Goal: Task Accomplishment & Management: Use online tool/utility

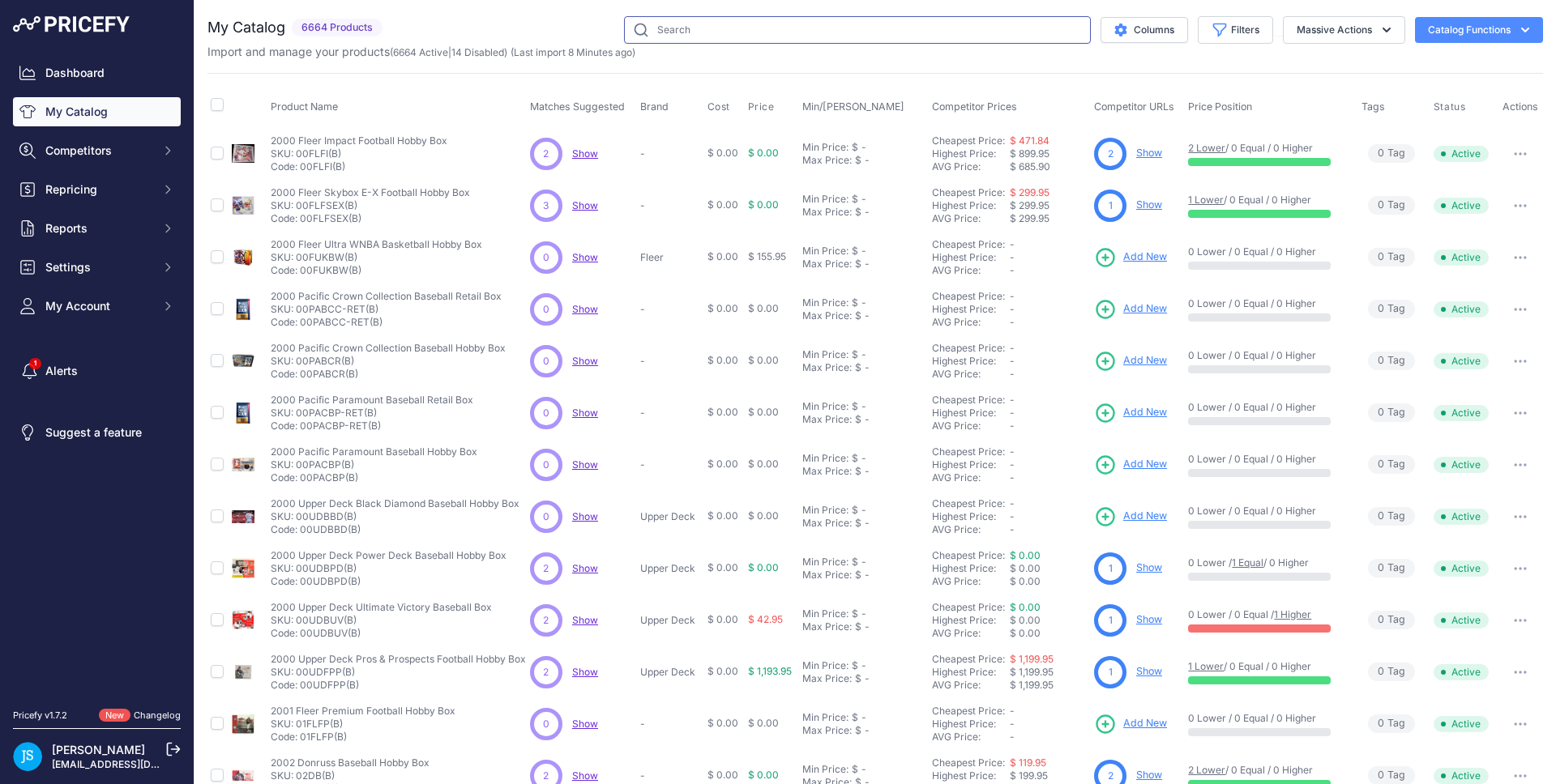
click at [831, 28] on input "text" at bounding box center [858, 29] width 467 height 28
paste input "Pokemon Sword & Shield Silver Tempest Booster"
type input "Pokemon Sword & Shield Silver Tempest Booster"
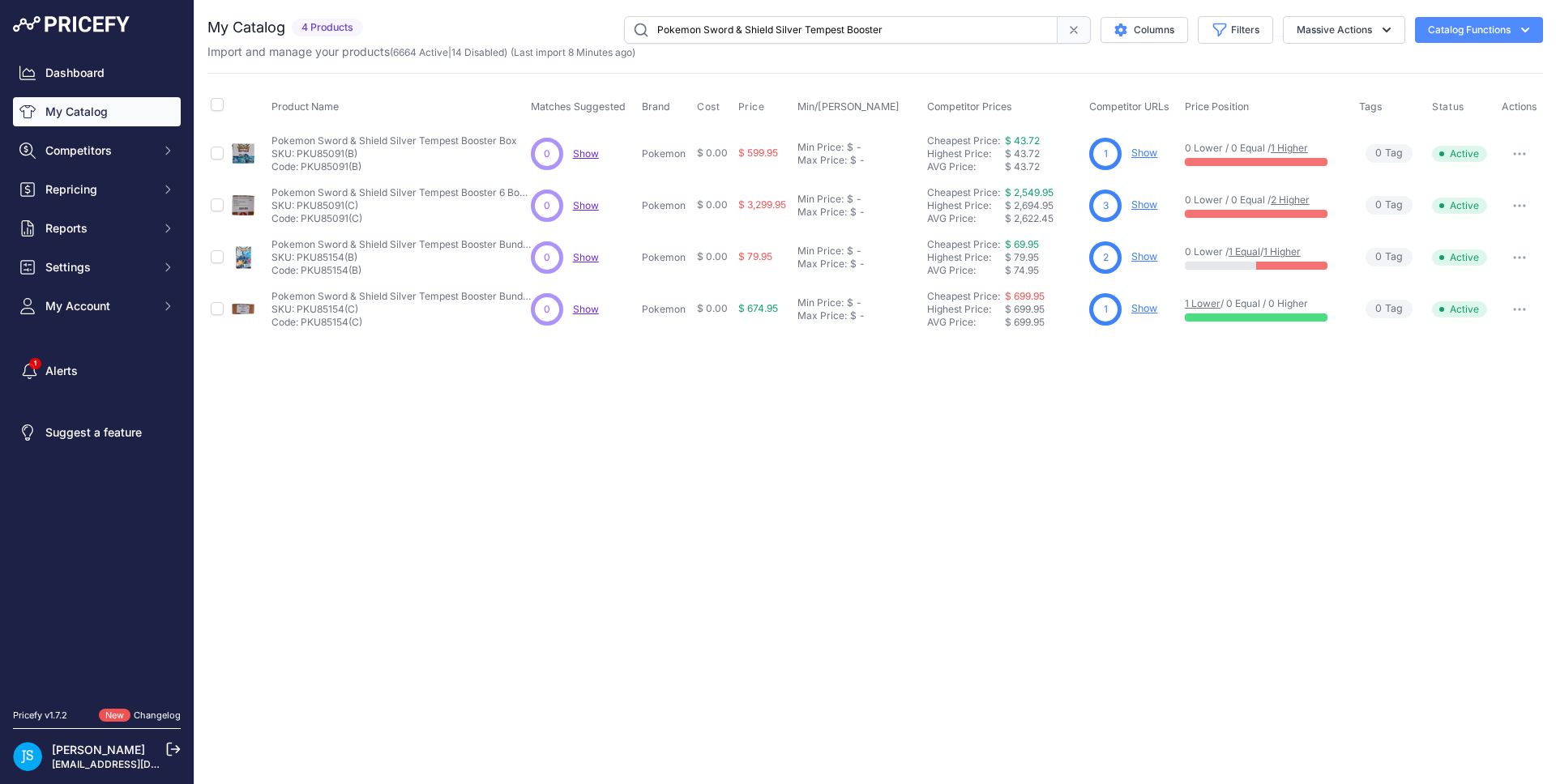
click at [1139, 204] on link "Show" at bounding box center [1144, 204] width 26 height 12
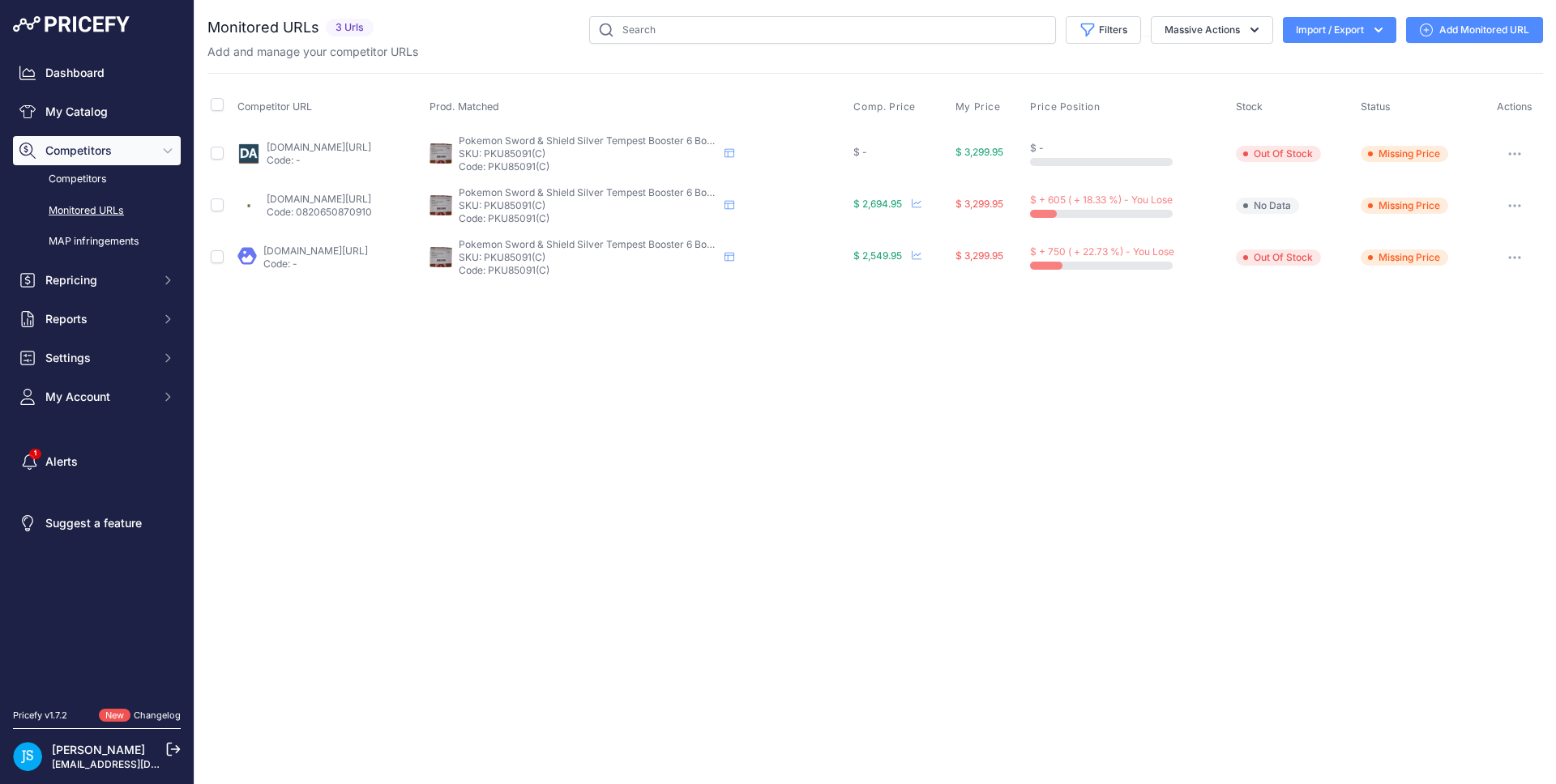
click at [1474, 34] on link "Add Monitored URL" at bounding box center [1474, 29] width 137 height 26
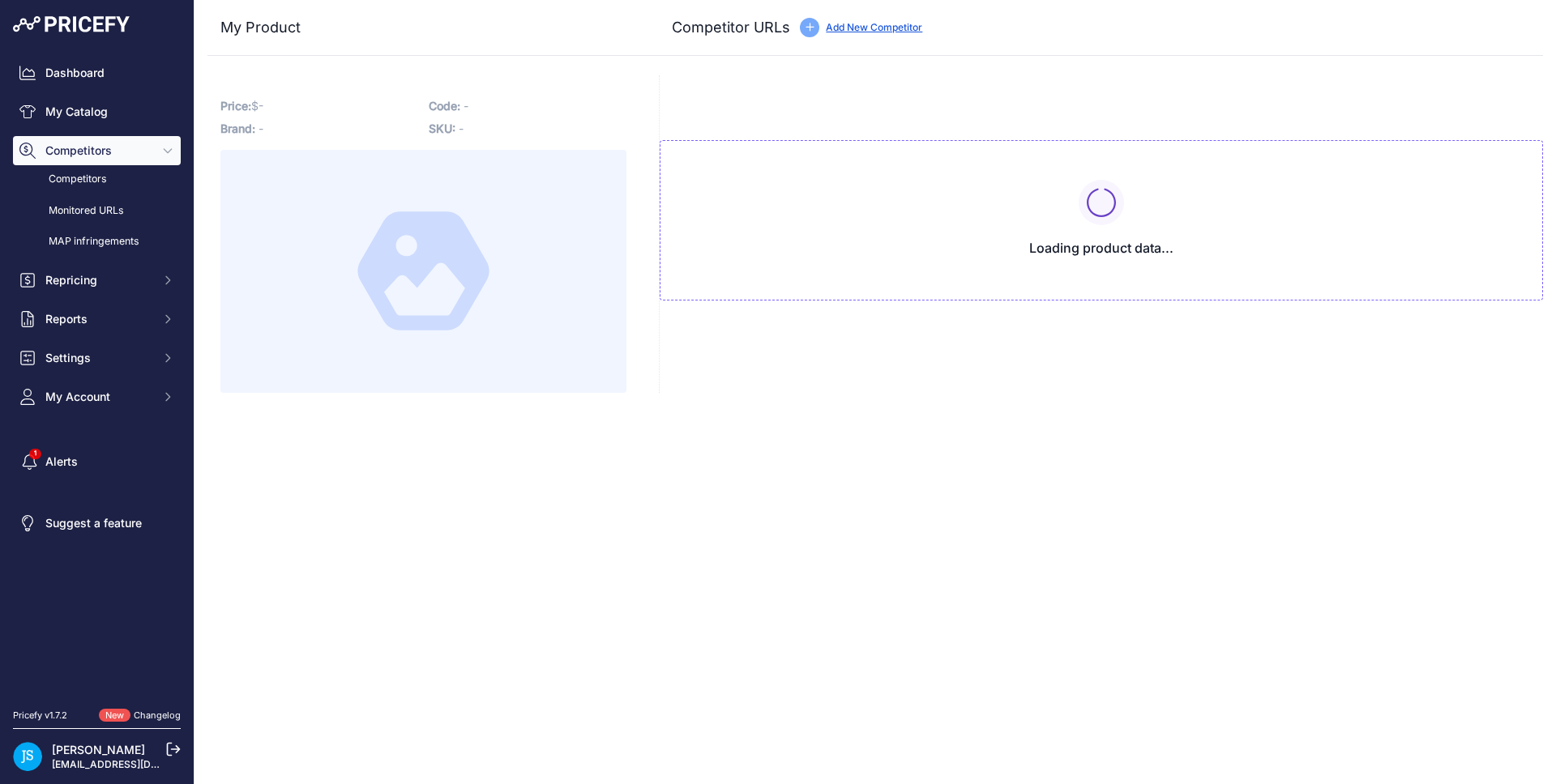
type input "www.blowoutcards.com/pokemon-sword-shield-silver-tempest-booster-6-box-case.htm…"
type input "www.dacardworld.com/gaming/pokemon-sword-and-shield-silver-tempest-booster-6-bo…"
type input "www.steelcitycollectibles.com/i/pokemon-sword-&-shield-silver-tempest-booster-6…"
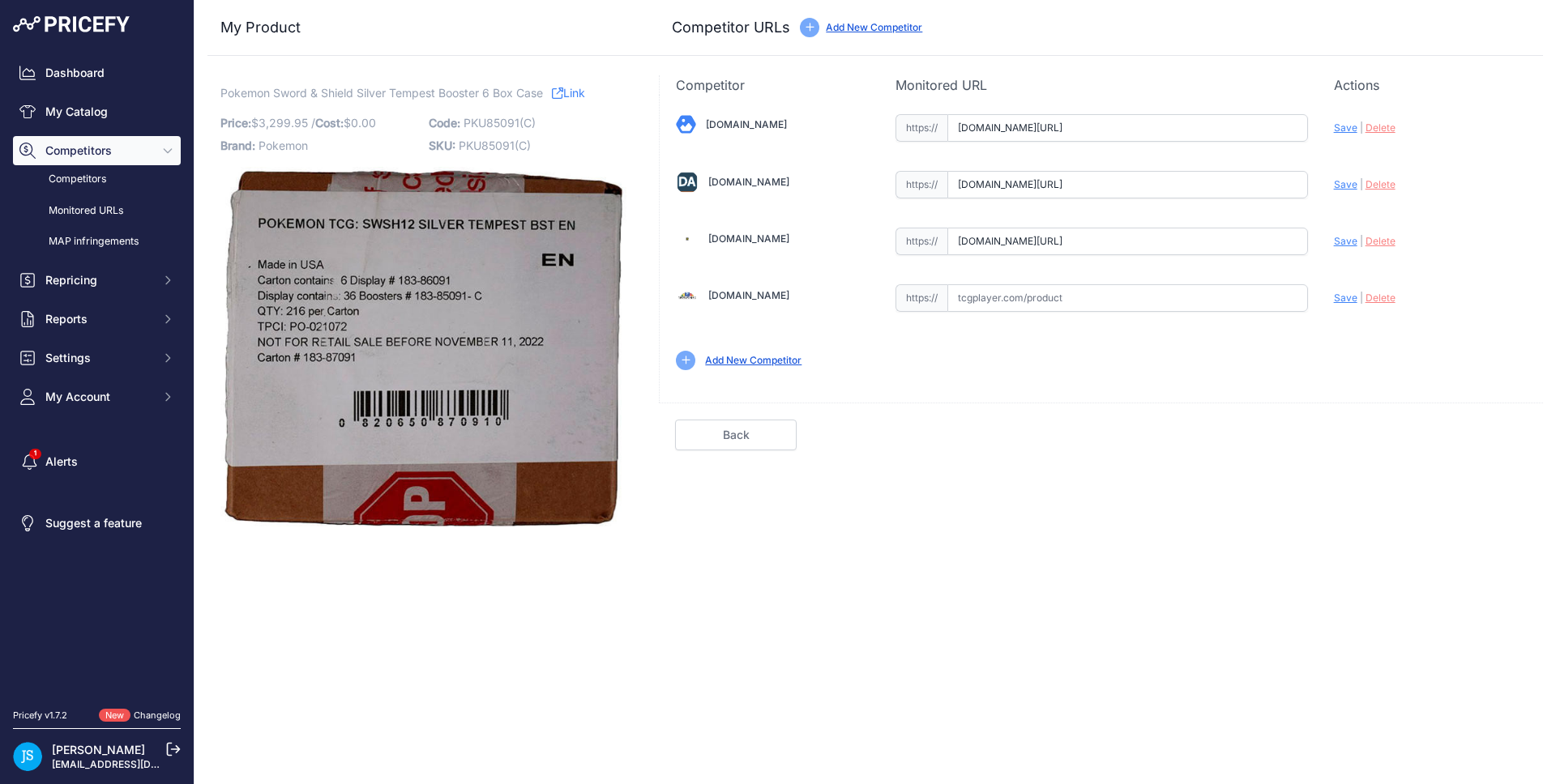
scroll to position [0, 218]
drag, startPoint x: 1263, startPoint y: 233, endPoint x: 1326, endPoint y: 234, distance: 63.0
click at [1326, 234] on div "Blowoutcards.com Valid Save" at bounding box center [1102, 241] width 884 height 292
drag, startPoint x: 1260, startPoint y: 190, endPoint x: 1300, endPoint y: 188, distance: 40.0
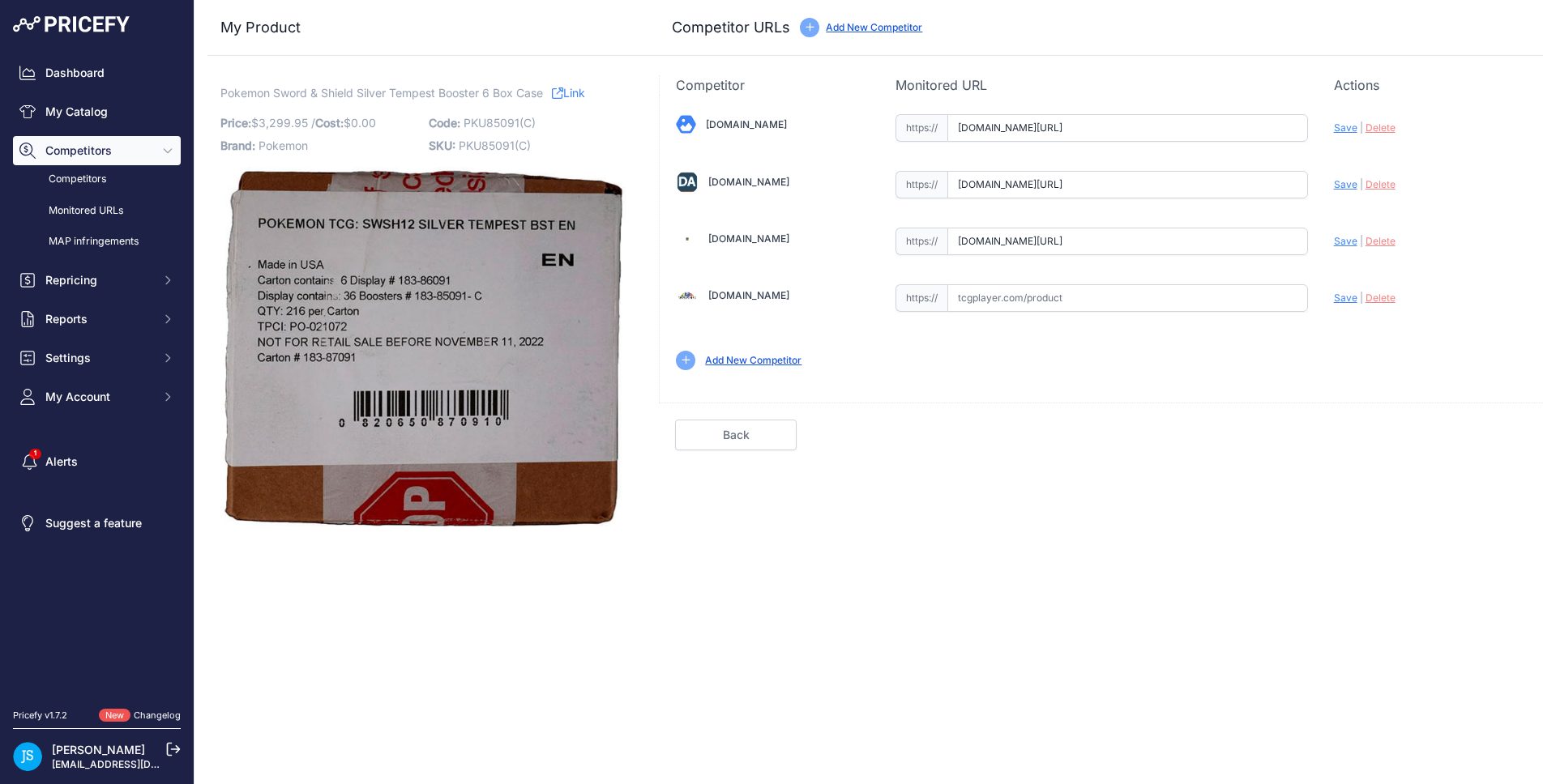
click at [1300, 188] on input "www.dacardworld.com/gaming/pokemon-sword-and-shield-silver-tempest-booster-6-bo…" at bounding box center [1128, 184] width 361 height 28
drag, startPoint x: 1283, startPoint y: 130, endPoint x: 1324, endPoint y: 125, distance: 41.3
click at [1324, 125] on div "Blowoutcards.com Valid Save" at bounding box center [1102, 241] width 884 height 292
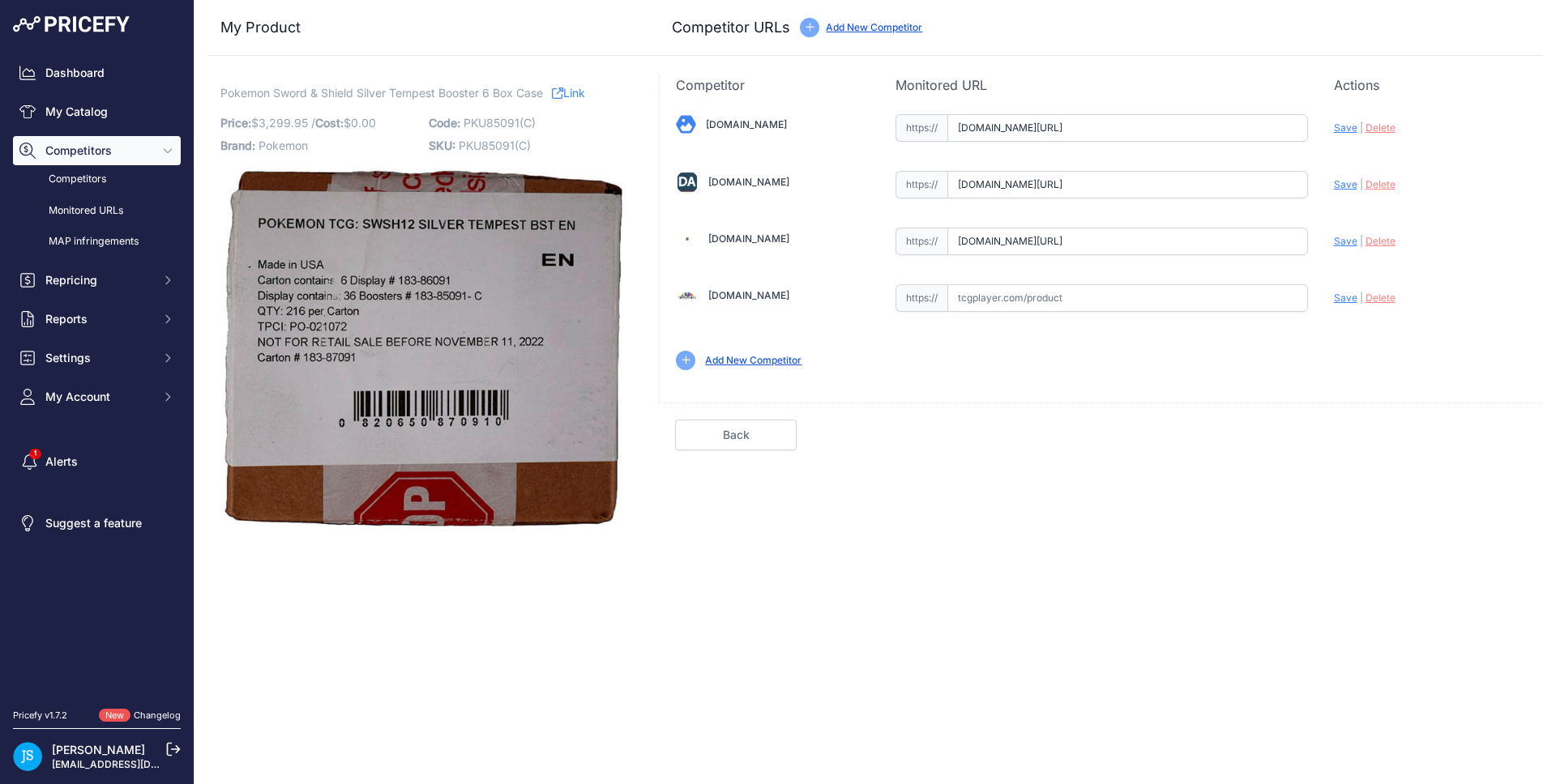
drag, startPoint x: 1174, startPoint y: 240, endPoint x: 1325, endPoint y: 232, distance: 151.2
click at [1325, 232] on div "[DOMAIN_NAME] Valid Save" at bounding box center [1102, 241] width 884 height 292
drag, startPoint x: 1198, startPoint y: 182, endPoint x: 1295, endPoint y: 177, distance: 97.1
click at [1295, 177] on input "www.dacardworld.com/gaming/pokemon-sword-and-shield-silver-tempest-booster-6-bo…" at bounding box center [1128, 184] width 361 height 28
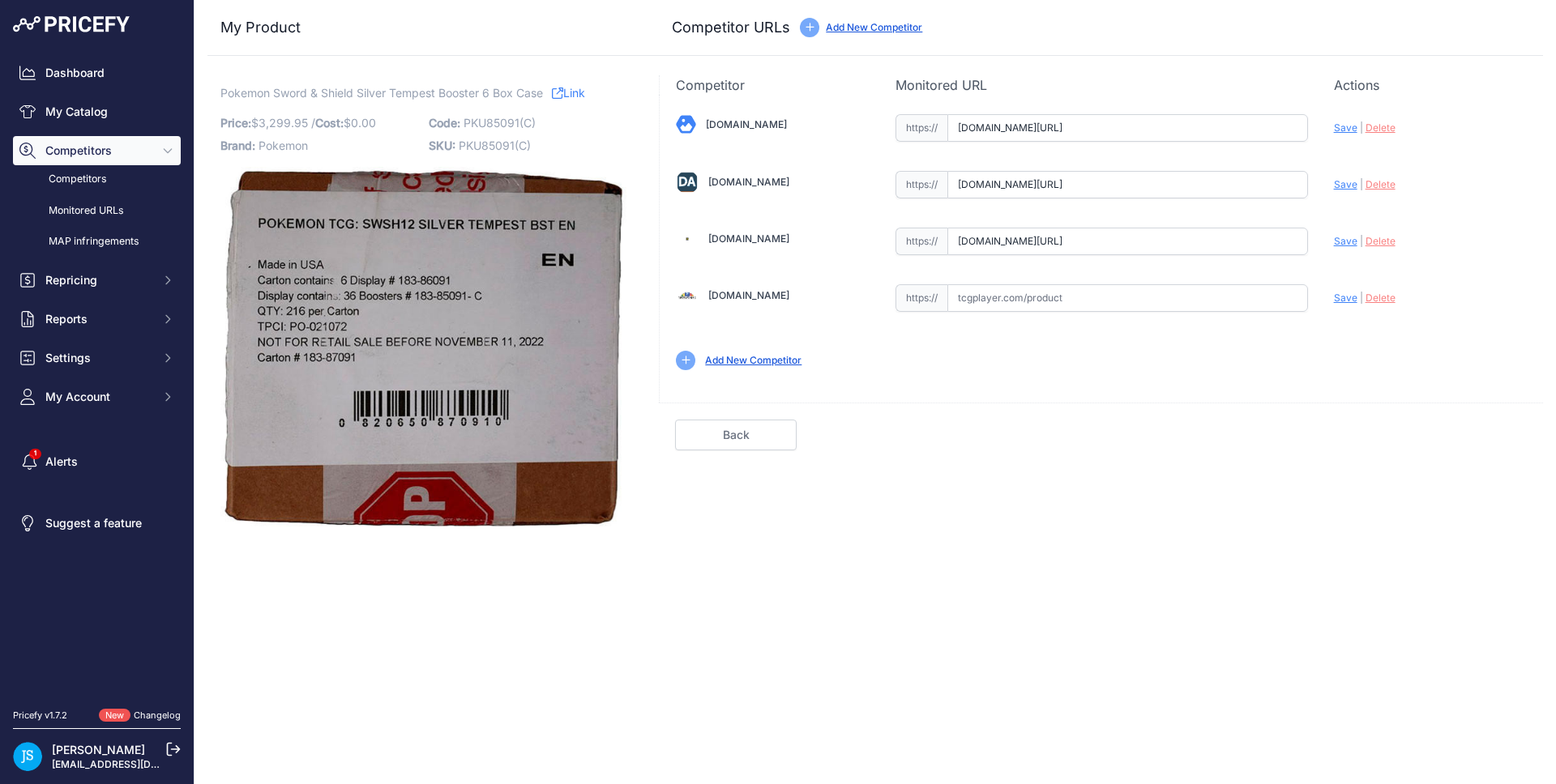
scroll to position [0, 196]
drag, startPoint x: 1238, startPoint y: 128, endPoint x: 1330, endPoint y: 123, distance: 92.1
click at [1330, 123] on div "[DOMAIN_NAME] Valid Save" at bounding box center [1102, 241] width 884 height 292
click at [1336, 123] on span "Save" at bounding box center [1346, 127] width 24 height 12
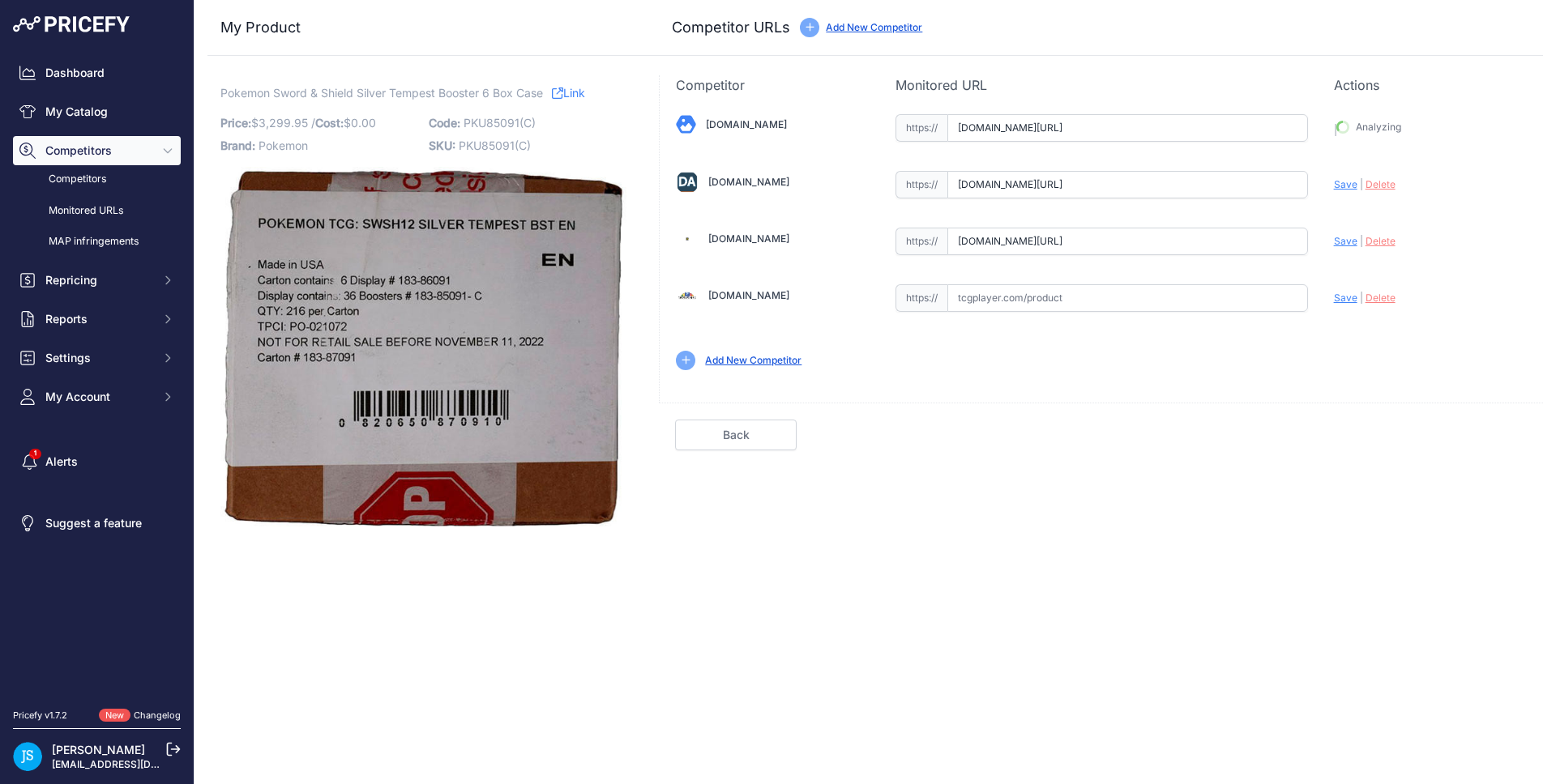
type input "https://www.blowoutcards.com/pokemon-sword-shield-silver-tempest-booster-6-box-…"
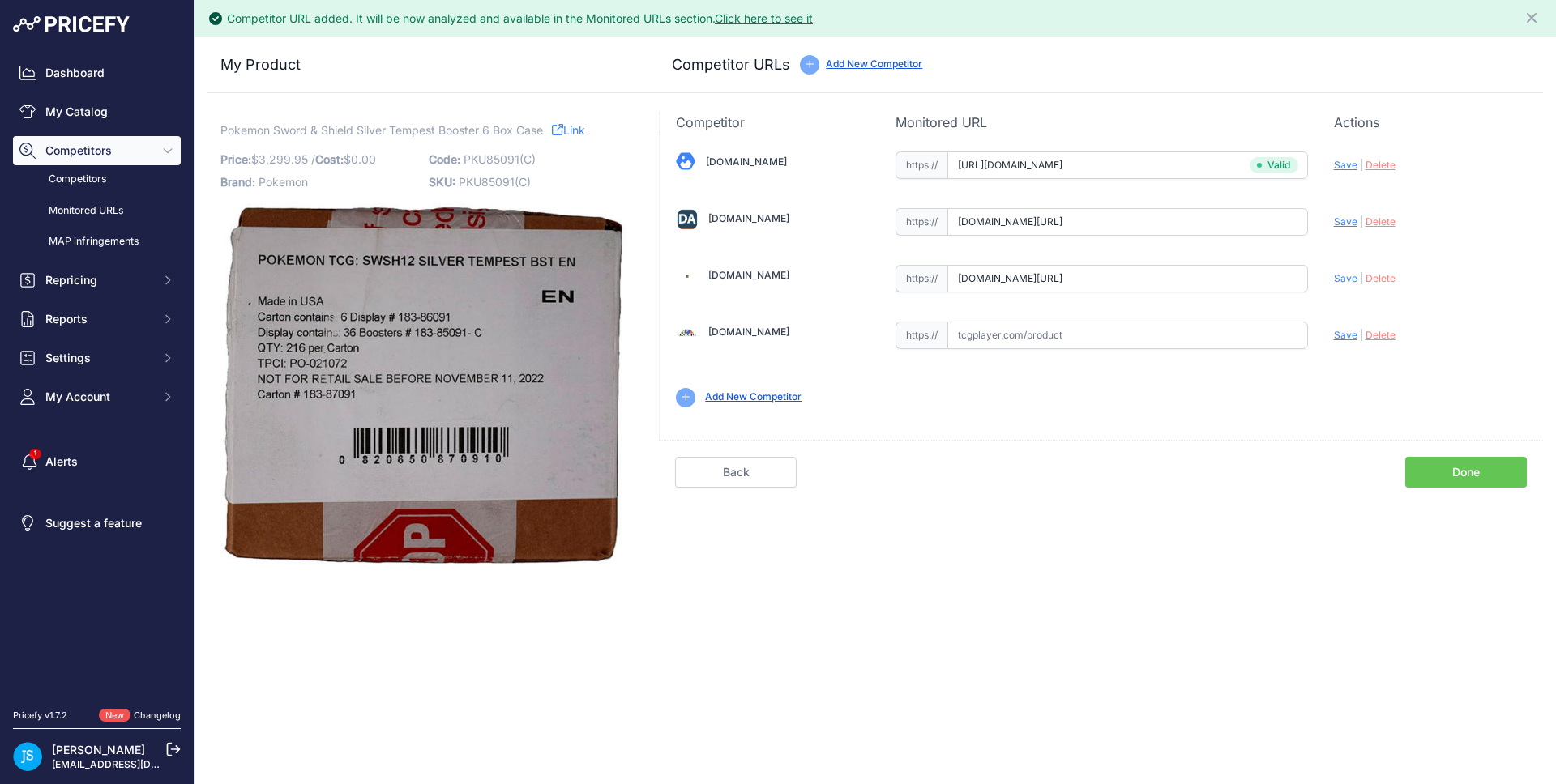
click at [1350, 215] on span "Save" at bounding box center [1346, 221] width 24 height 12
type input "https://www.dacardworld.com/gaming/pokemon-sword-and-shield-silver-tempest-boos…"
click at [1346, 277] on span "Save" at bounding box center [1346, 278] width 24 height 12
type input "https://www.steelcitycollectibles.com/i/pokemon-sword-&-shield-silver-tempest-b…"
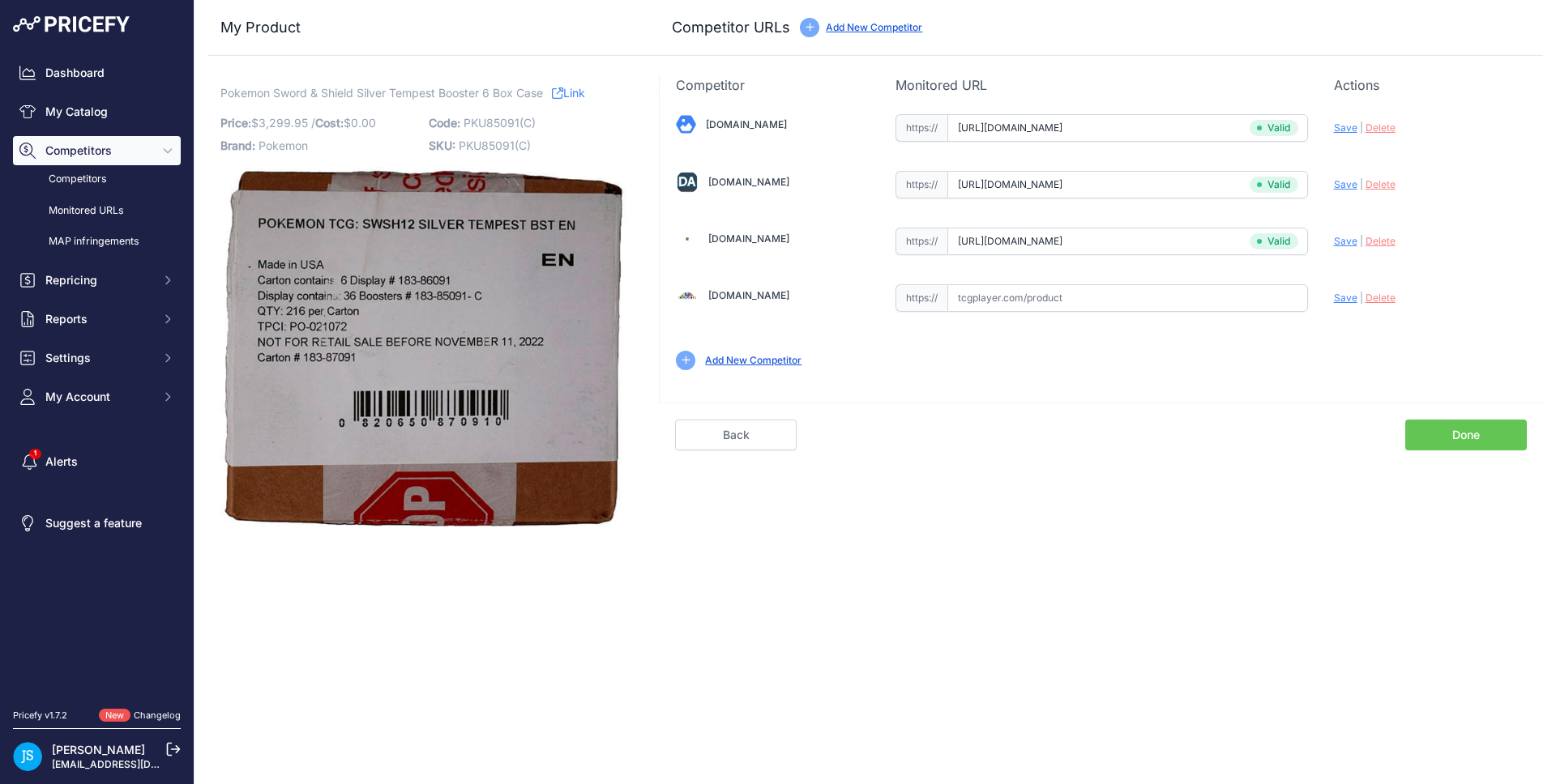
click at [1051, 298] on input "text" at bounding box center [1128, 298] width 361 height 28
paste input "https://www.tcgplayer.com/product/283391/pokemon-swsh12-silver-tempest-silver-t…"
click at [1352, 293] on span "Save" at bounding box center [1346, 298] width 24 height 12
type input "https://www.tcgplayer.com/product/283391/pokemon-swsh12-silver-tempest-silver-t…"
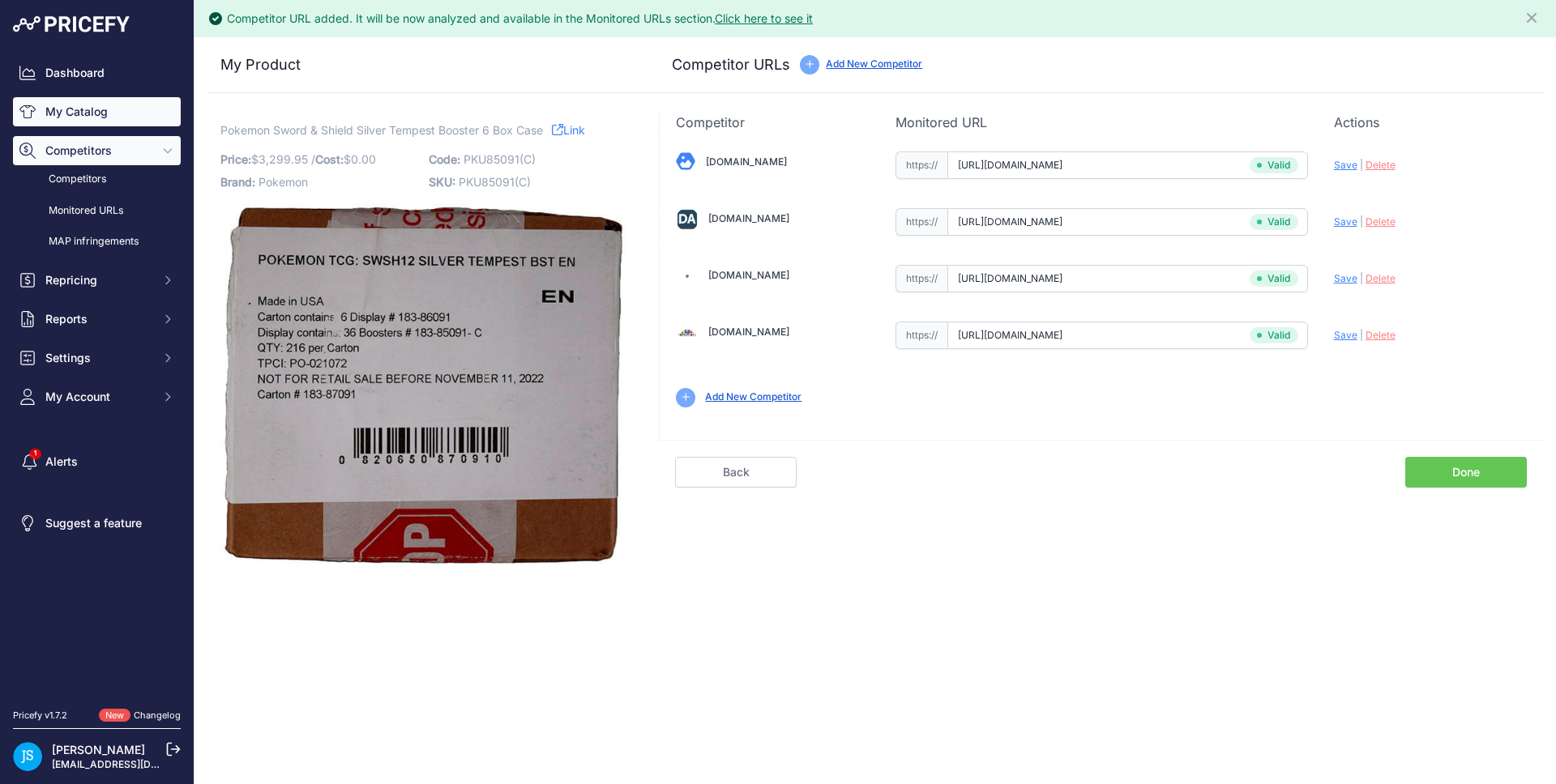
click at [93, 114] on link "My Catalog" at bounding box center [96, 112] width 167 height 29
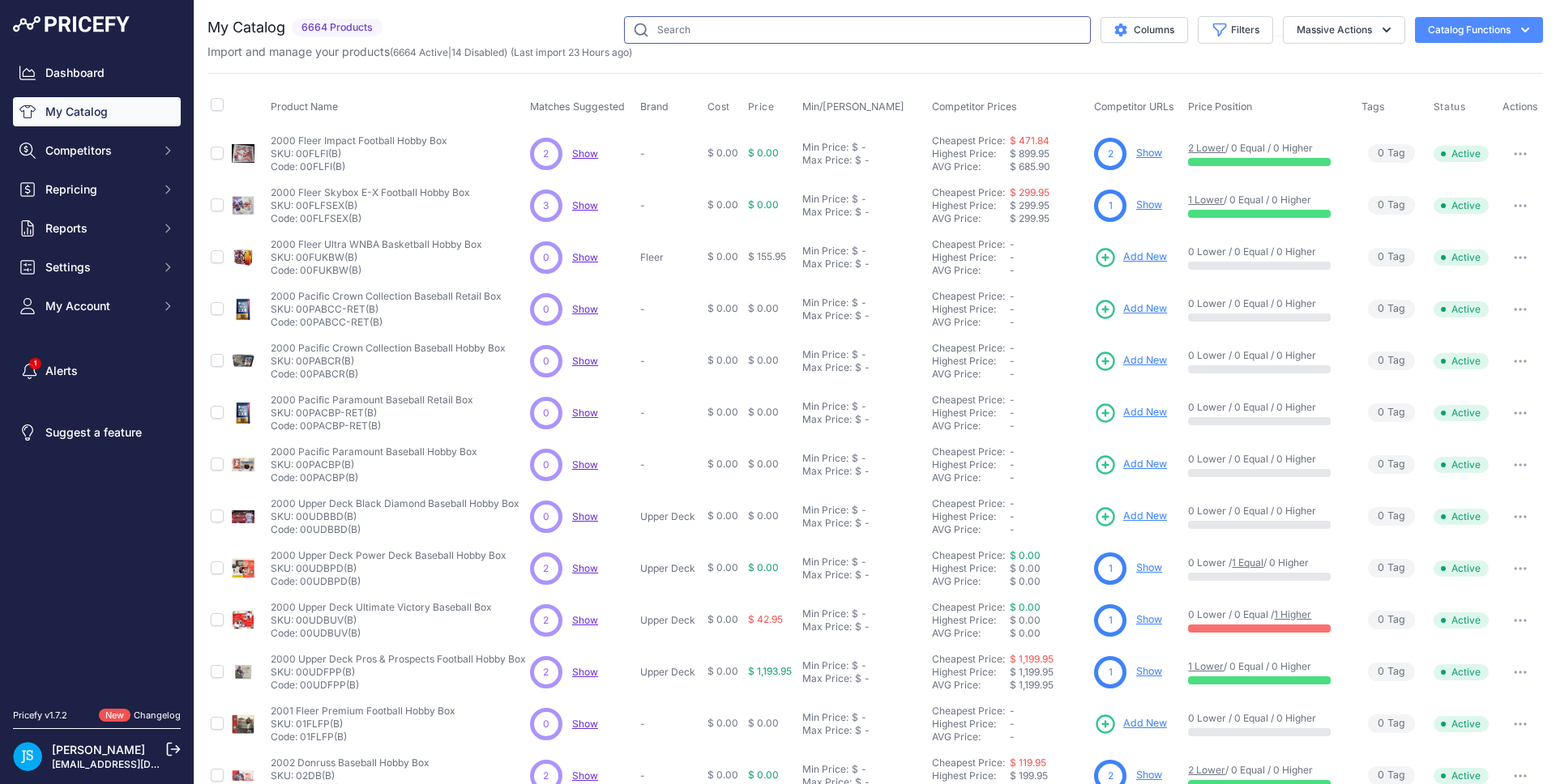
click at [780, 25] on input "text" at bounding box center [858, 29] width 467 height 28
paste input "2024/25 Panini National Treasures Basketball Hobby"
type input "2024/25 Panini National Treasures Basketball Hobby"
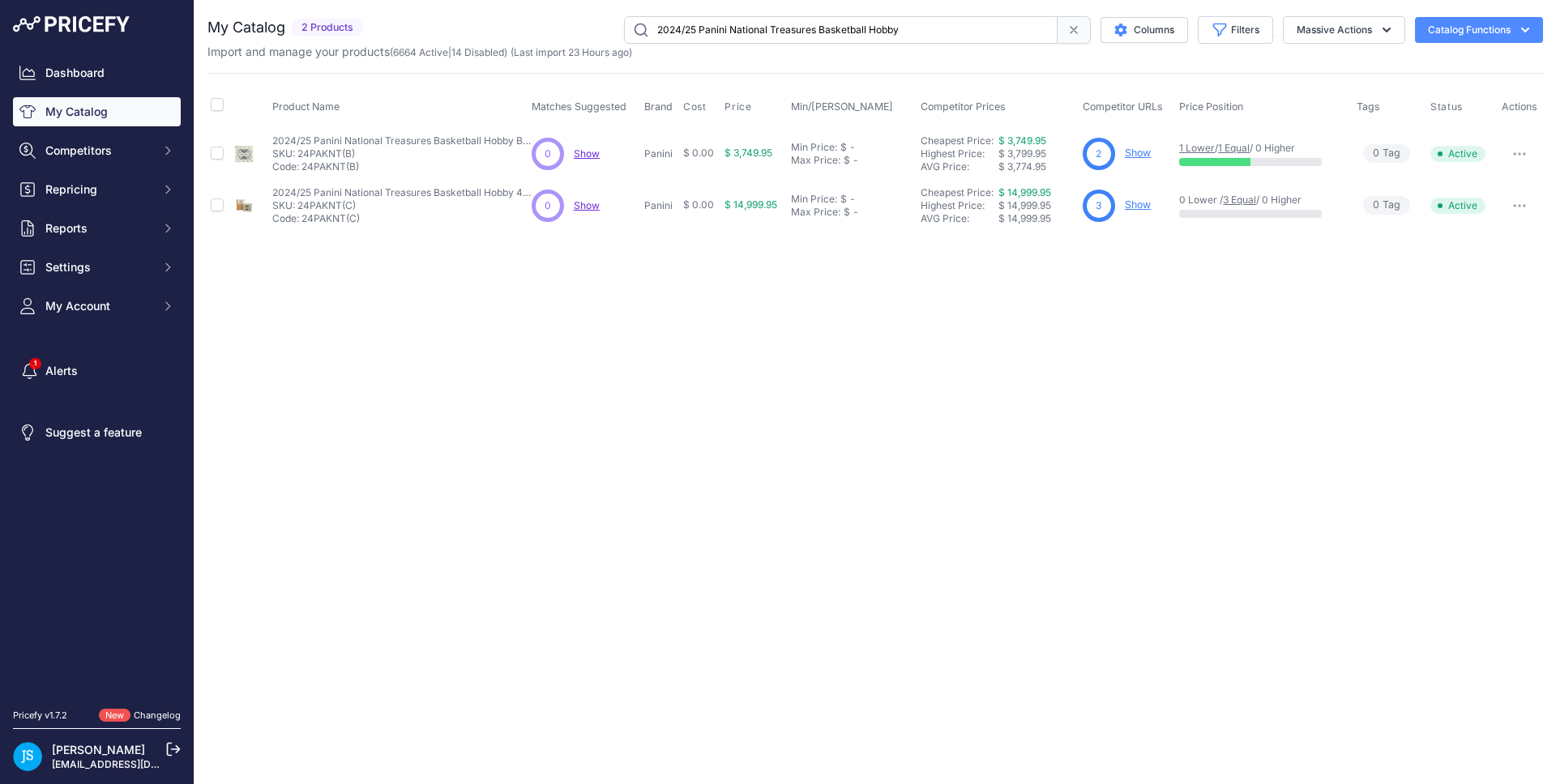
click at [1135, 149] on link "Show" at bounding box center [1138, 152] width 26 height 12
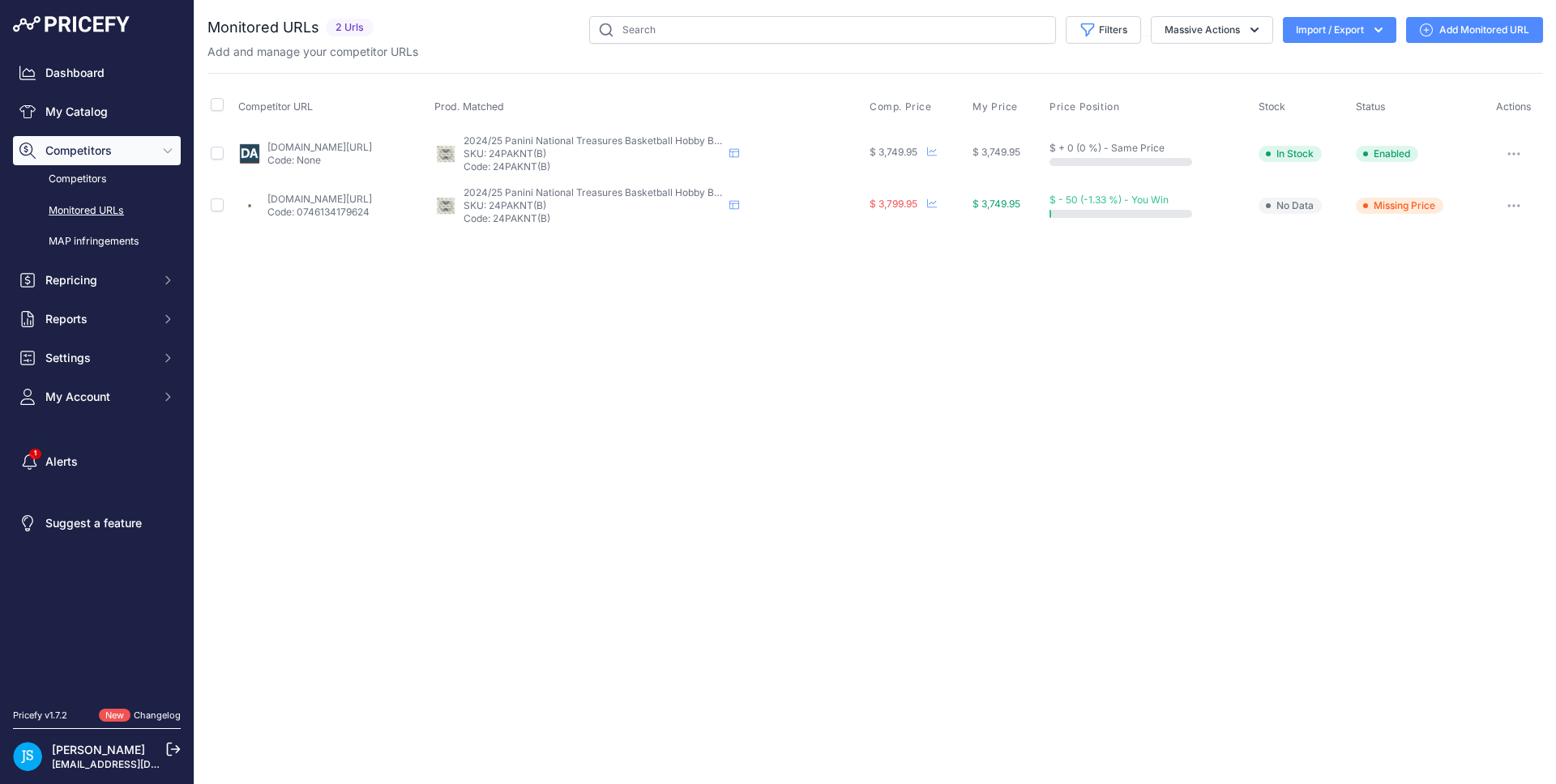
click at [1460, 34] on link "Add Monitored URL" at bounding box center [1474, 29] width 137 height 26
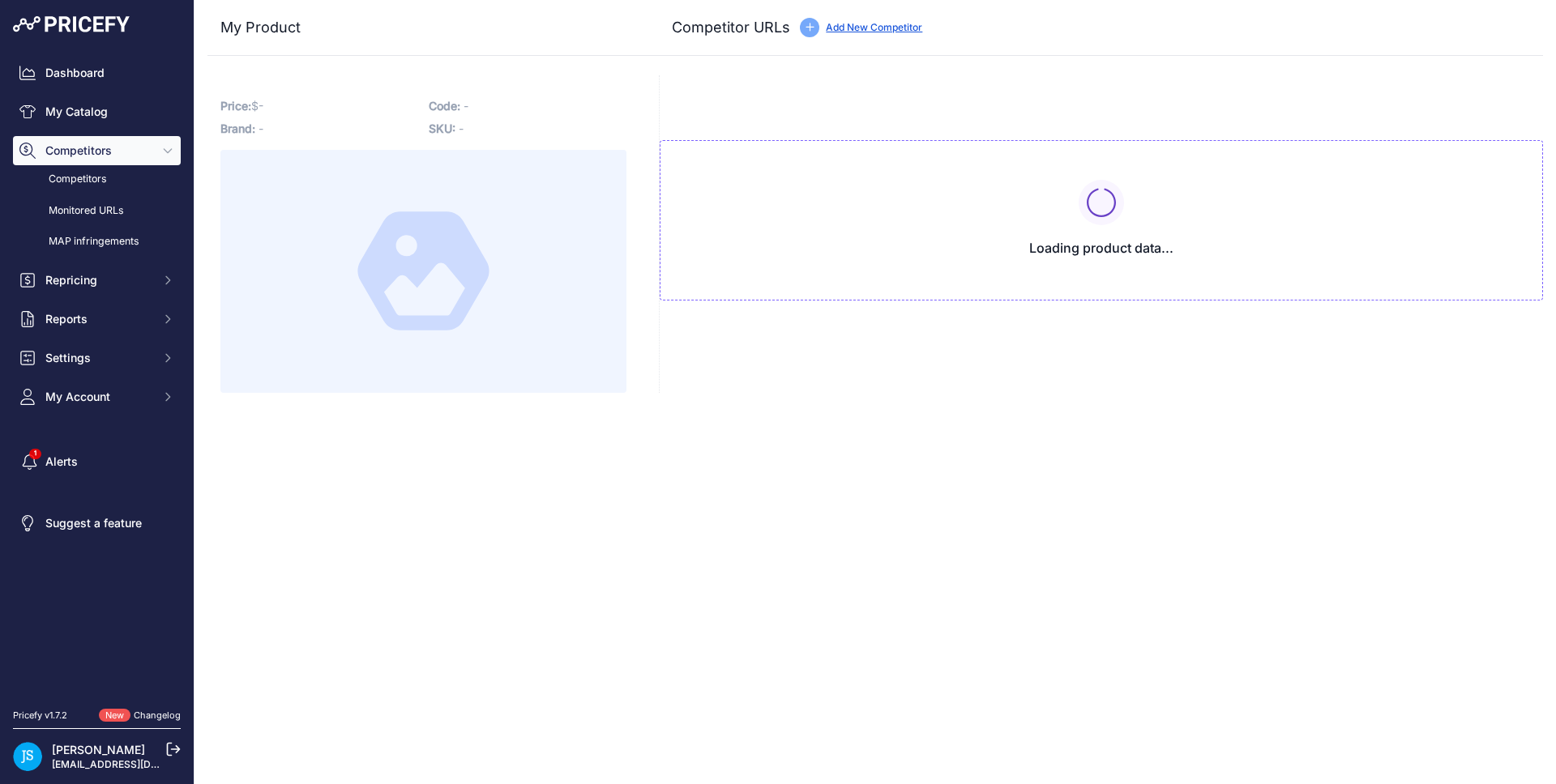
type input "[DOMAIN_NAME][URL]"
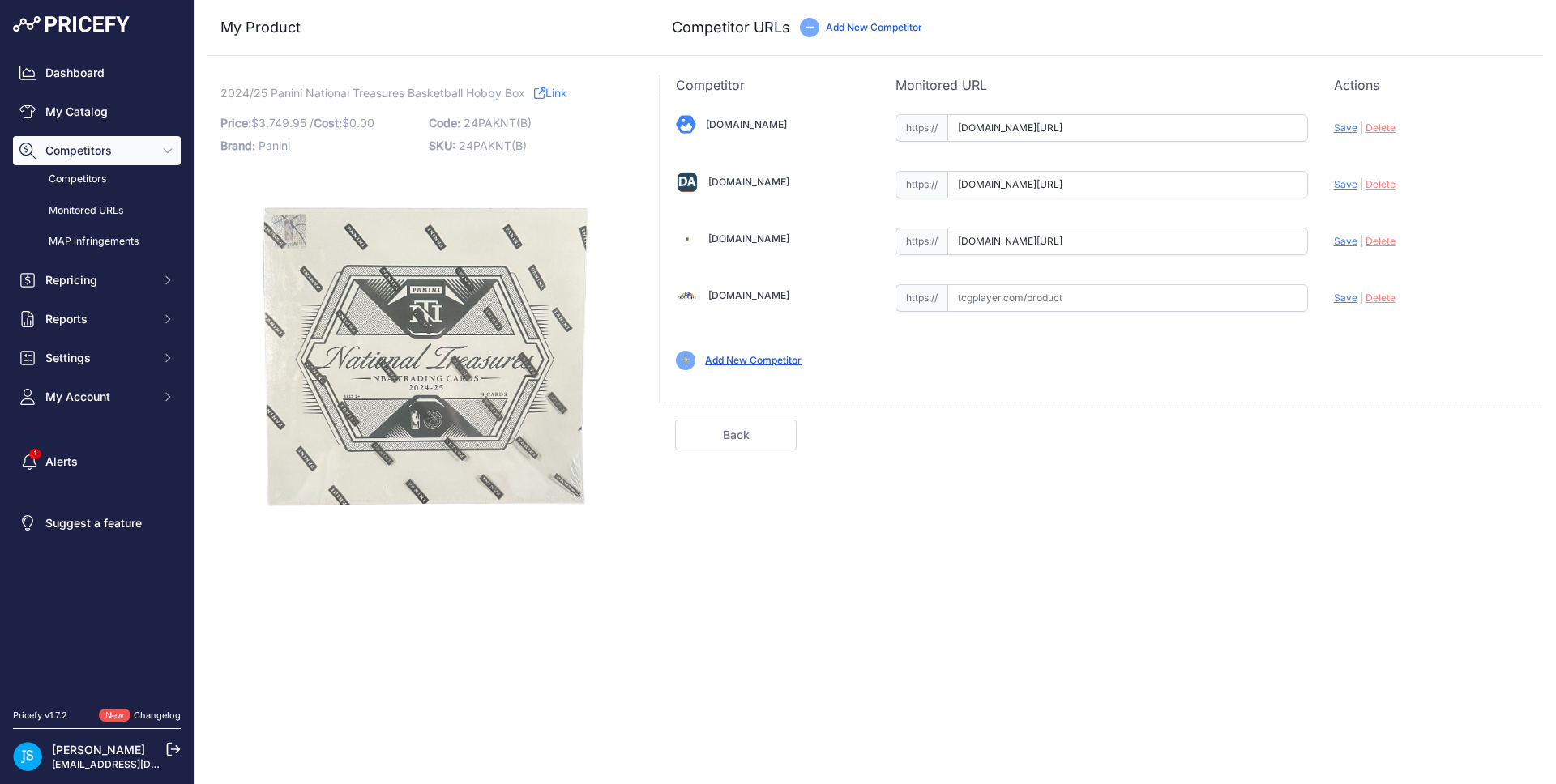
scroll to position [0, 188]
drag, startPoint x: 1238, startPoint y: 131, endPoint x: 1334, endPoint y: 119, distance: 96.7
click at [1336, 117] on div "[DOMAIN_NAME] Valid Save" at bounding box center [1102, 241] width 884 height 292
click at [1206, 64] on div "My Product Competitor URLs Price: /" at bounding box center [875, 273] width 1336 height 545
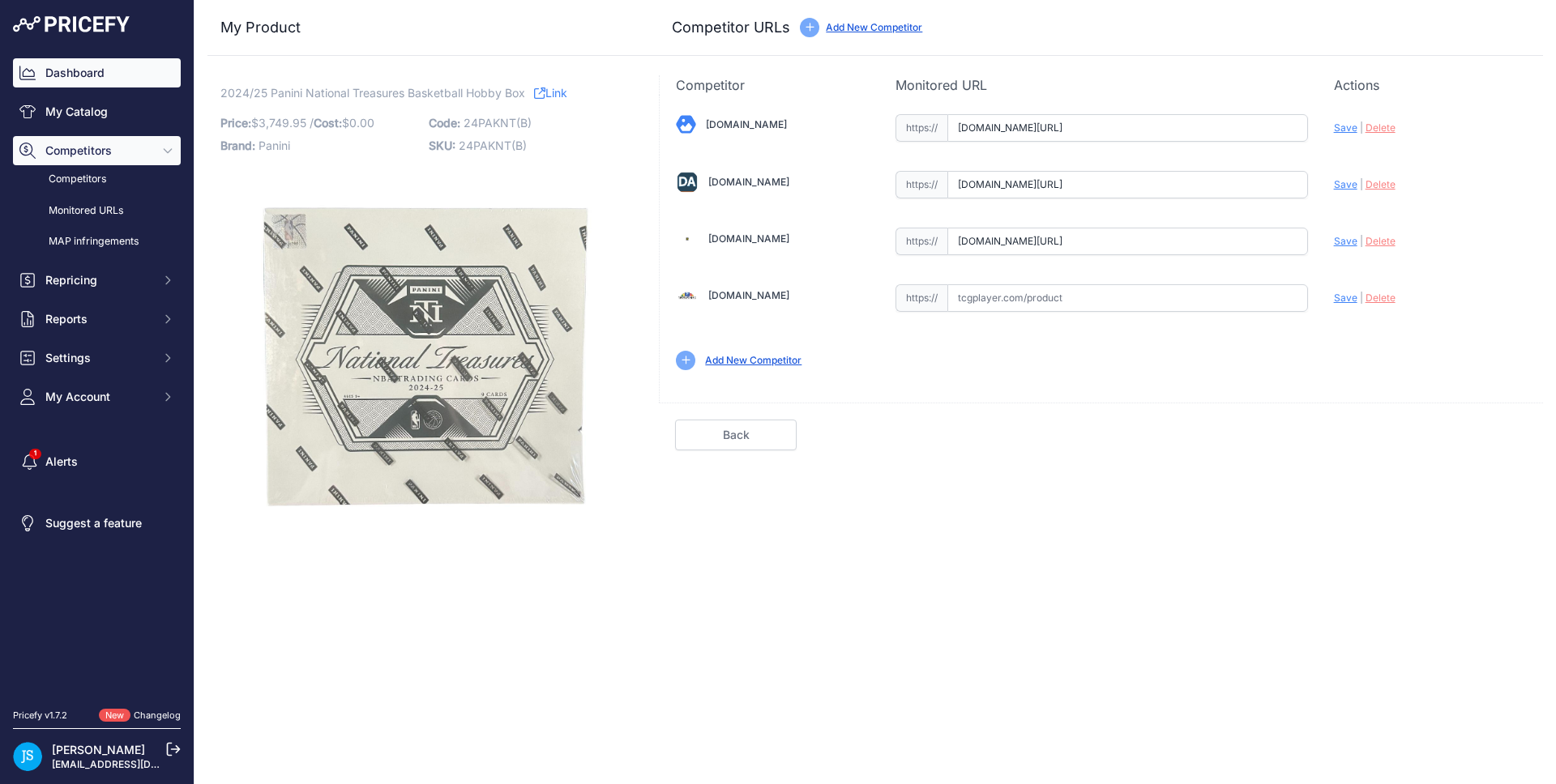
click at [130, 87] on link "Dashboard" at bounding box center [96, 72] width 167 height 29
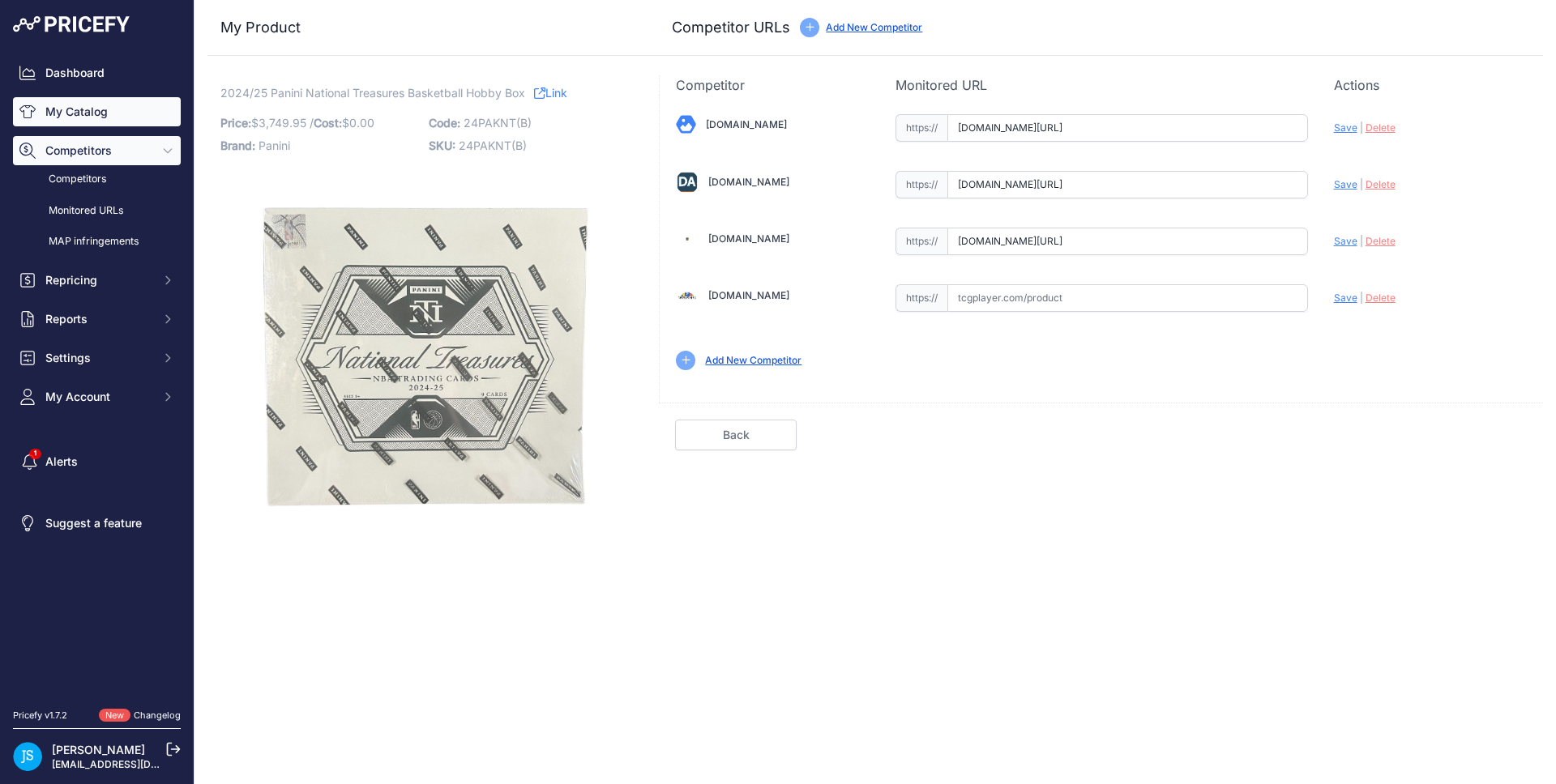
click at [128, 105] on link "My Catalog" at bounding box center [96, 112] width 167 height 29
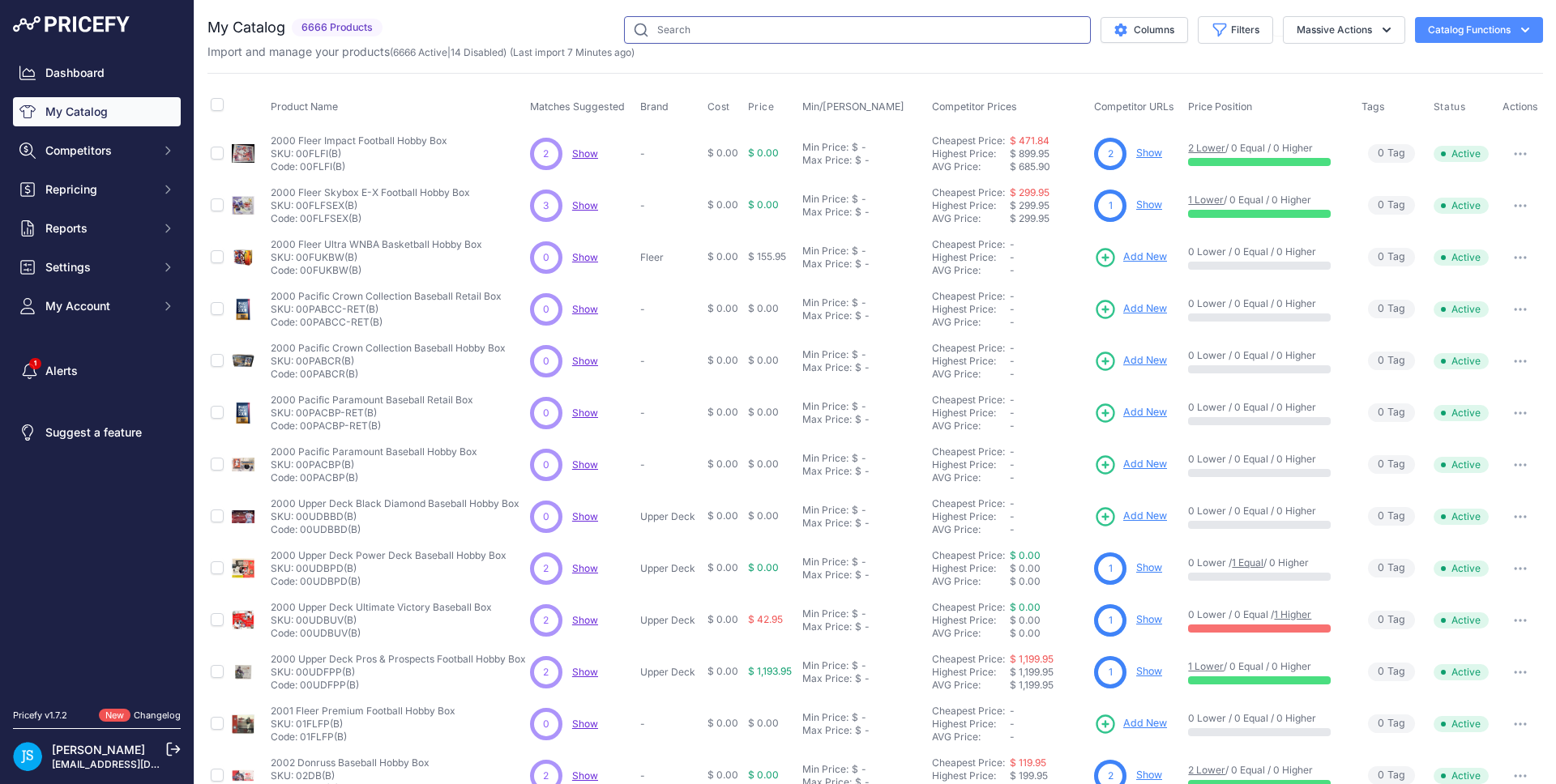
click at [710, 19] on input "text" at bounding box center [858, 29] width 467 height 28
paste input "Mini Portfolio"
type input "Mini Portfolio"
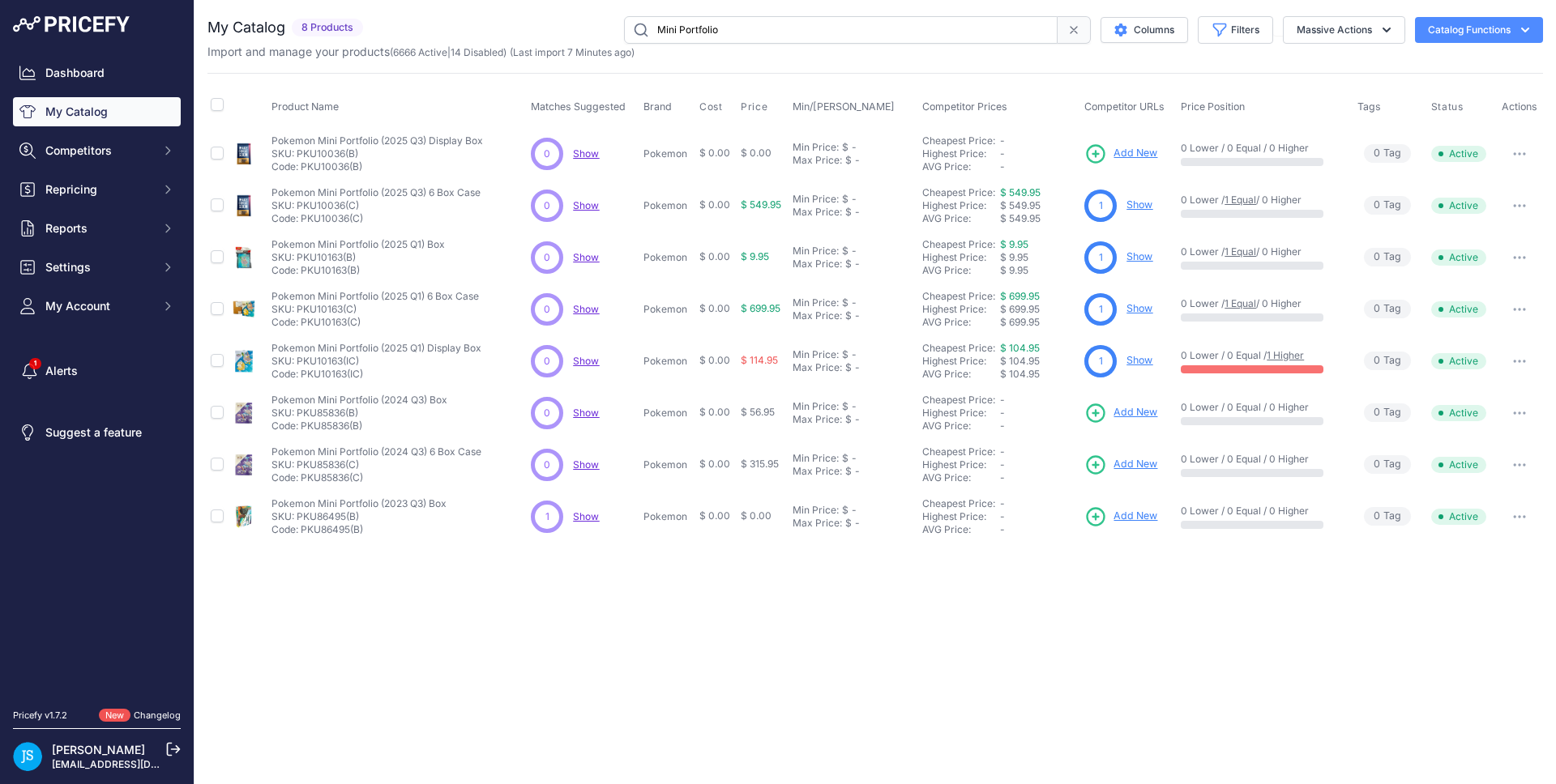
click at [1143, 206] on link "Show" at bounding box center [1139, 204] width 26 height 12
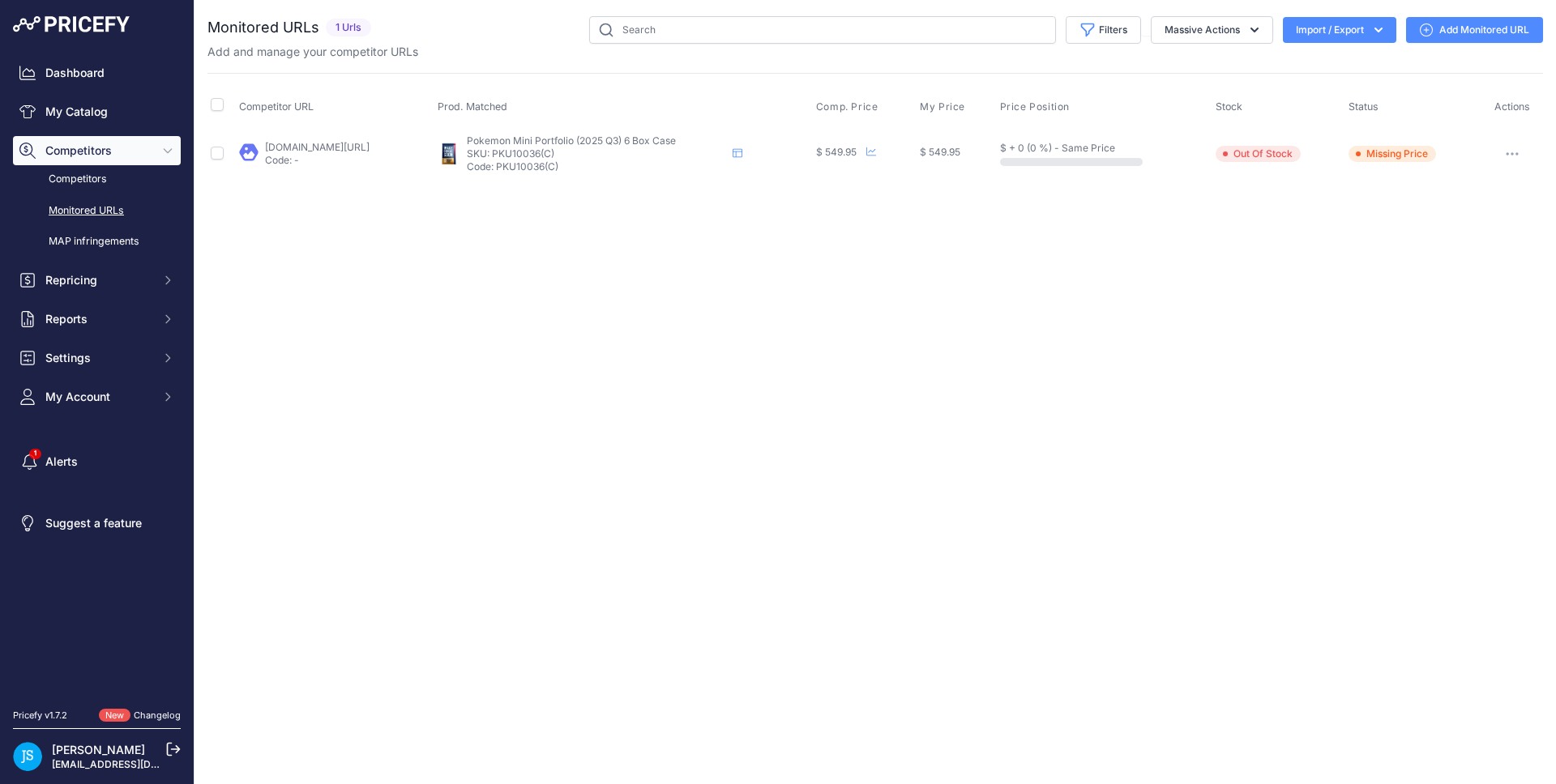
click at [1438, 30] on link "Add Monitored URL" at bounding box center [1474, 29] width 137 height 26
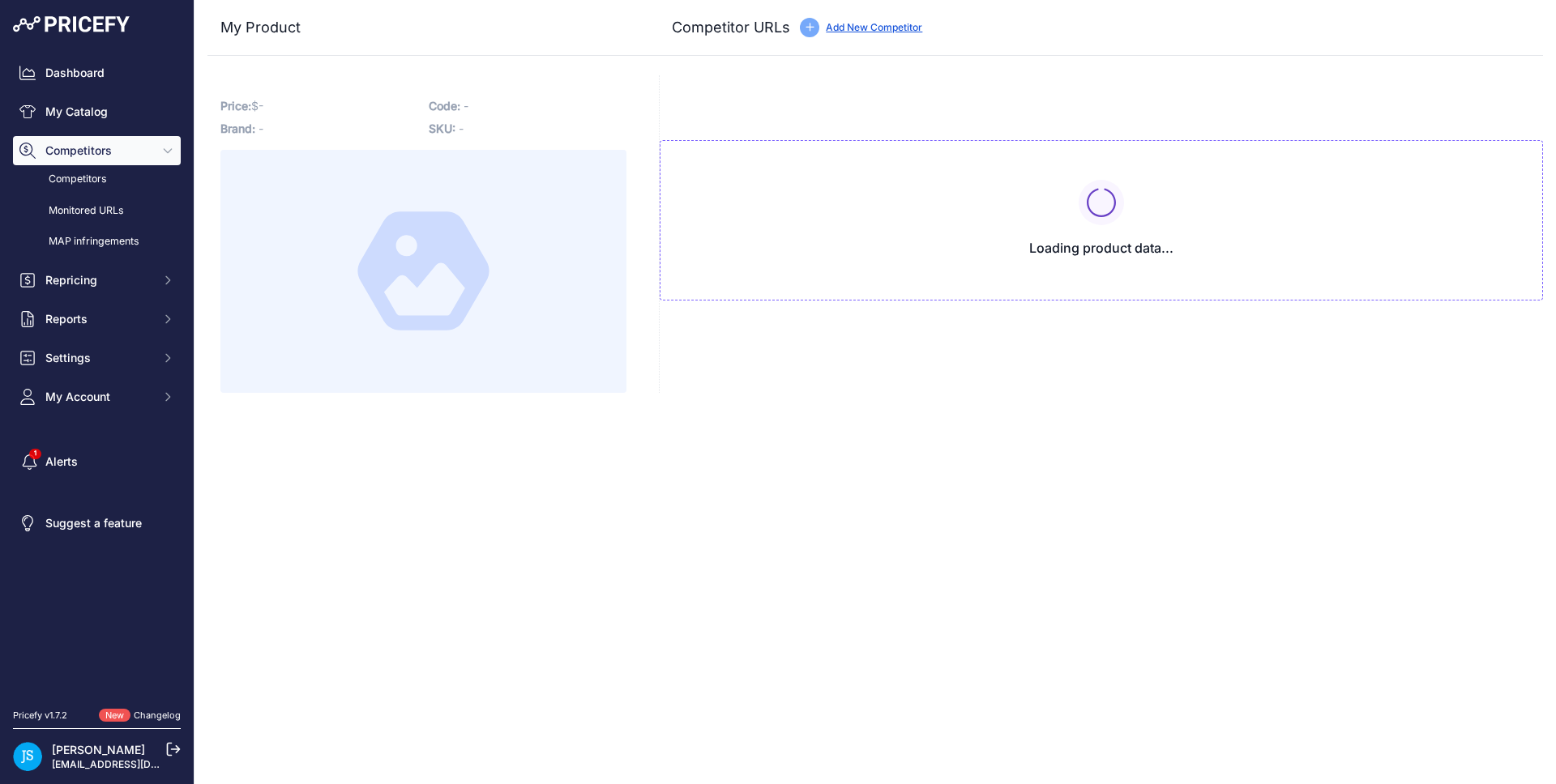
type input "[DOMAIN_NAME][URL]"
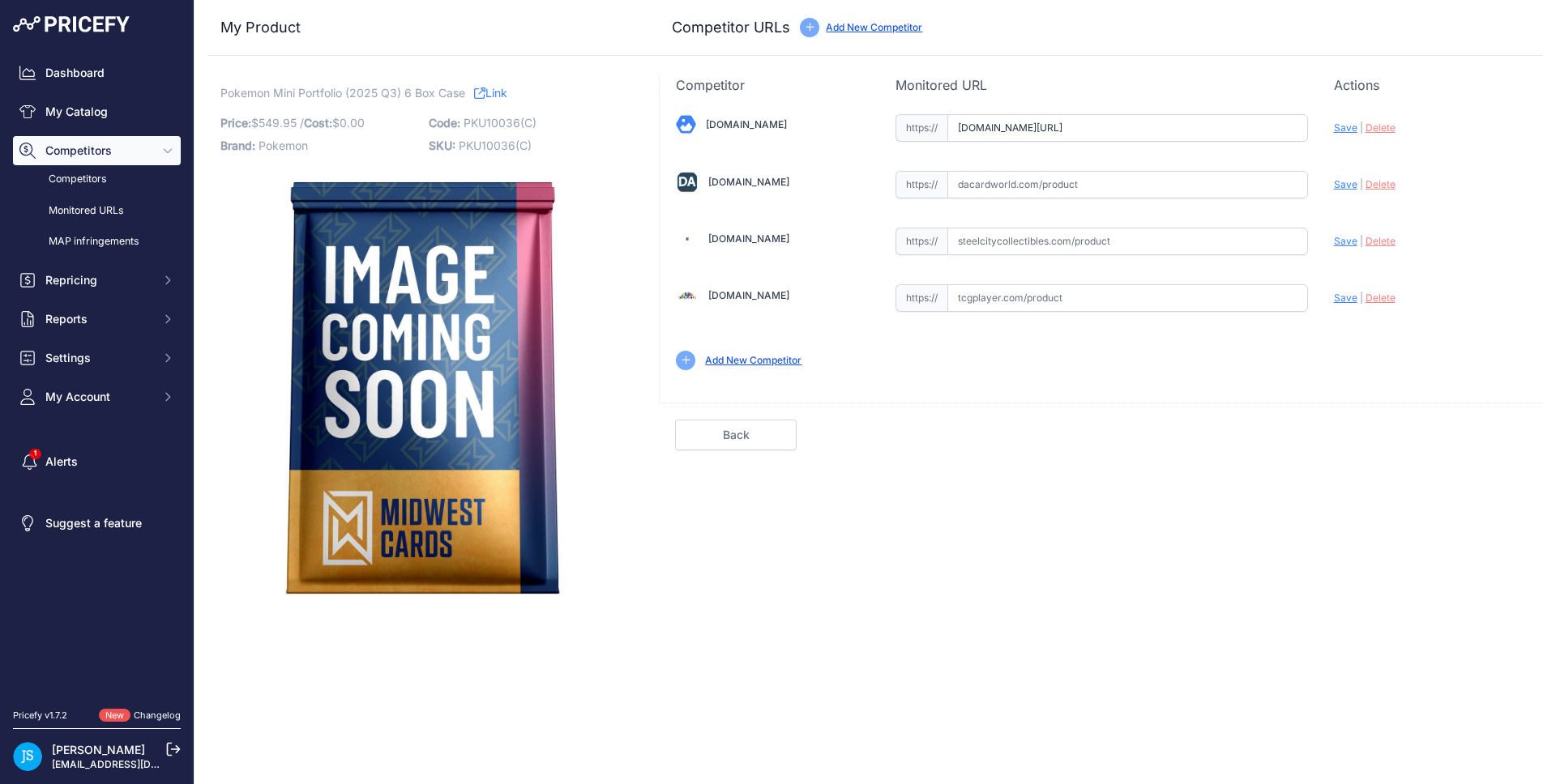
scroll to position [0, 185]
drag, startPoint x: 1238, startPoint y: 124, endPoint x: 1320, endPoint y: 123, distance: 82.0
click at [1320, 123] on div "Blowoutcards.com Valid Save" at bounding box center [1102, 241] width 884 height 292
click at [1246, 72] on div "My Product Competitor URLs Price: 549.95" at bounding box center [875, 306] width 1336 height 612
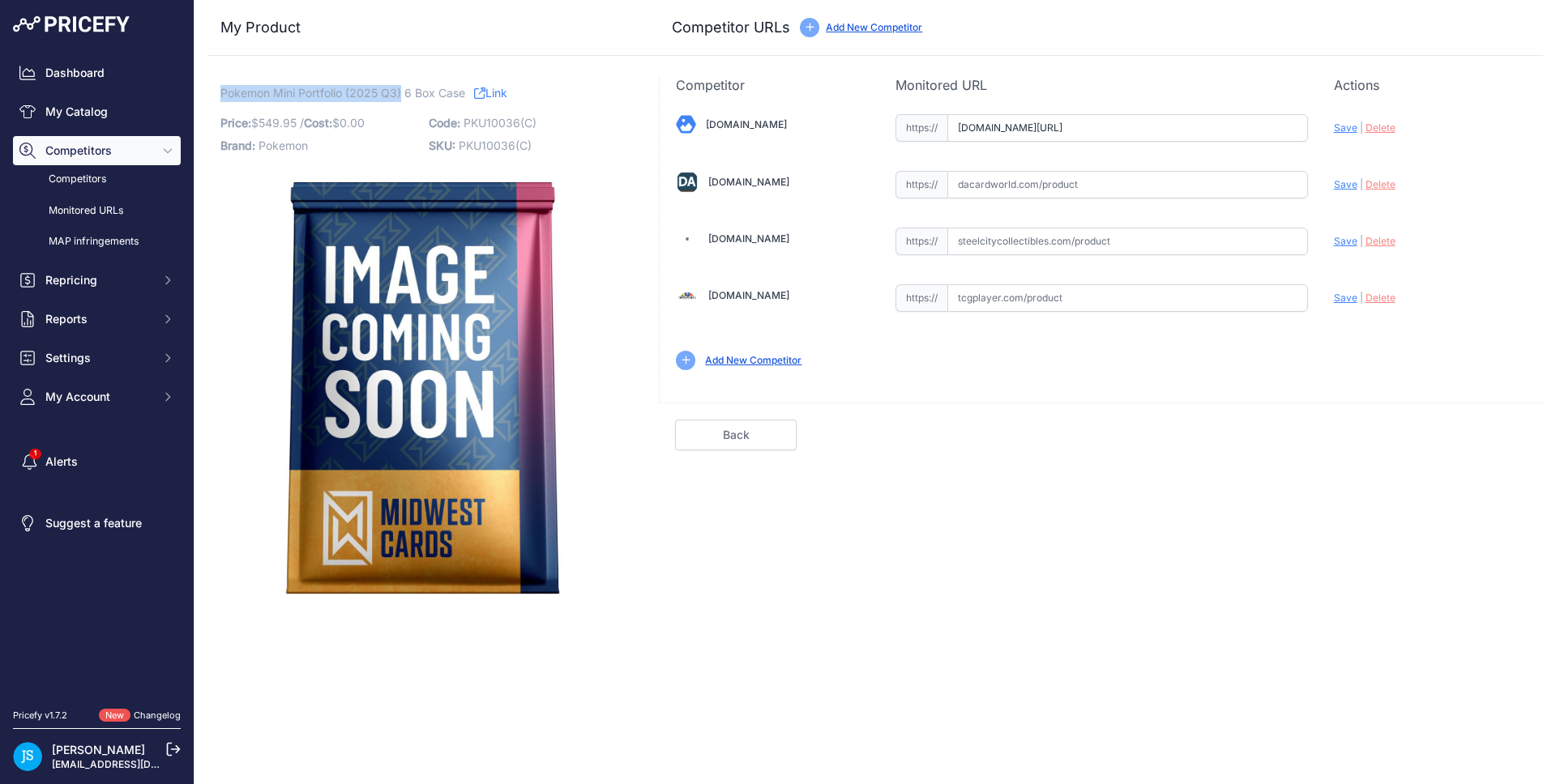
drag, startPoint x: 222, startPoint y: 94, endPoint x: 404, endPoint y: 92, distance: 182.0
click at [404, 92] on span "Pokemon Mini Portfolio (2025 Q3) 6 Box Case" at bounding box center [343, 93] width 245 height 20
copy span "Pokemon Mini Portfolio (2025 Q3)"
click at [84, 102] on link "My Catalog" at bounding box center [96, 112] width 167 height 29
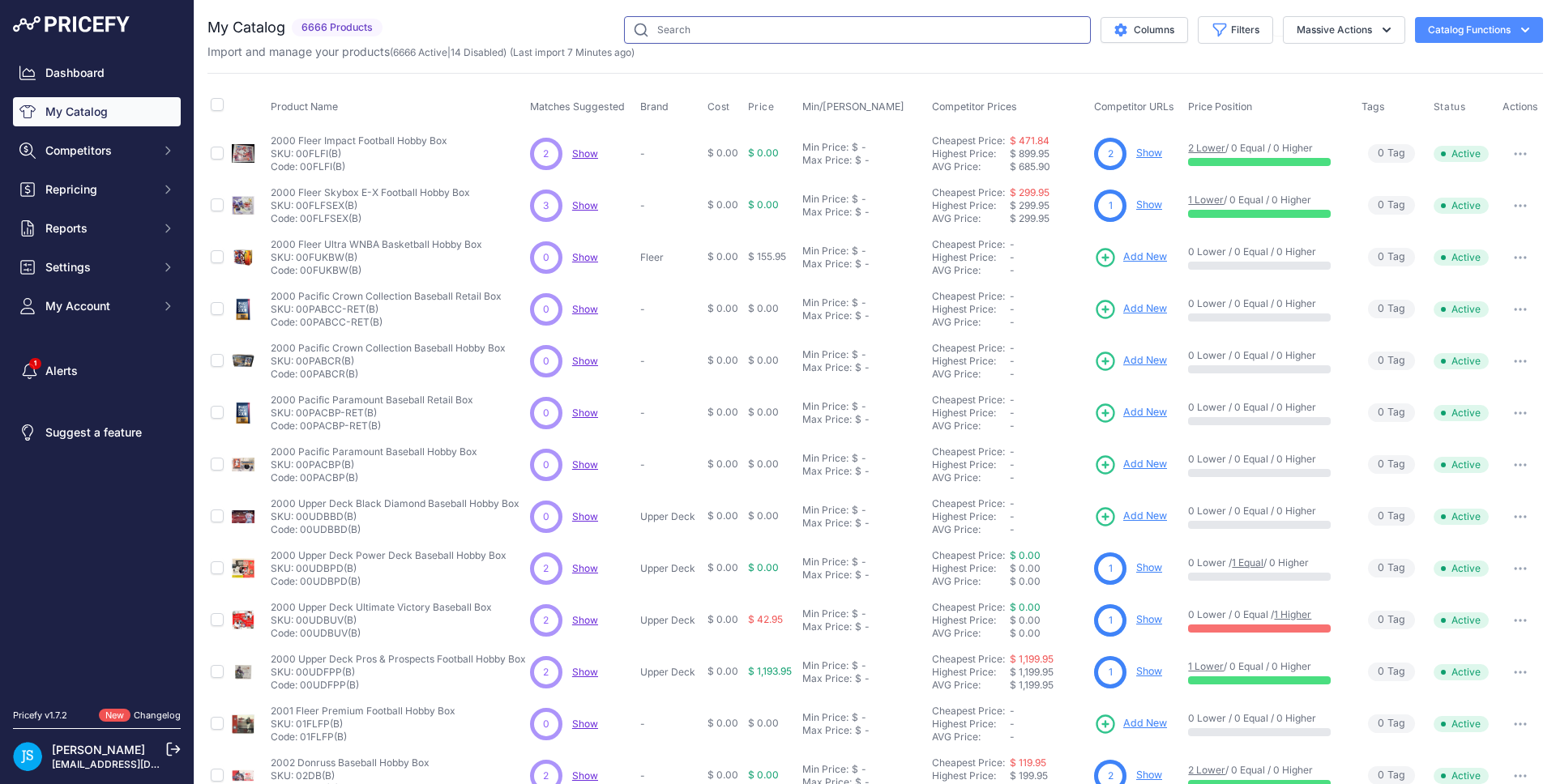
click at [697, 37] on input "text" at bounding box center [858, 29] width 467 height 28
paste input "Pokemon Mini Portfolio (2025 Q3)"
type input "Pokemon Mini Portfolio (2025 Q3)"
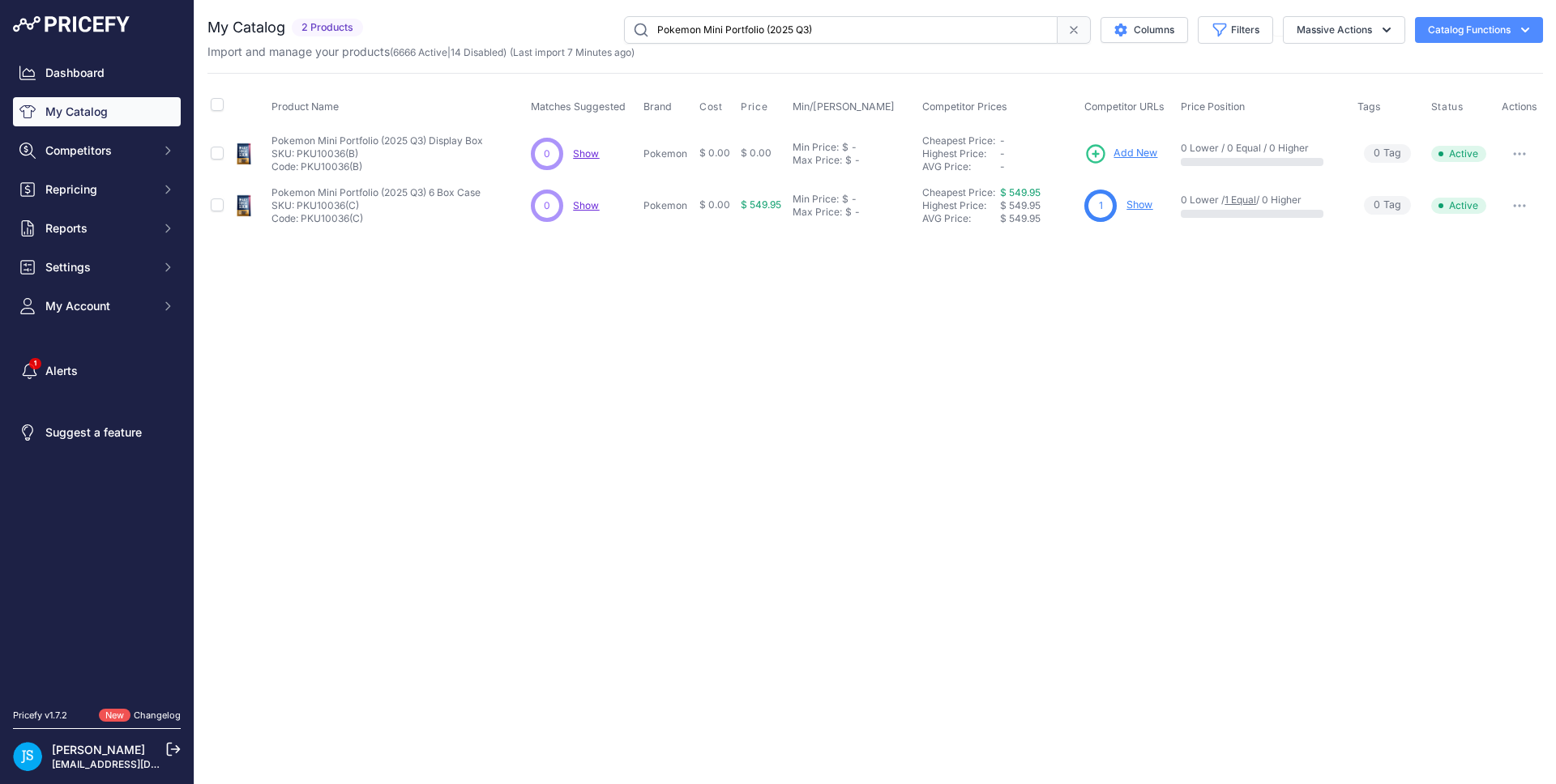
click at [1136, 156] on span "Add New" at bounding box center [1136, 153] width 44 height 15
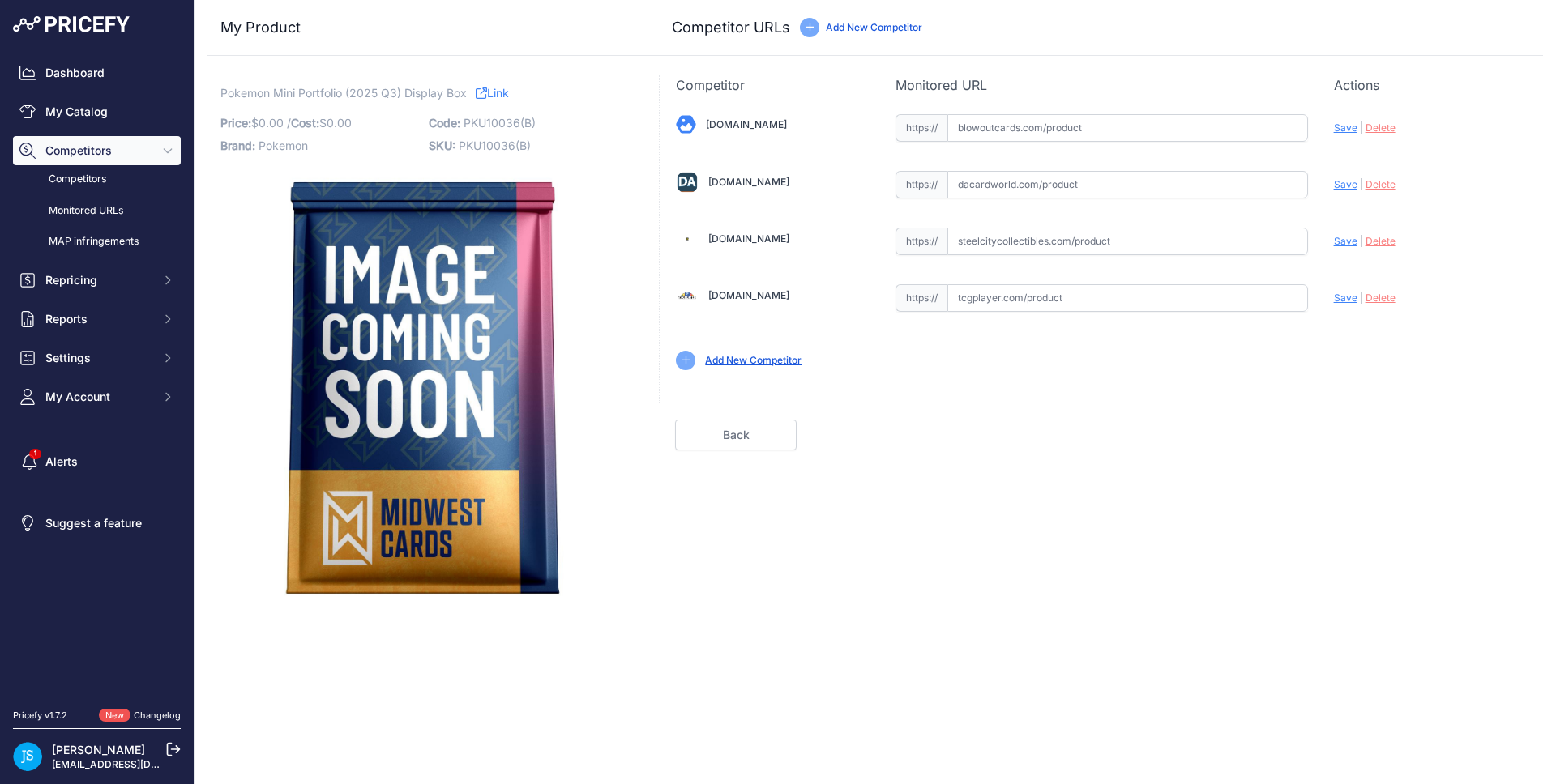
click at [1043, 252] on input "text" at bounding box center [1128, 241] width 361 height 28
paste input "https://www.steelcitycollectibles.com/i/pokemon-q3-2025-mini-portfolio-display-…"
click at [1341, 239] on span "Save" at bounding box center [1346, 241] width 24 height 12
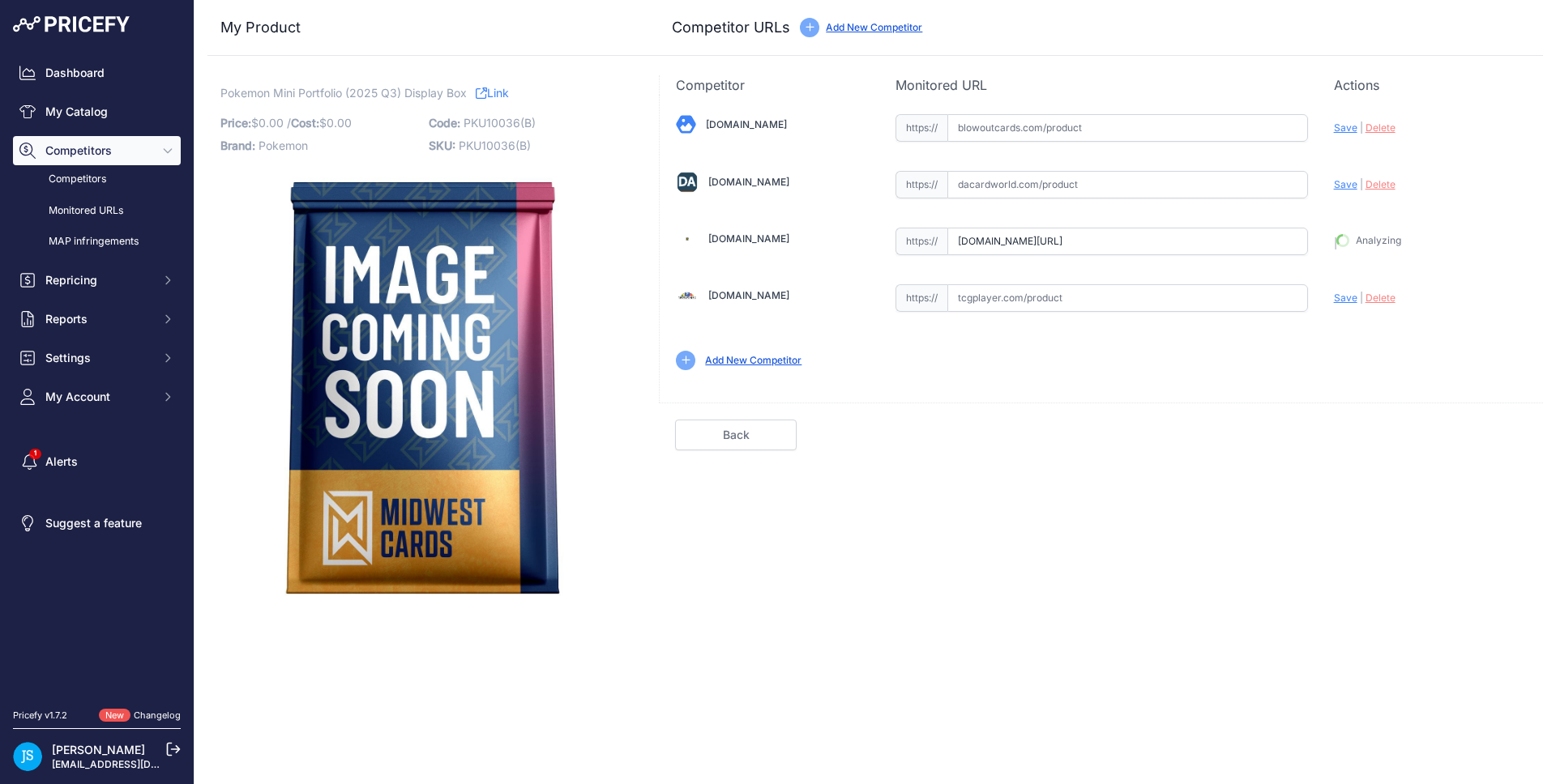
type input "https://www.steelcitycollectibles.com/i/pokemon-q3-2025-mini-portfolio-display-…"
click at [1121, 140] on input "text" at bounding box center [1128, 128] width 361 height 28
paste input "https://www.blowoutcards.com/pokemon-2025-mini-portfolio-fall-q3-box.html"
click at [1352, 127] on span "Save" at bounding box center [1346, 127] width 24 height 12
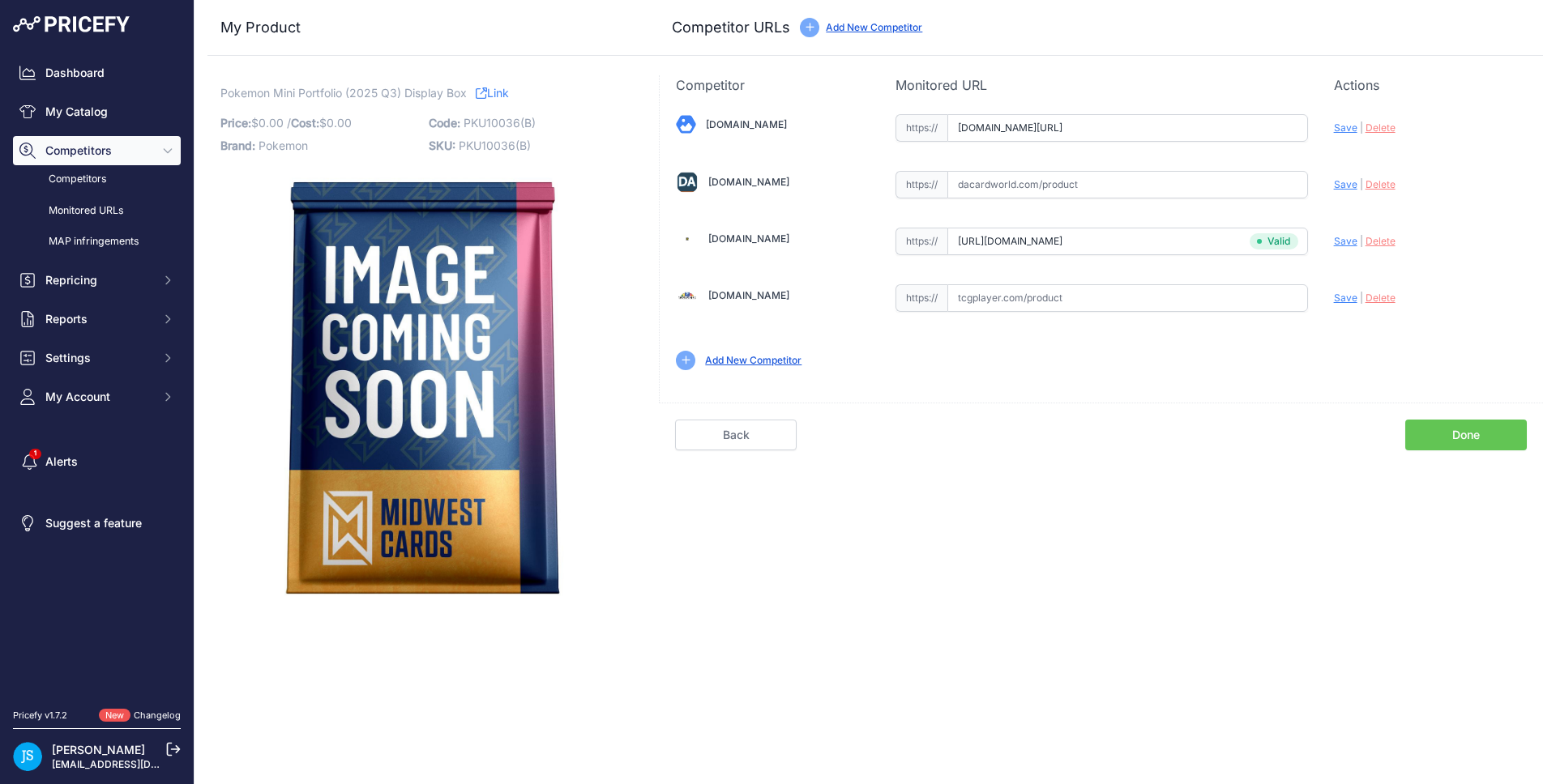
scroll to position [0, 0]
type input "https://www.blowoutcards.com/pokemon-2025-mini-portfolio-fall-q3-box.html?priru…"
click at [154, 119] on link "My Catalog" at bounding box center [96, 112] width 167 height 29
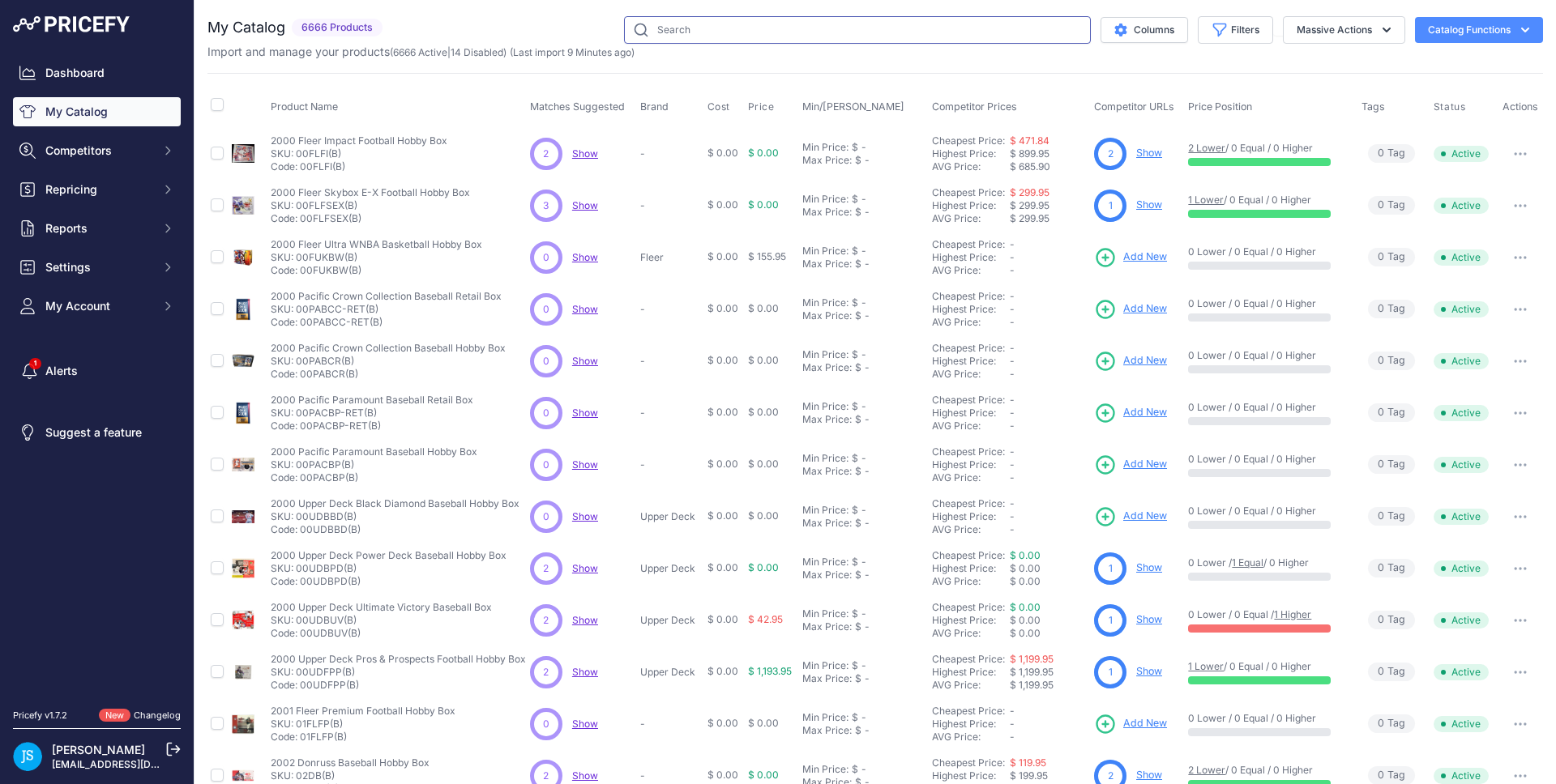
click at [793, 40] on input "text" at bounding box center [858, 29] width 467 height 28
paste input "Detroit Red Wings Centennial"
type input "Detroit Red Wings Centennial"
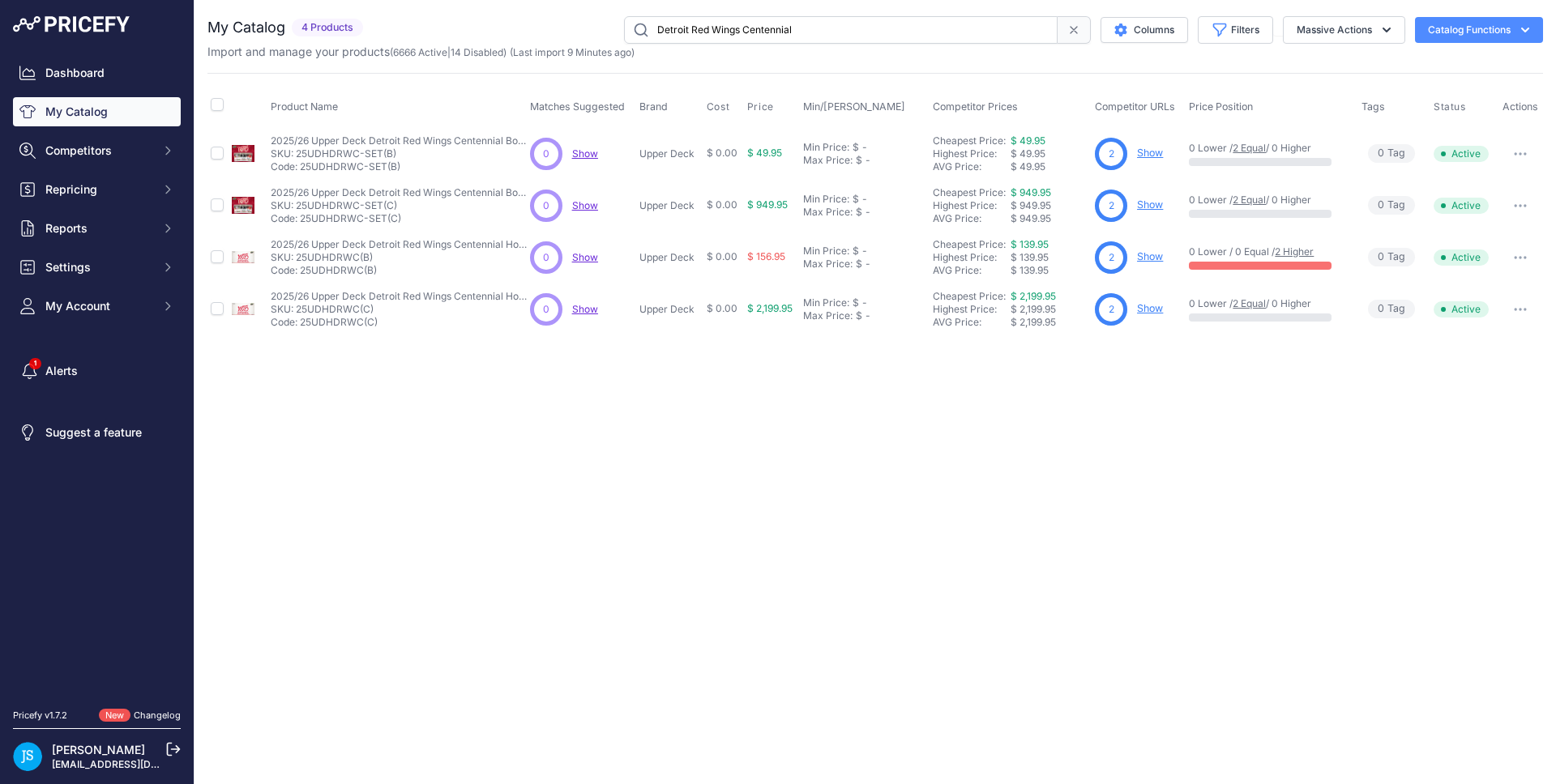
click at [1150, 151] on link "Show" at bounding box center [1150, 152] width 26 height 12
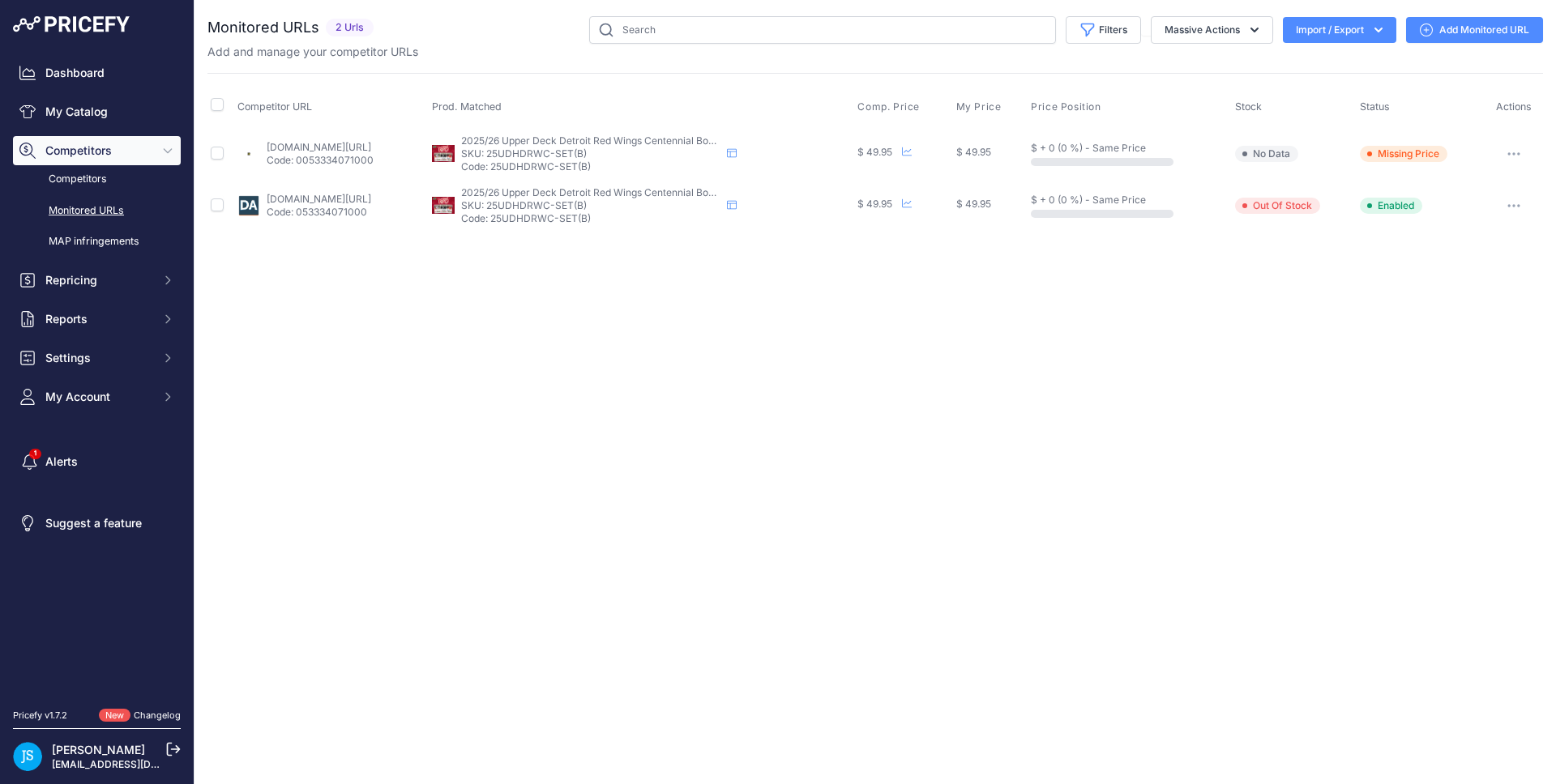
click at [1429, 40] on link "Add Monitored URL" at bounding box center [1474, 29] width 137 height 26
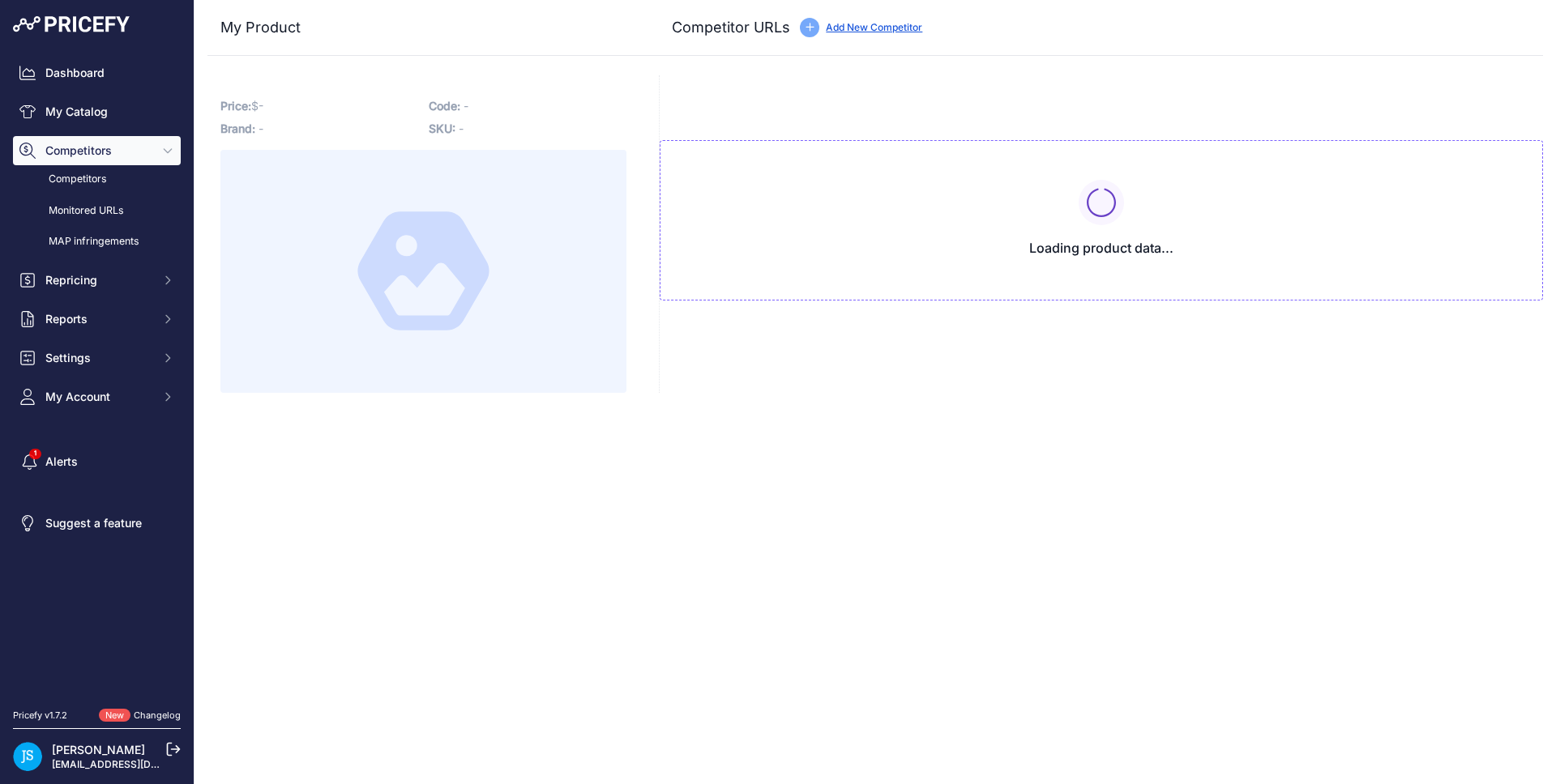
type input "[DOMAIN_NAME][URL]"
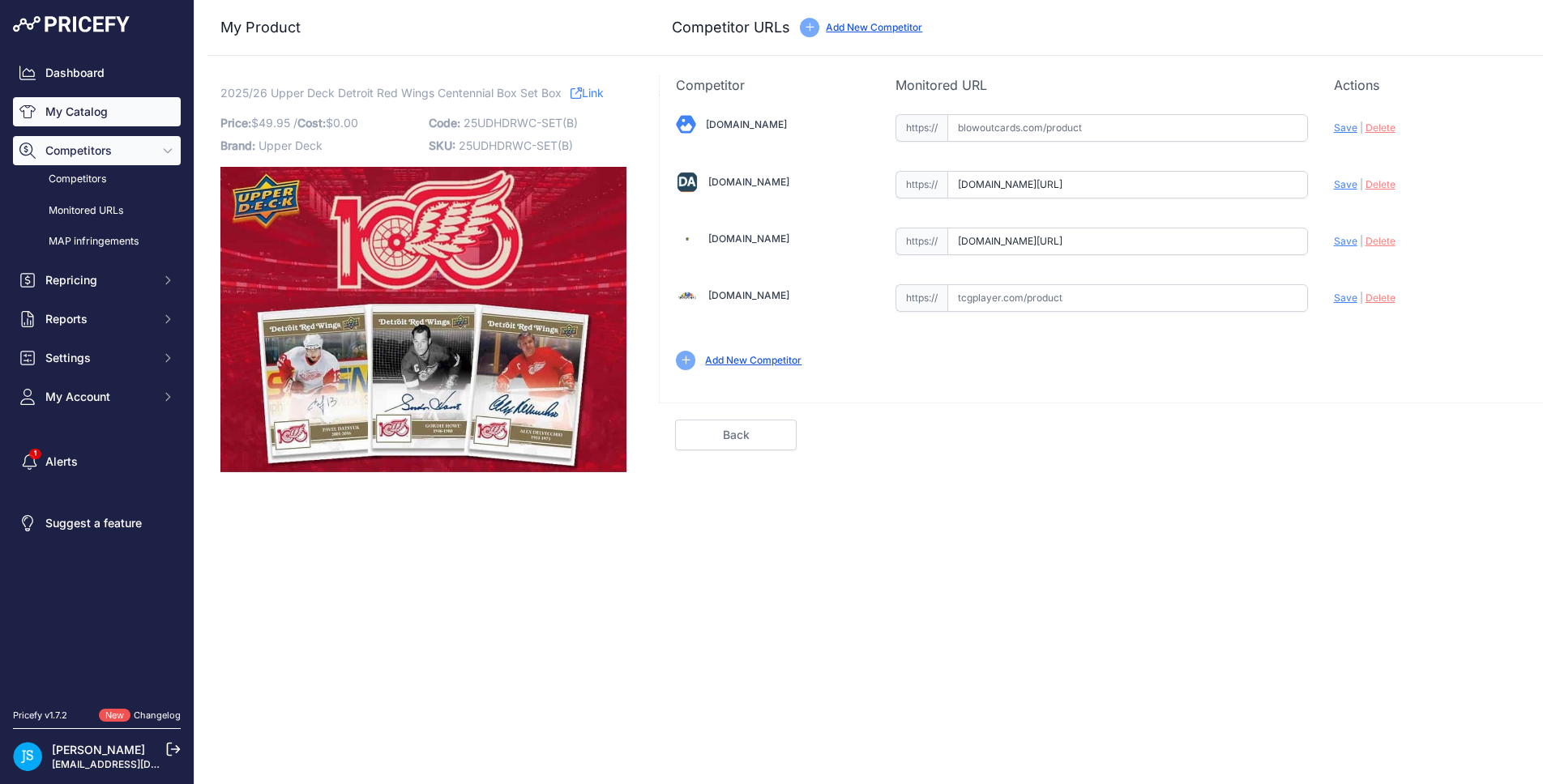
click at [160, 110] on link "My Catalog" at bounding box center [96, 112] width 167 height 29
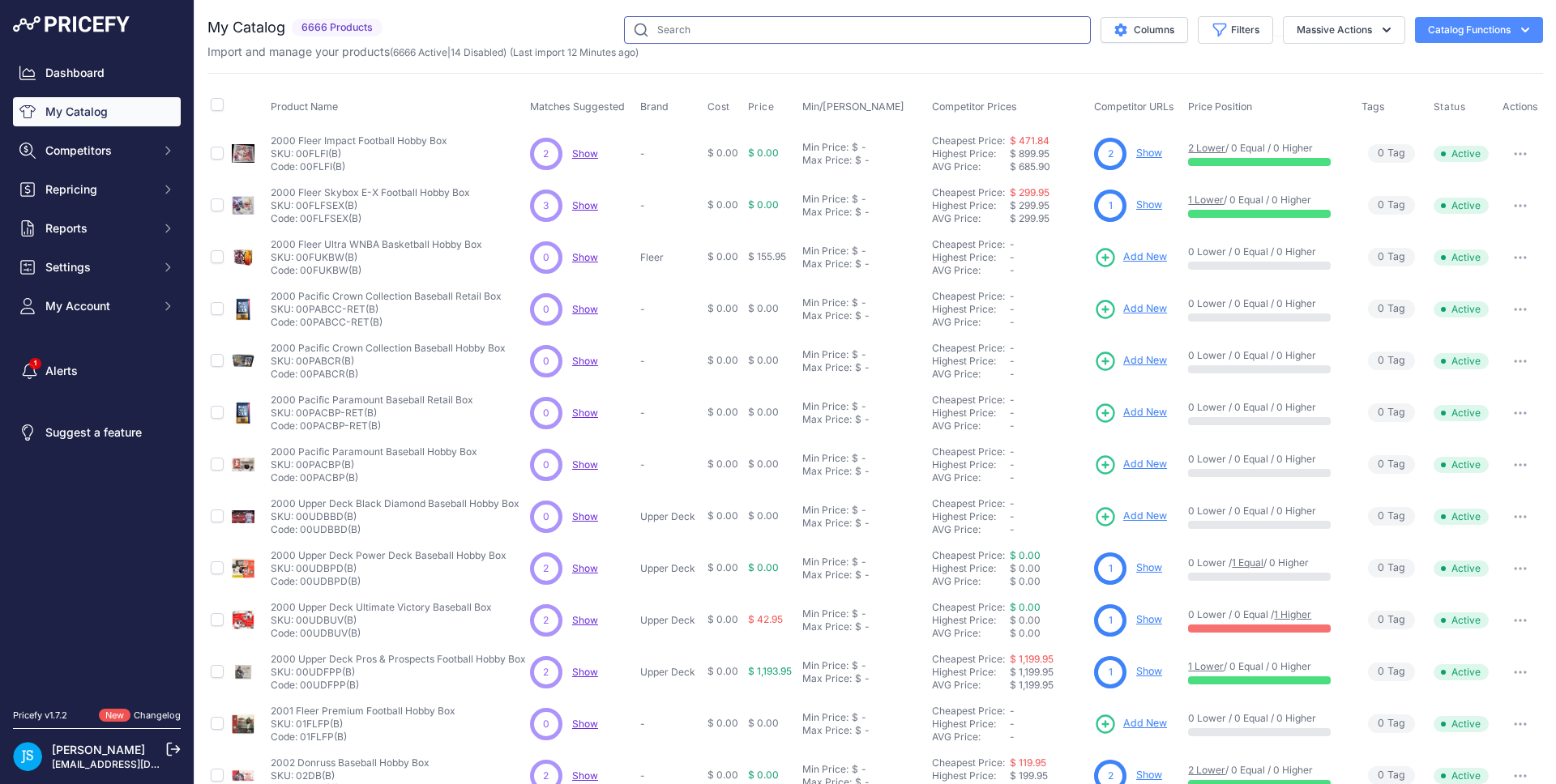
click at [768, 25] on input "text" at bounding box center [858, 29] width 467 height 28
paste input "2024/25 Panini Donruss Optic Basketball Mega"
type input "2024/25 Panini Donruss Optic Basketball Mega"
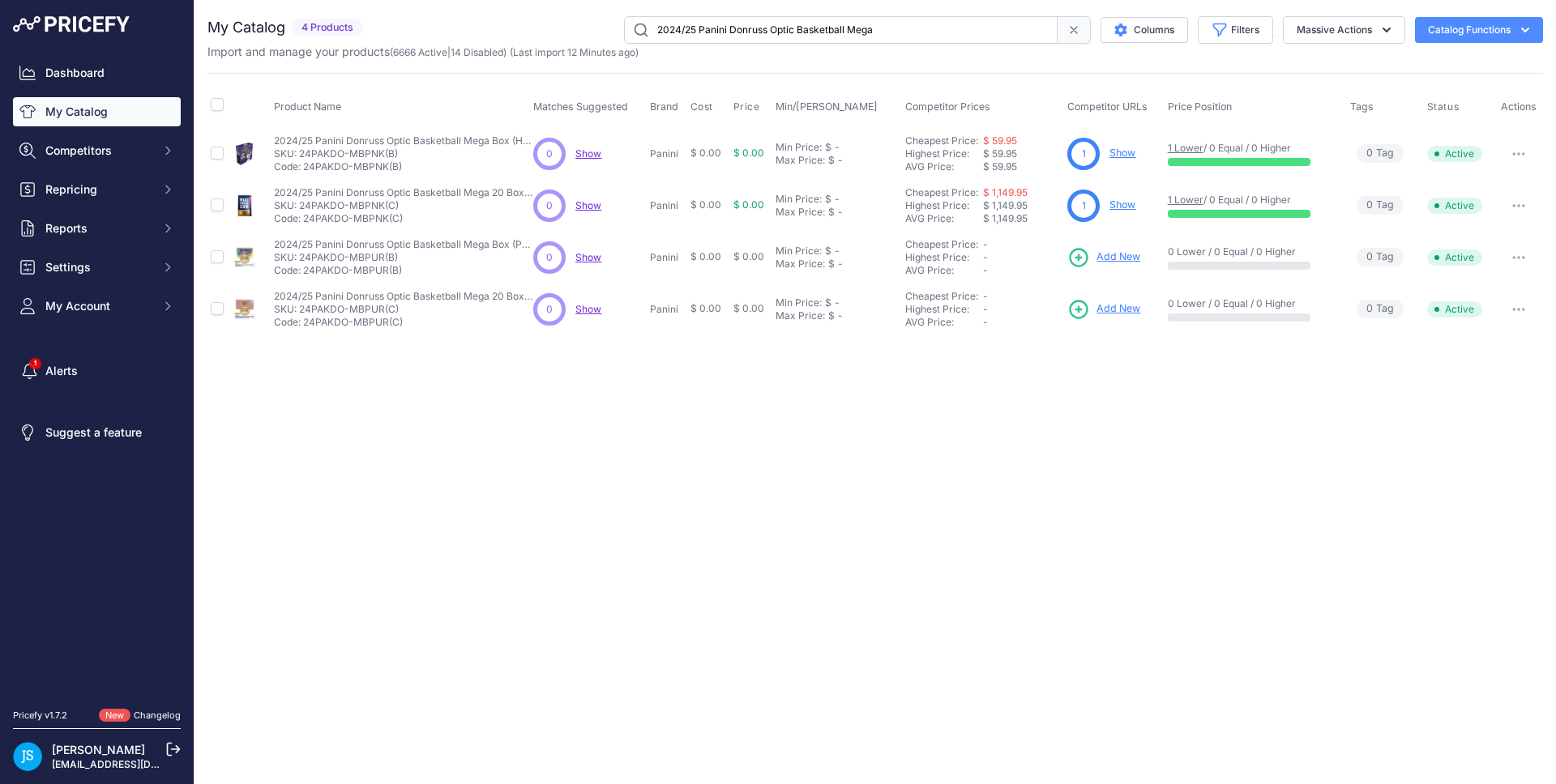
click at [1124, 154] on link "Show" at bounding box center [1123, 152] width 26 height 12
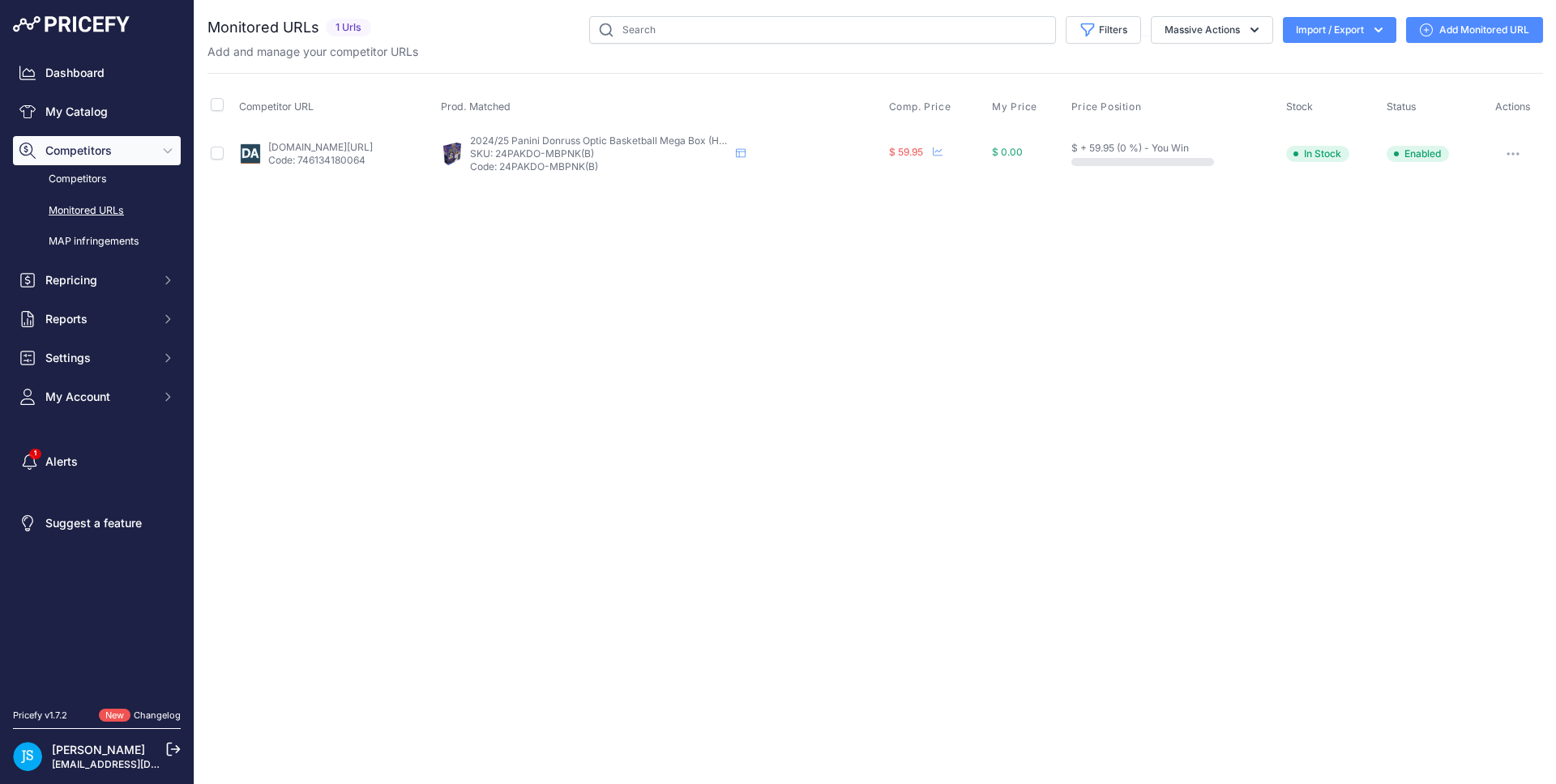
click at [1475, 32] on link "Add Monitored URL" at bounding box center [1474, 29] width 137 height 26
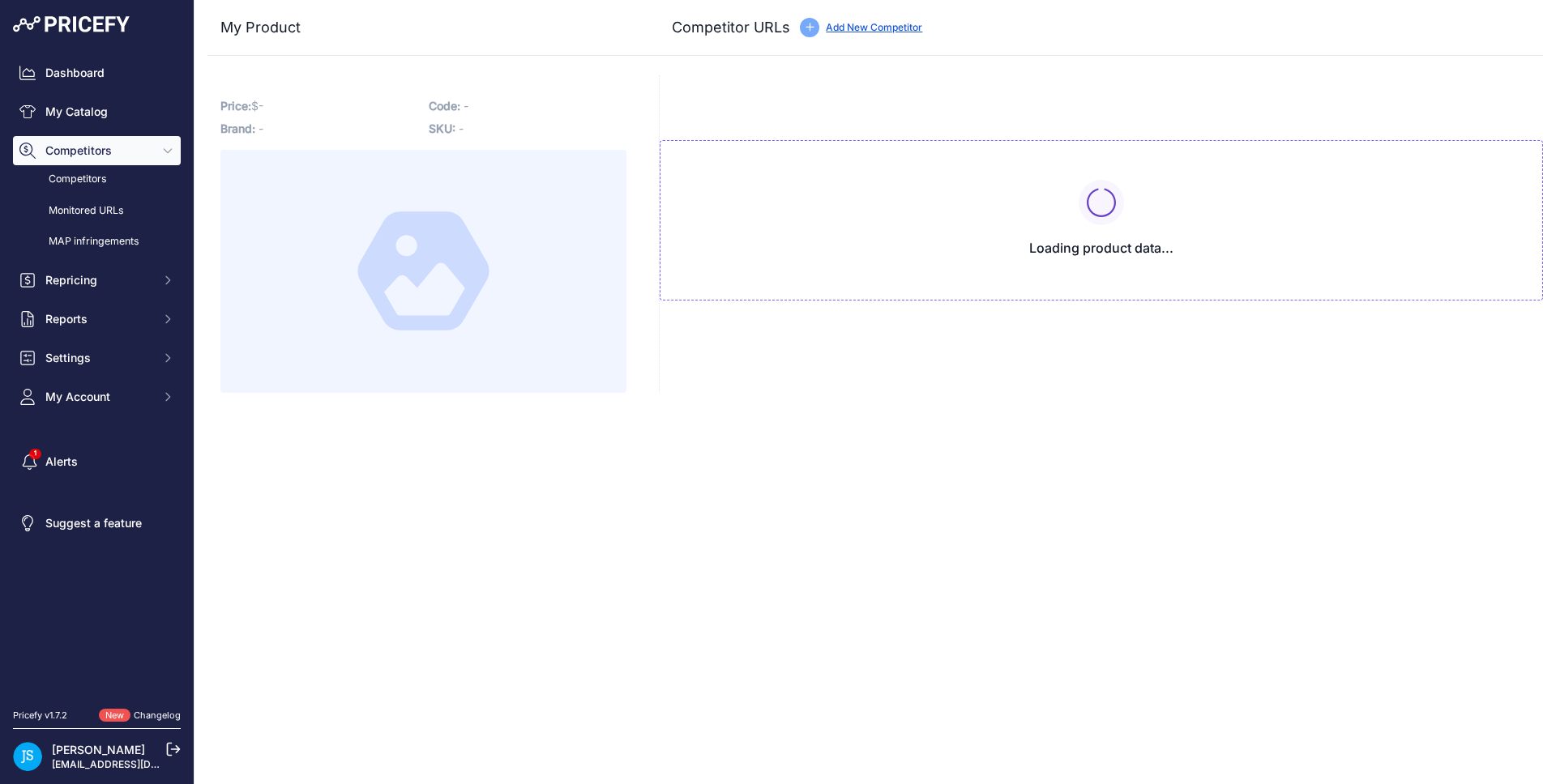
type input "[DOMAIN_NAME][URL]"
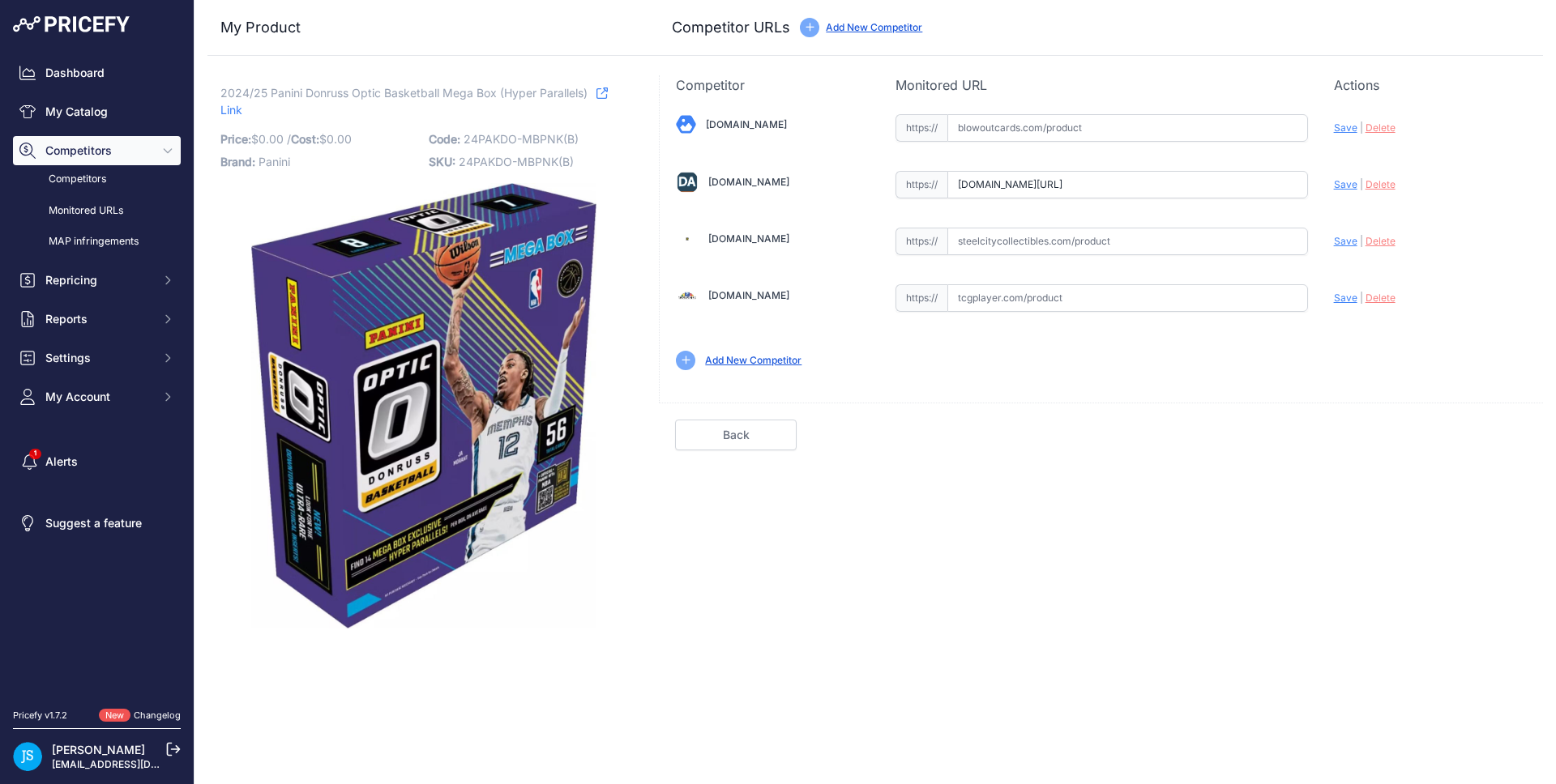
drag, startPoint x: 1229, startPoint y: 174, endPoint x: 1363, endPoint y: 176, distance: 134.0
click at [1363, 176] on div "[DOMAIN_NAME] Valid Save" at bounding box center [1102, 241] width 884 height 292
click at [1098, 118] on input "text" at bounding box center [1128, 128] width 361 height 28
paste input "https://www.blowoutcards.com/2024-25-panini-donruss-optic-basketball-mega-box.h…"
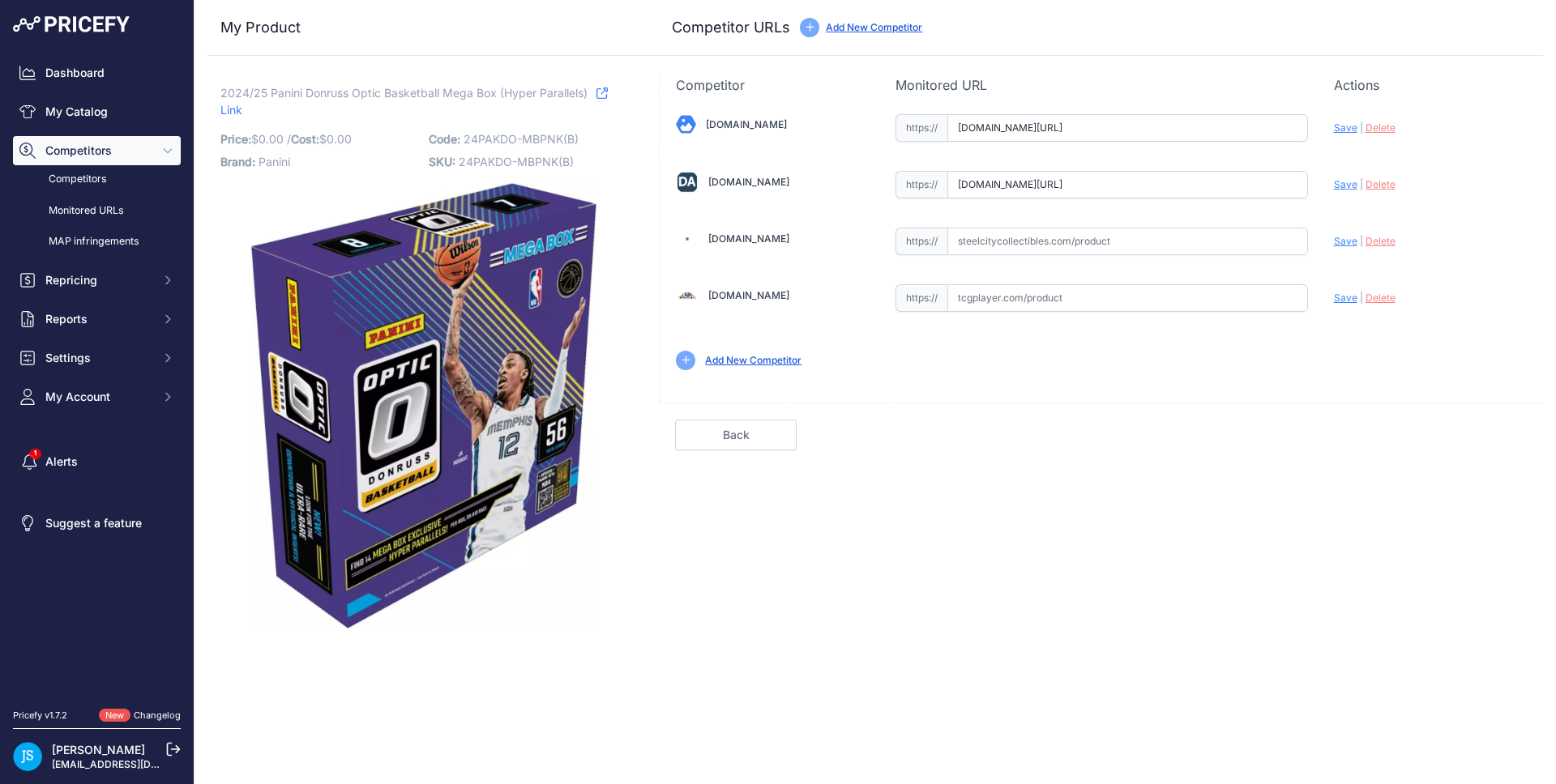
click at [1352, 127] on span "Save" at bounding box center [1346, 127] width 24 height 12
type input "https://www.blowoutcards.com/2024-25-panini-donruss-optic-basketball-mega-box.h…"
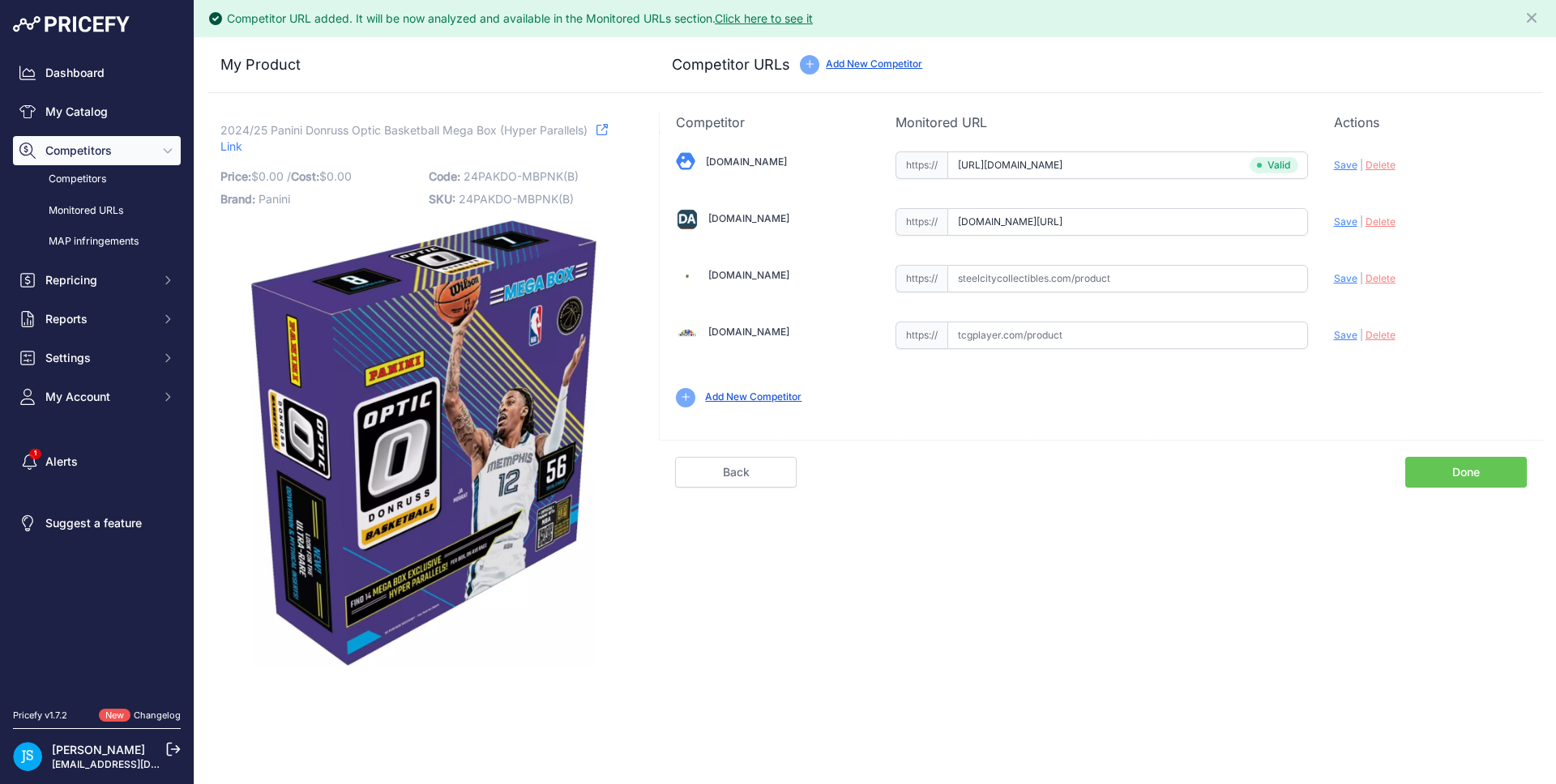
click at [1347, 228] on div "Update Profile Save | Delete Analyzing" at bounding box center [1431, 218] width 193 height 25
click at [1348, 224] on span "Save" at bounding box center [1346, 221] width 24 height 12
type input "https://www.dacardworld.com/sports-cards/2024-25-panini-donruss-optic-basketbal…"
drag, startPoint x: 222, startPoint y: 124, endPoint x: 471, endPoint y: 127, distance: 249.0
click at [471, 127] on span "2024/25 Panini Donruss Optic Basketball Mega Box (Hyper Parallels)" at bounding box center [404, 130] width 367 height 20
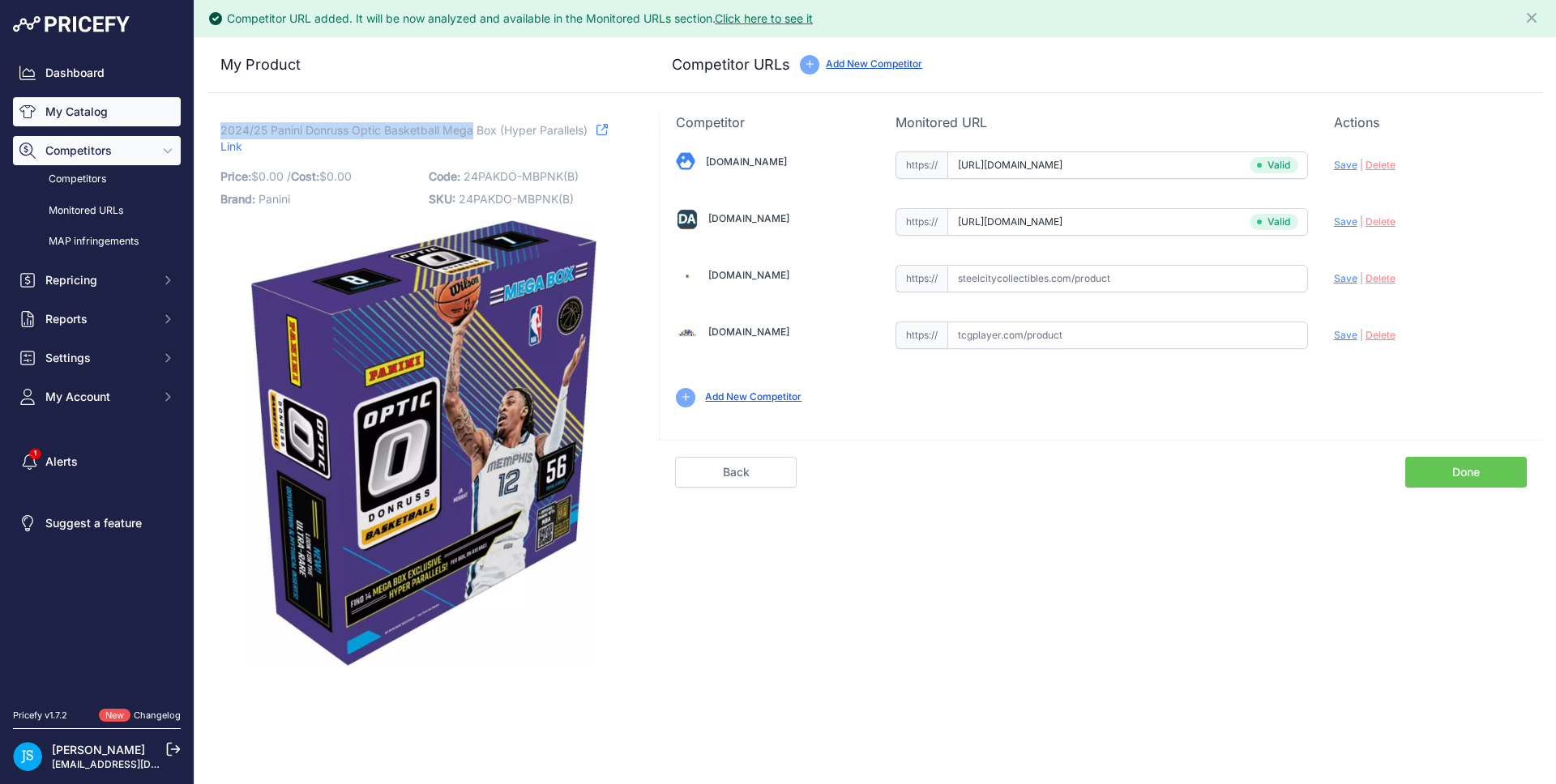
copy span "2024/25 Panini Donruss Optic Basketball Mega"
click at [143, 108] on link "My Catalog" at bounding box center [96, 112] width 167 height 29
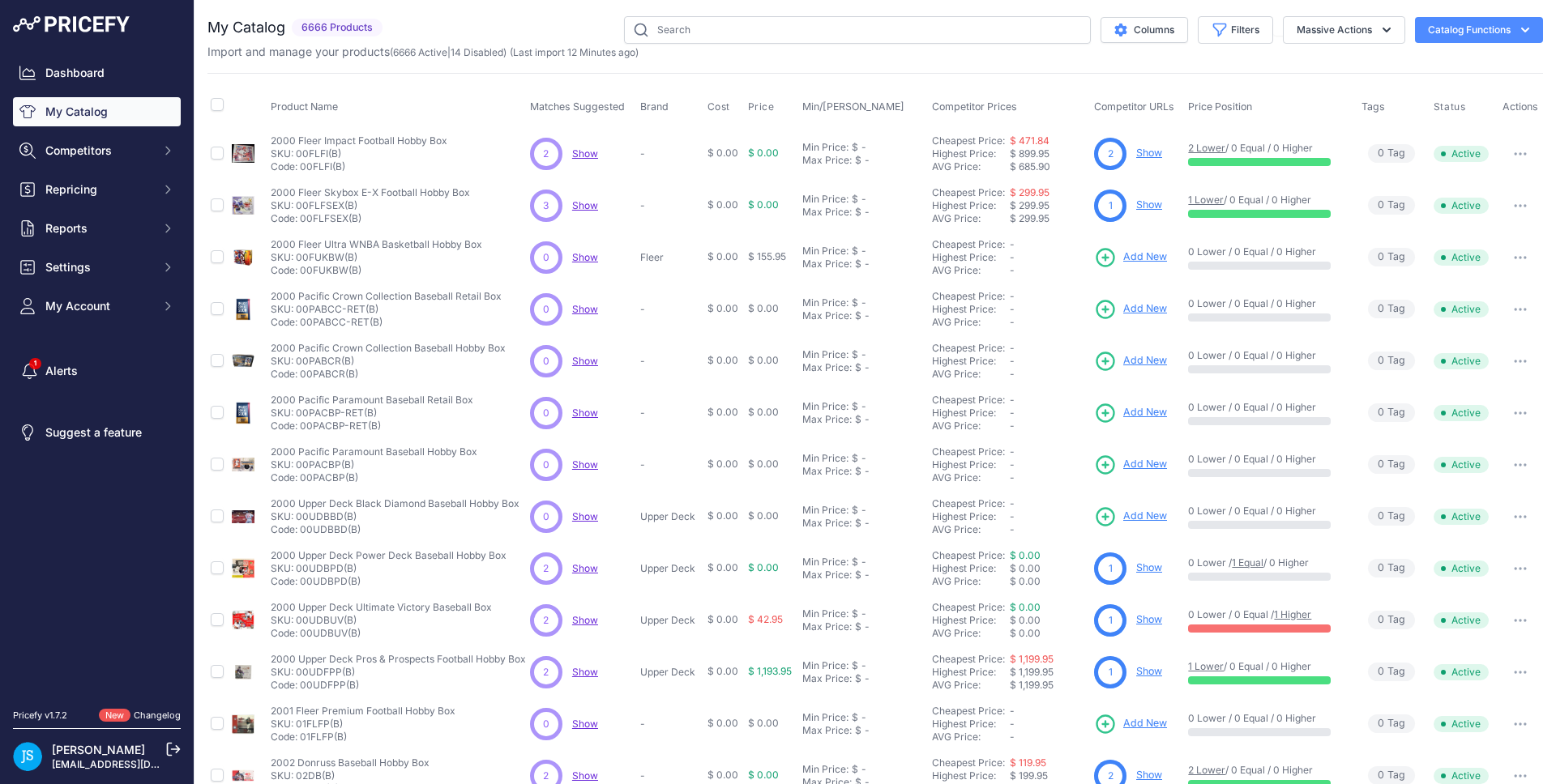
click at [897, 51] on div "Import and manage your products ( 6666 Active | 14 Disabled ) (Last import 12 M…" at bounding box center [875, 51] width 1336 height 16
click at [900, 35] on input "text" at bounding box center [858, 29] width 467 height 28
paste input "2024/25 Panini Donruss Optic Basketball Mega"
type input "2024/25 Panini Donruss Optic Basketball Mega"
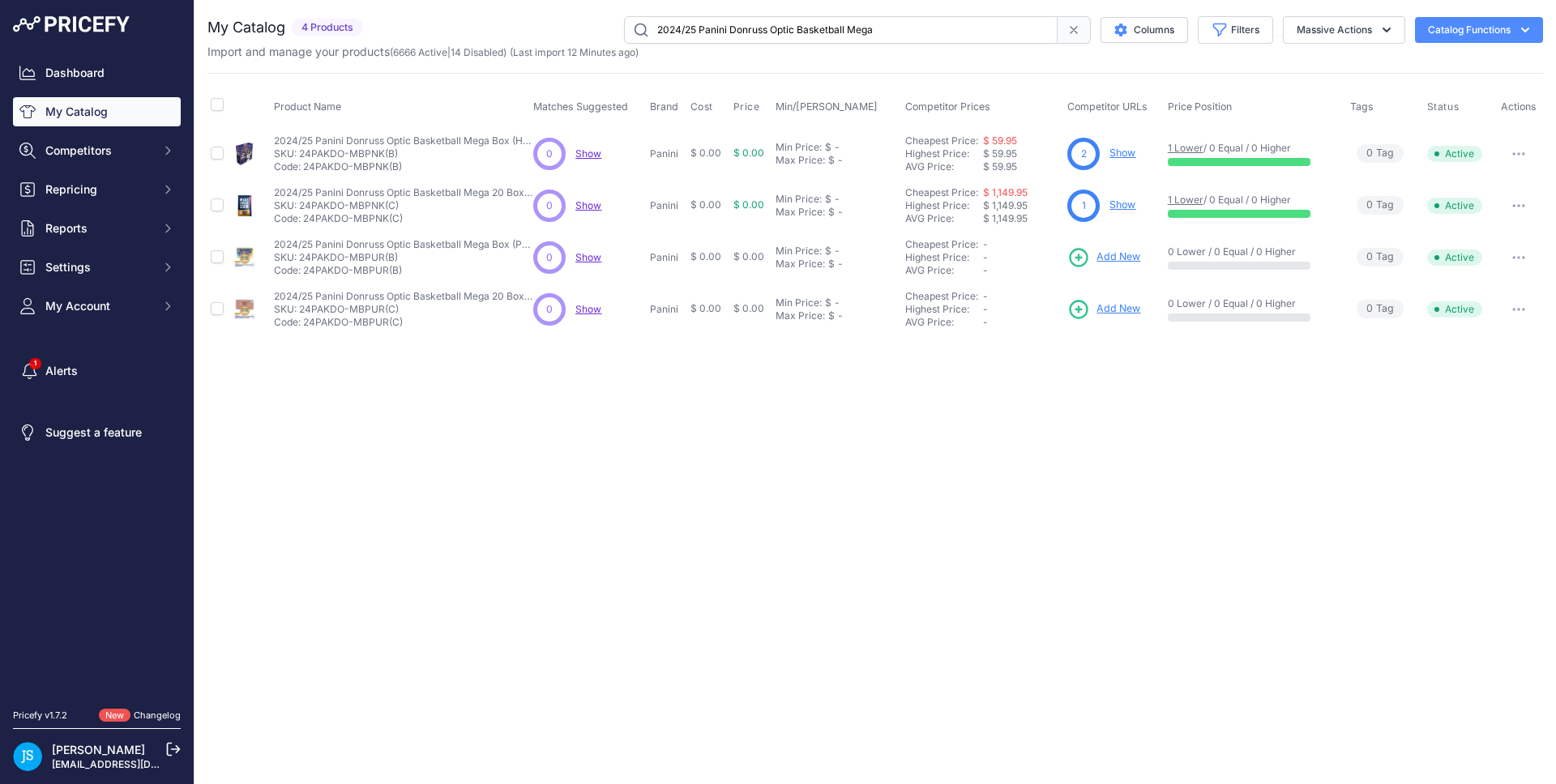
click at [1131, 204] on link "Show" at bounding box center [1123, 204] width 26 height 12
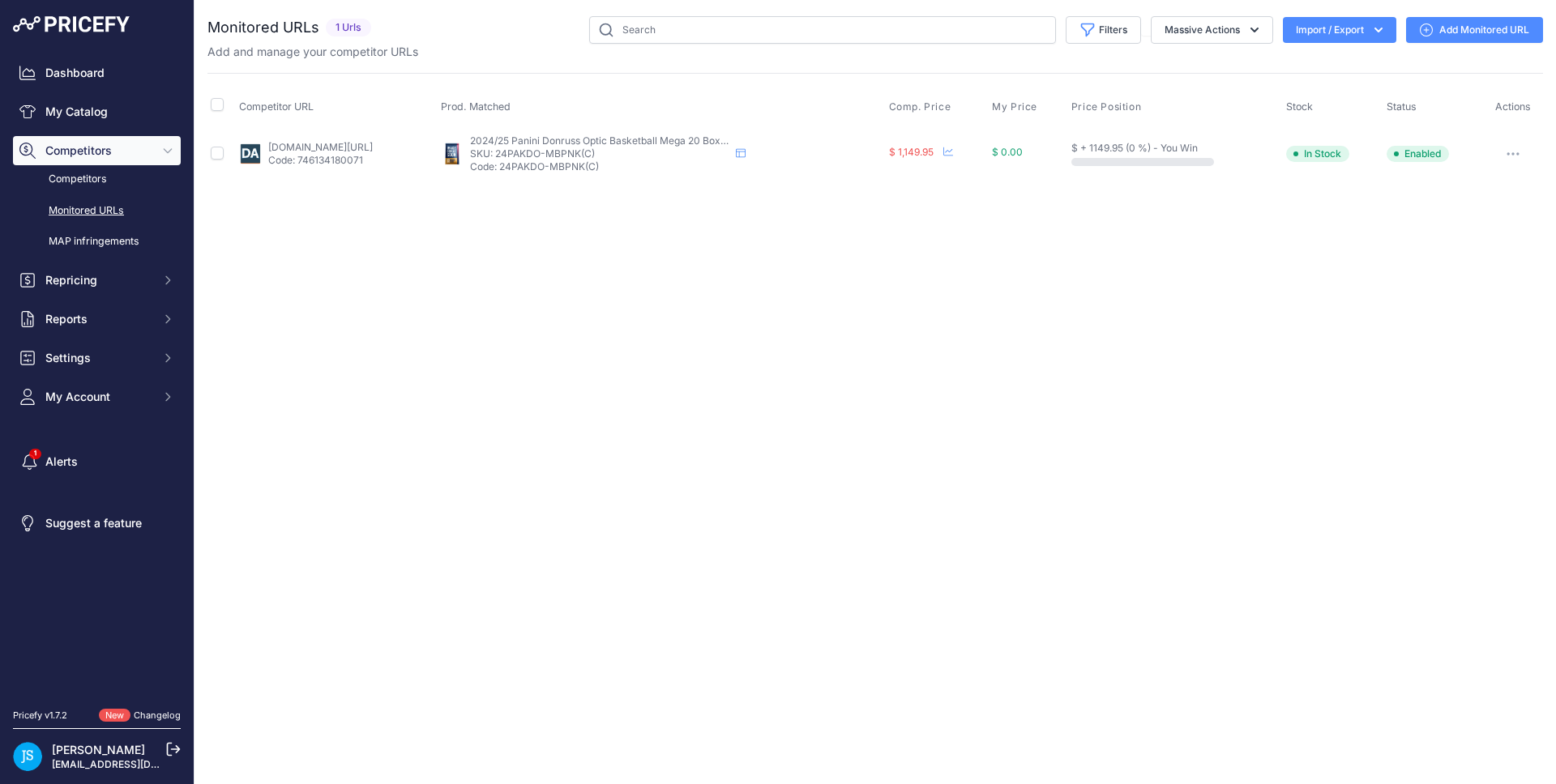
click at [1474, 28] on link "Add Monitored URL" at bounding box center [1474, 29] width 137 height 26
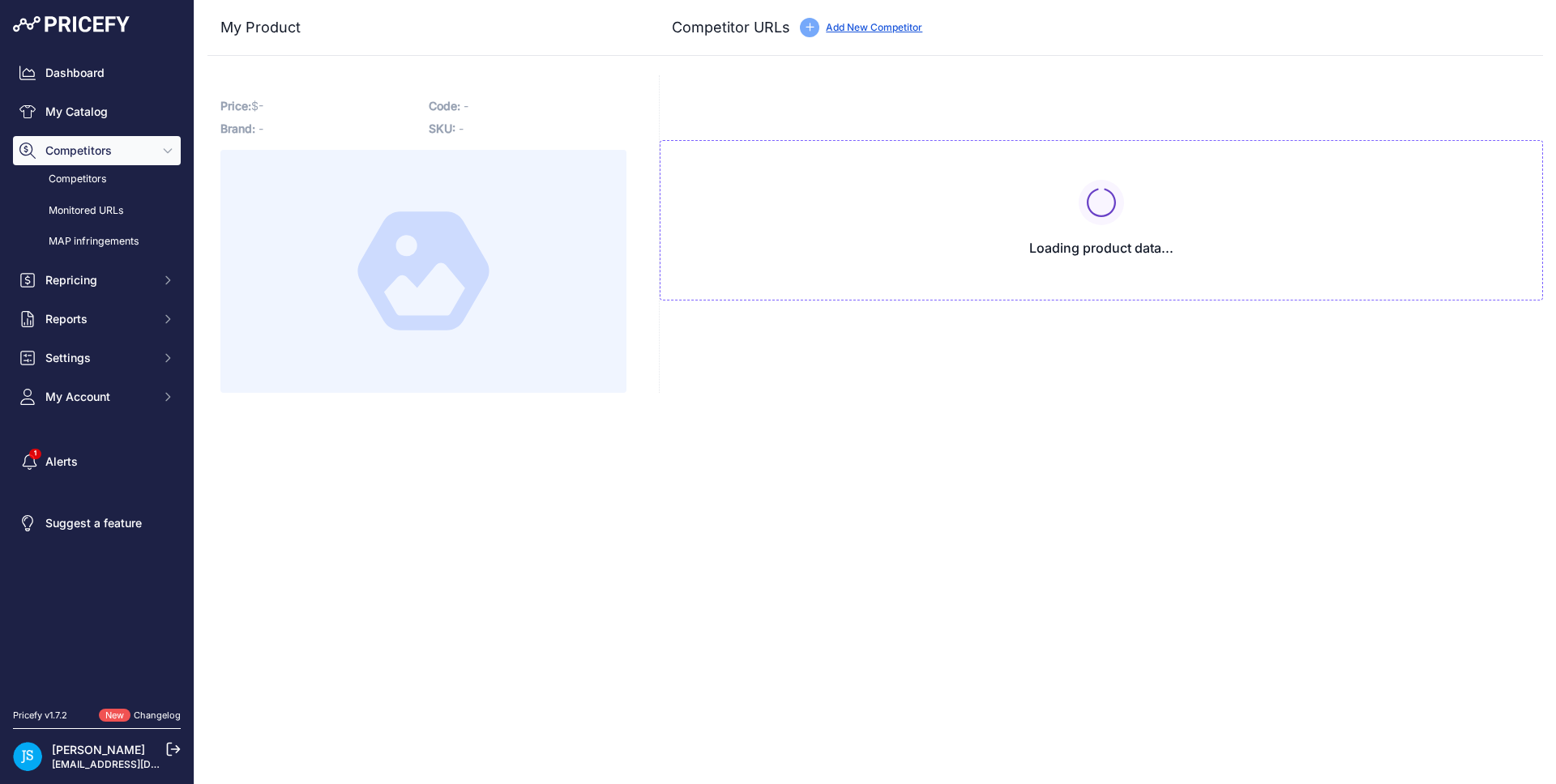
type input "www.dacardworld.com/sports-cards/2024-25-panini-donruss-optic-basketball-mega-2…"
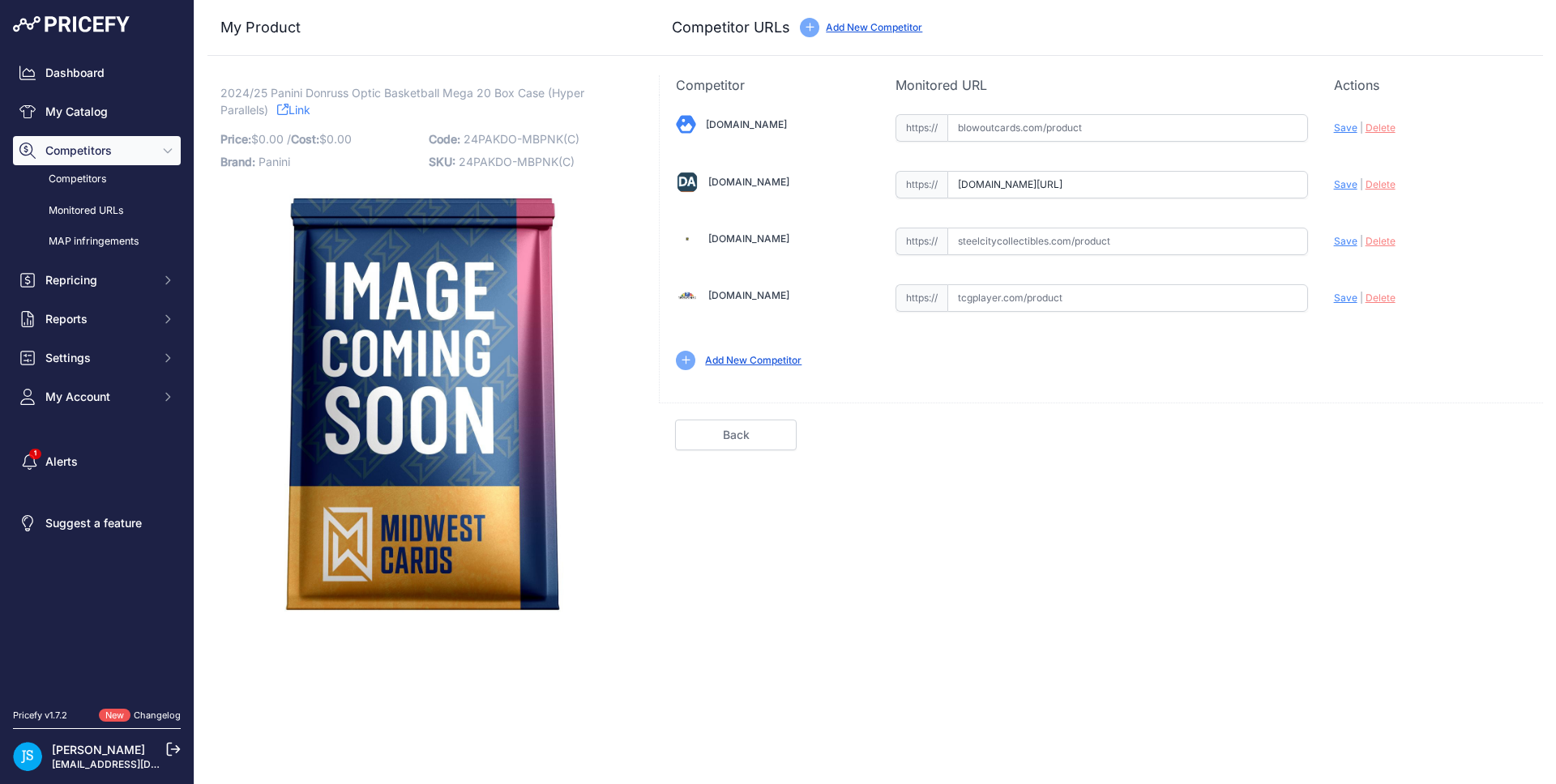
click at [1054, 247] on input "text" at bounding box center [1128, 241] width 361 height 28
click at [1111, 128] on input "text" at bounding box center [1128, 128] width 361 height 28
paste input "https://www.blowoutcards.com/2024-25-panini-donruss-optic-basketball-mega-20-bo…"
click at [1340, 128] on span "Save" at bounding box center [1346, 127] width 24 height 12
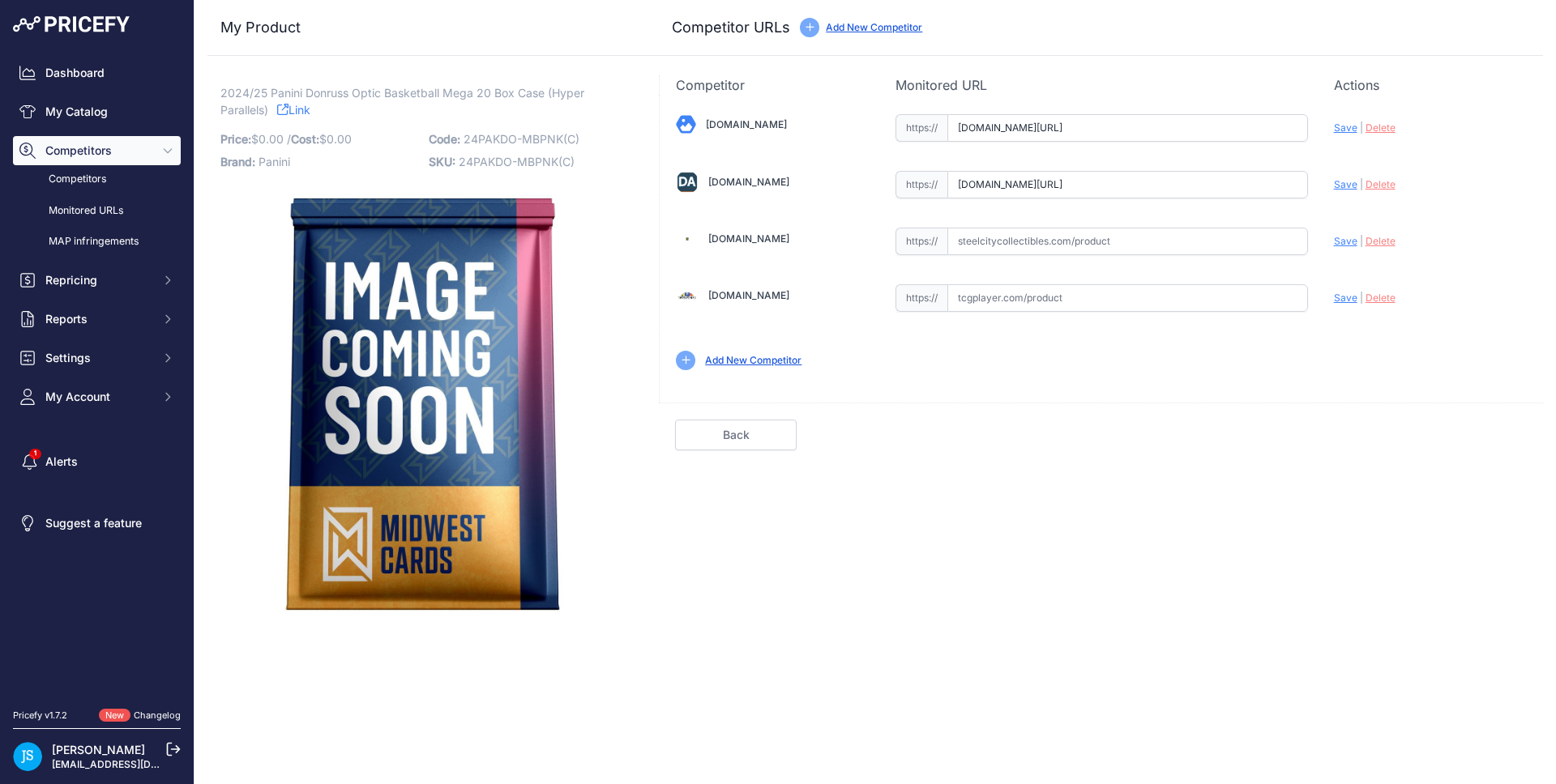
scroll to position [0, 0]
type input "https://www.blowoutcards.com/2024-25-panini-donruss-optic-basketball-mega-20-bo…"
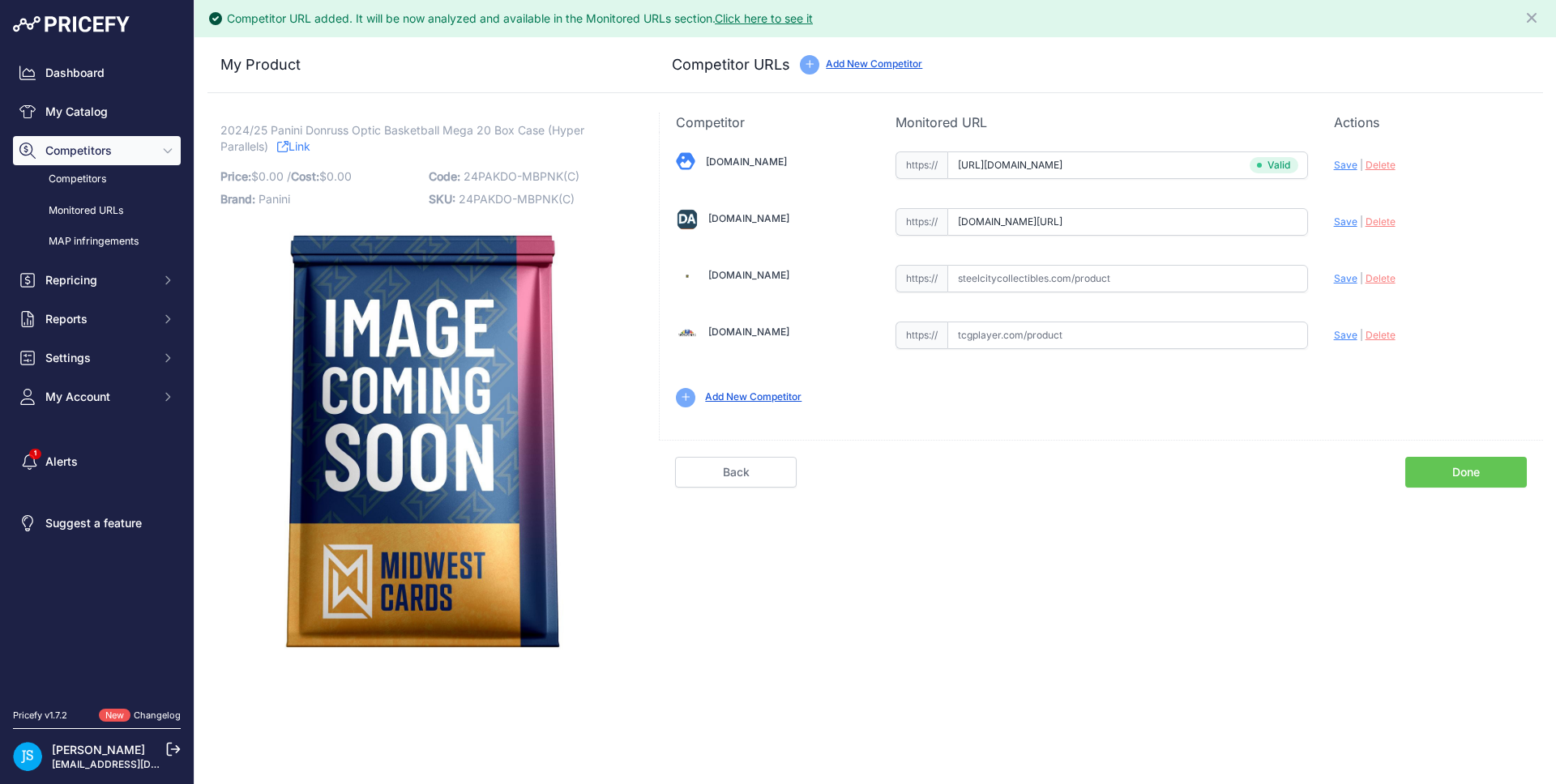
click at [1346, 224] on span "Save" at bounding box center [1346, 221] width 24 height 12
type input "https://www.dacardworld.com/sports-cards/2024-25-panini-donruss-optic-basketbal…"
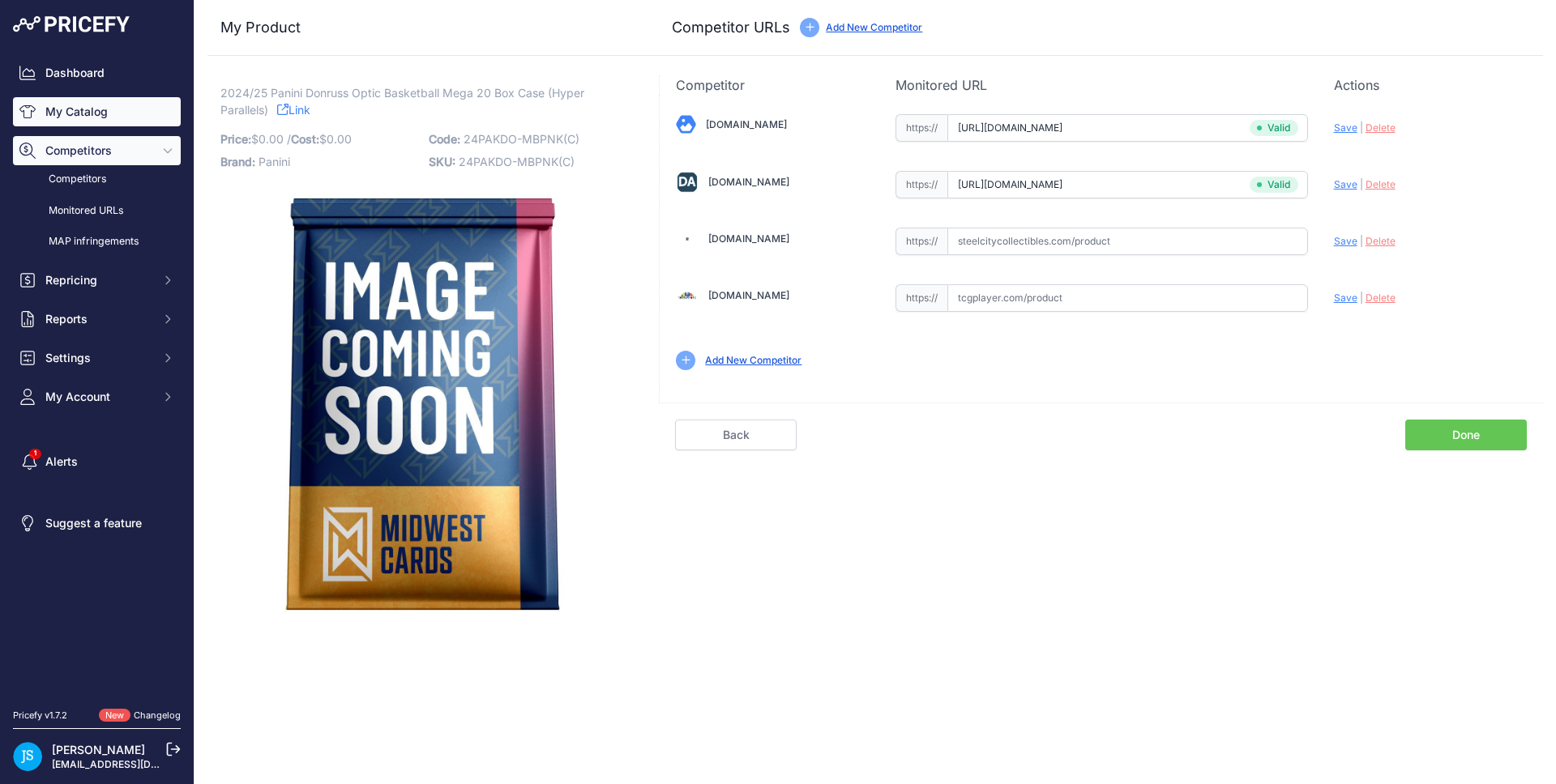
click at [140, 105] on link "My Catalog" at bounding box center [96, 112] width 167 height 29
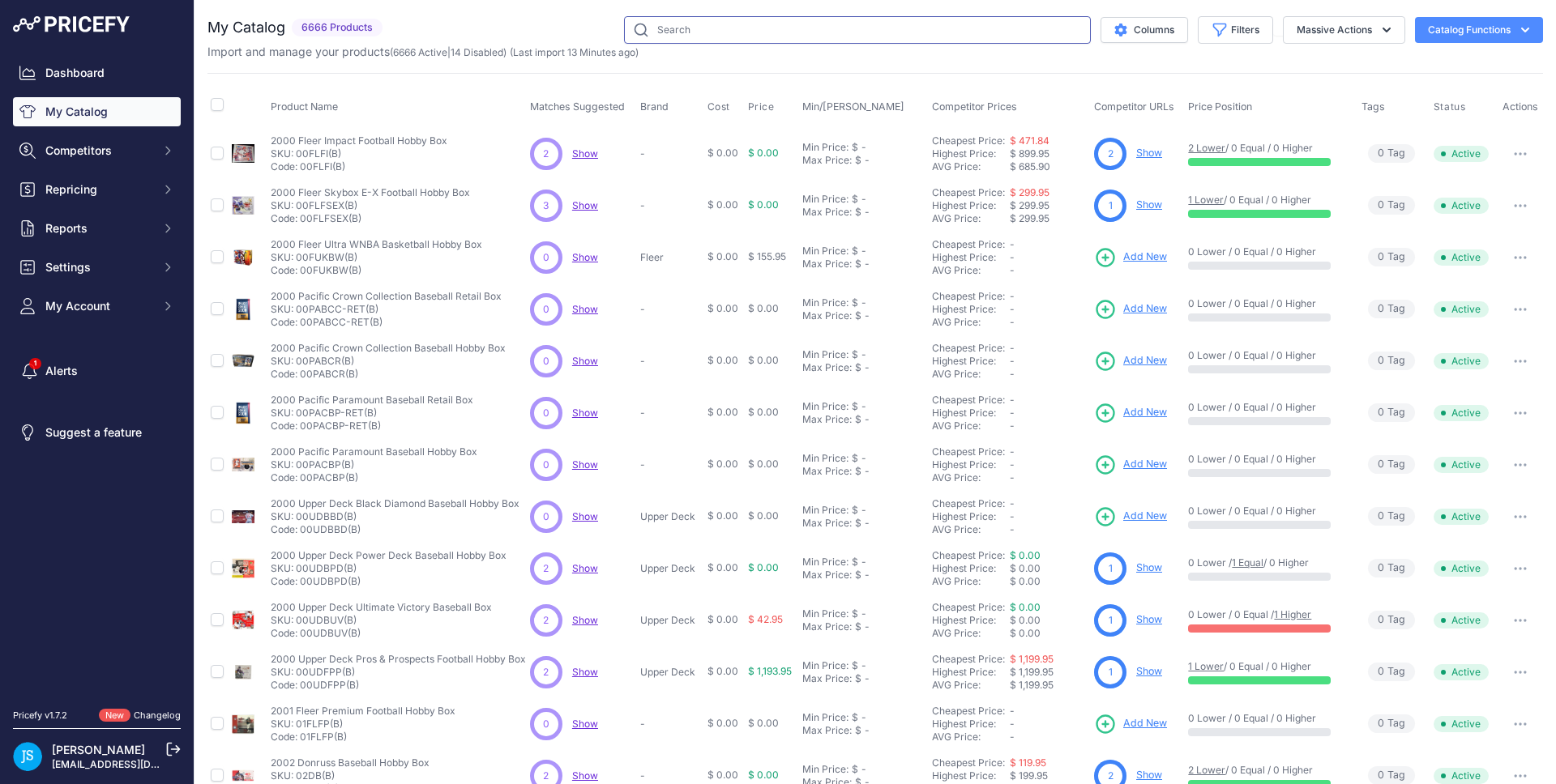
click at [741, 40] on input "text" at bounding box center [858, 29] width 467 height 28
paste input "2024/25 Panini Donruss Optic Basketball"
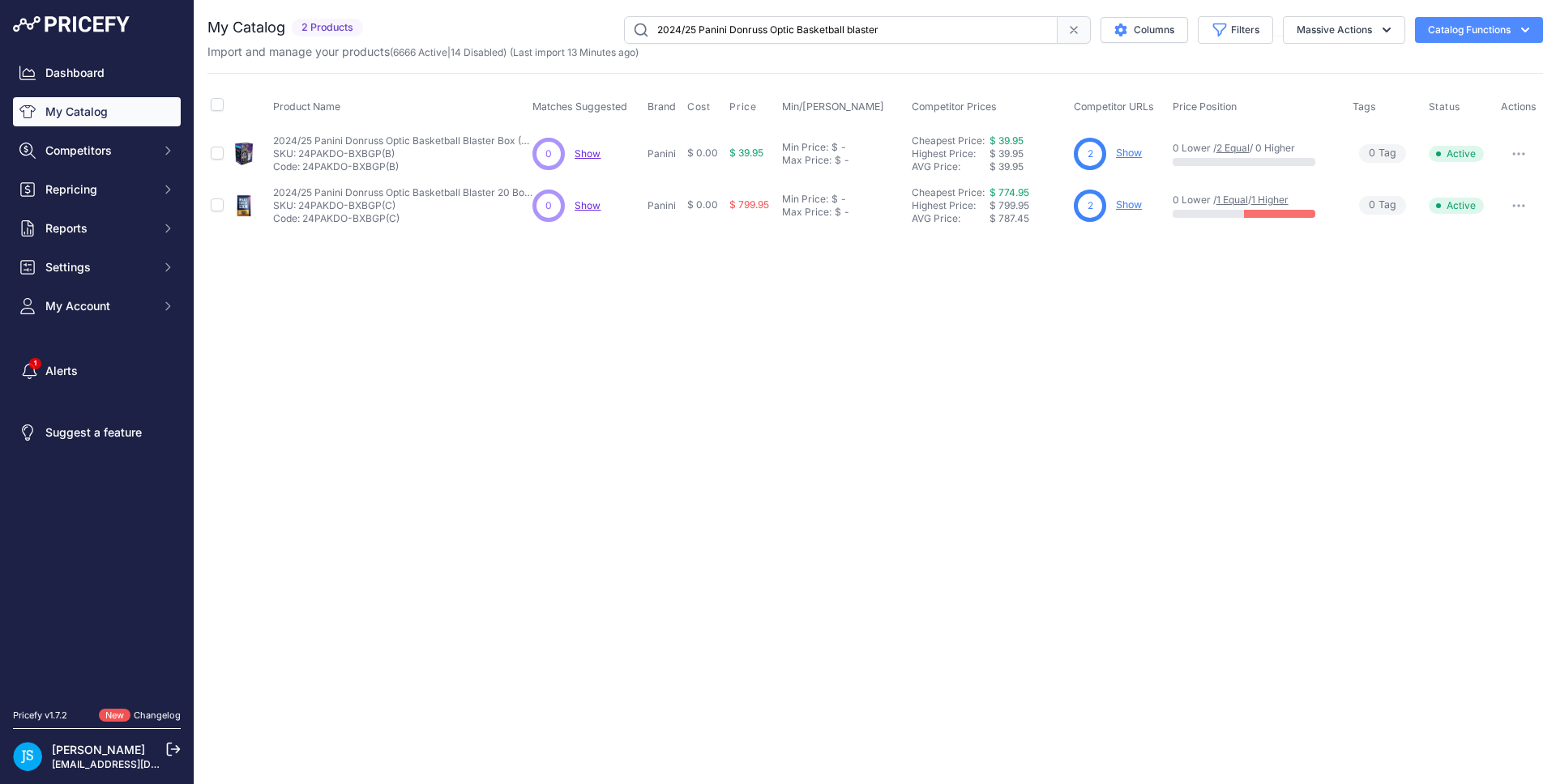
click at [745, 21] on input "2024/25 Panini Donruss Optic Basketball blaster" at bounding box center [841, 29] width 433 height 28
paste input "Spongebob"
type input "Spongebob"
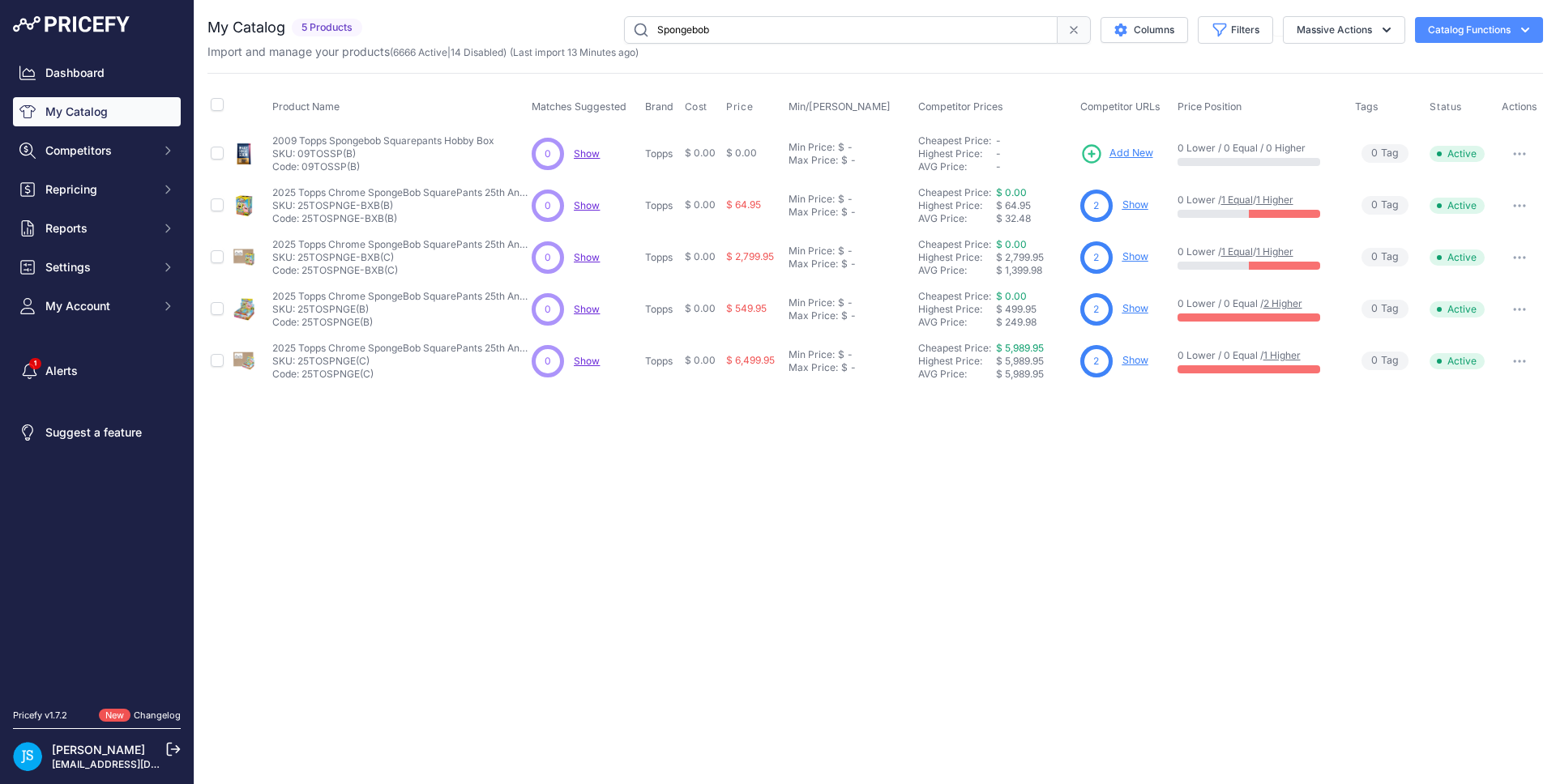
click at [1139, 209] on link "Show" at bounding box center [1135, 204] width 26 height 12
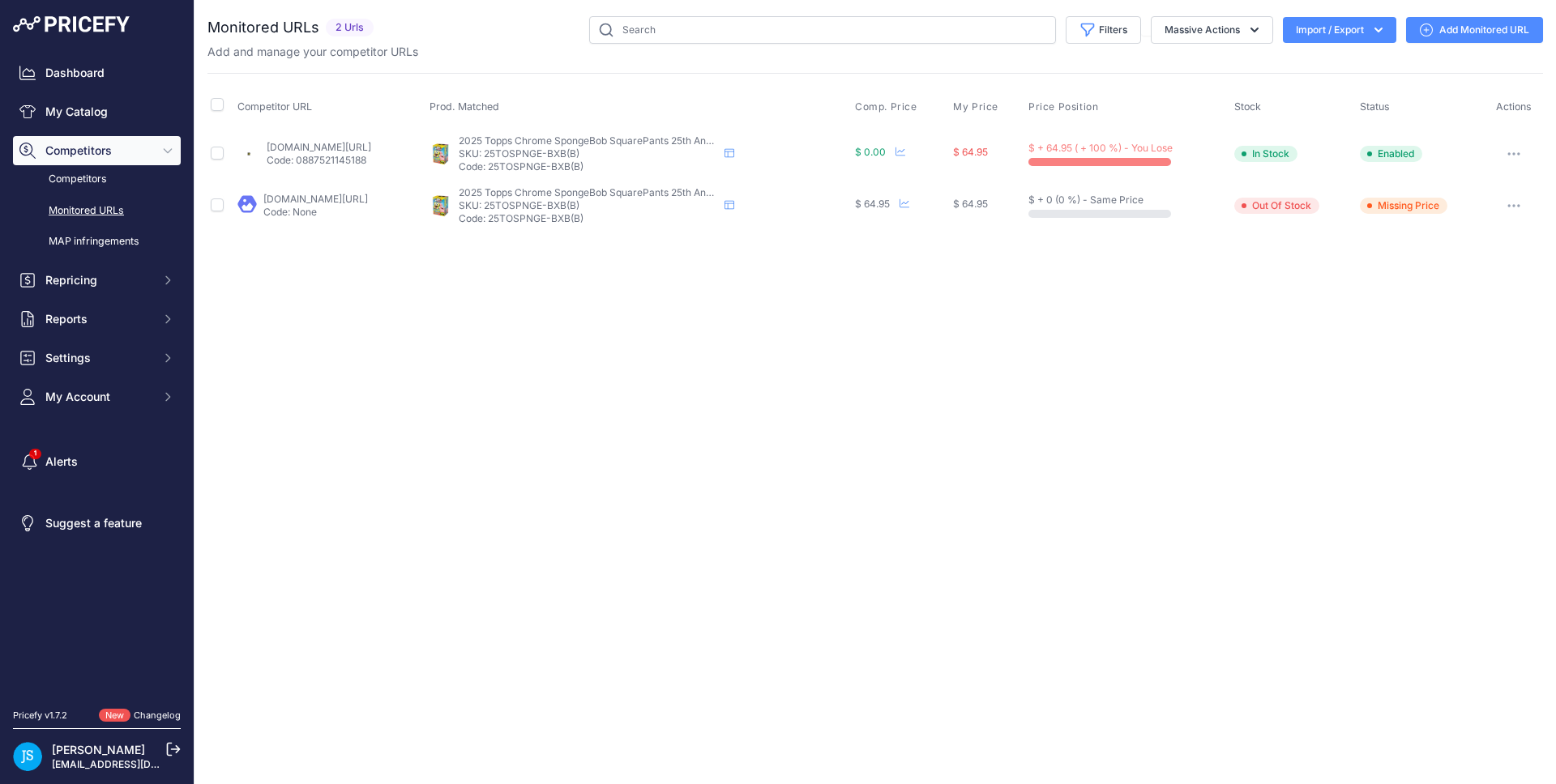
click at [1468, 35] on link "Add Monitored URL" at bounding box center [1474, 29] width 137 height 26
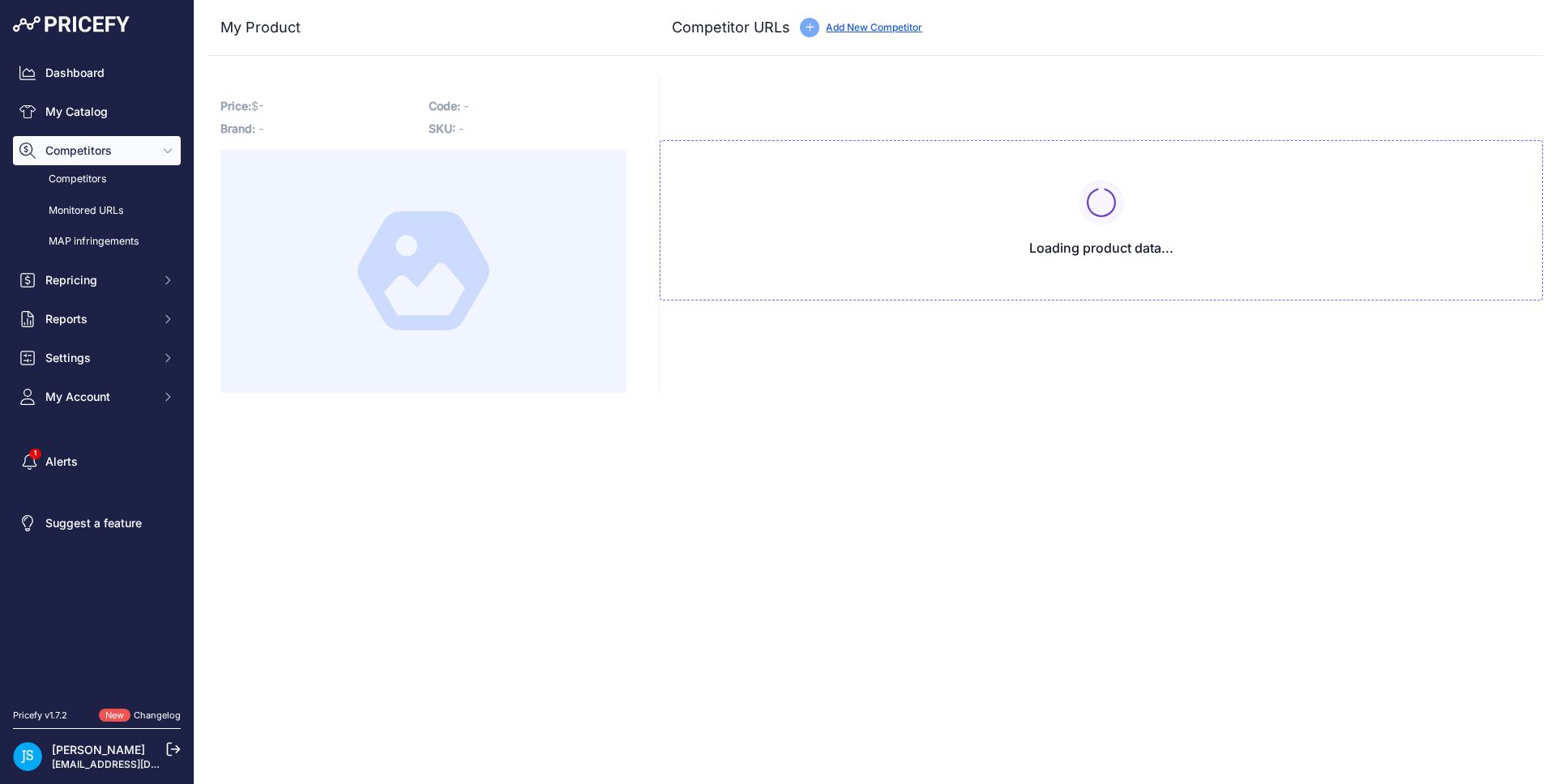
type input "[DOMAIN_NAME][URL]"
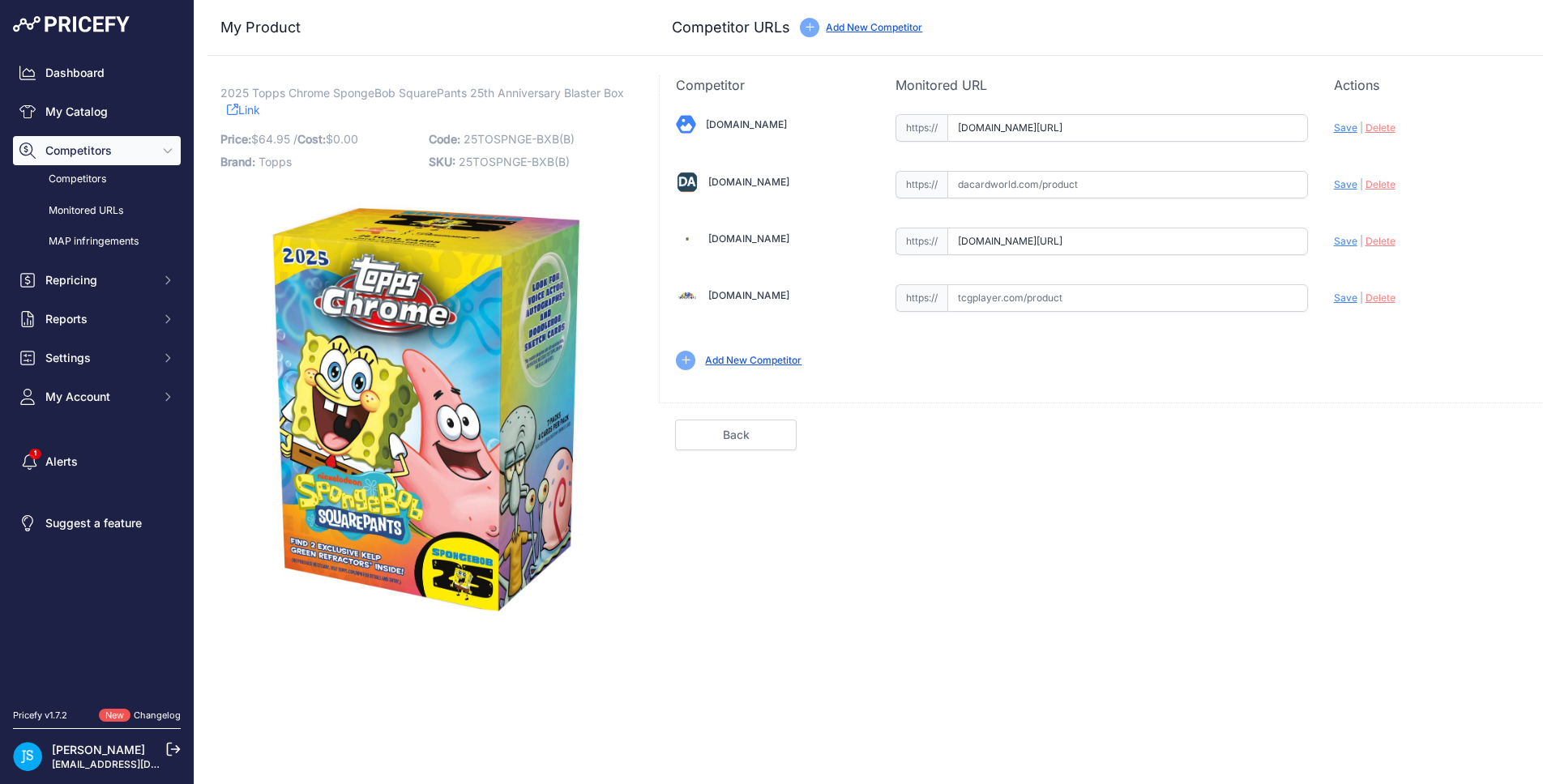
click at [1043, 188] on input "text" at bounding box center [1128, 184] width 361 height 28
paste input "[URL][DOMAIN_NAME]"
click at [1345, 182] on span "Save" at bounding box center [1346, 184] width 24 height 12
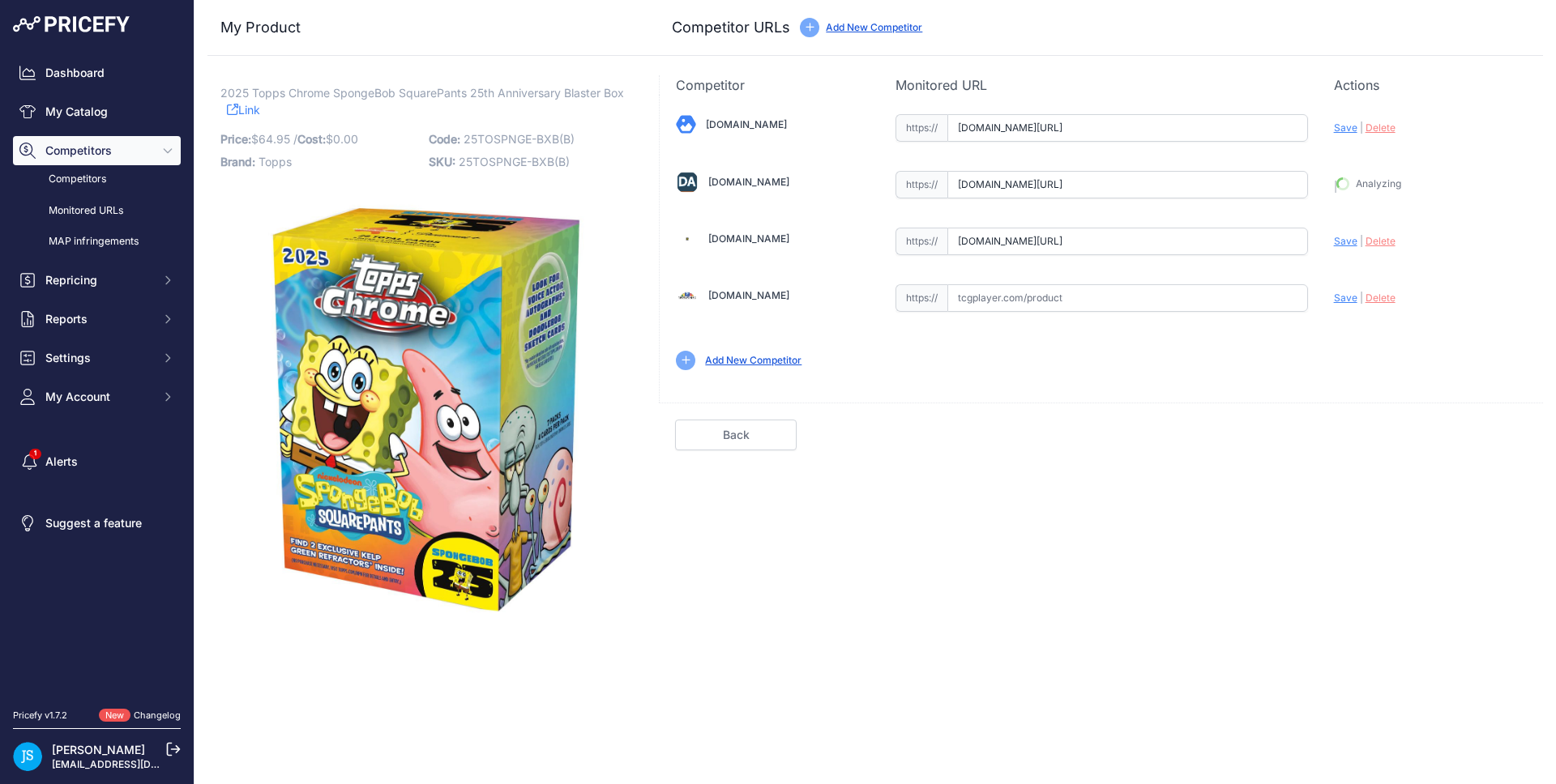
type input "https://www.dacardworld.com/entertainment/spongebob-chrome-25th-anniversary-7-p…"
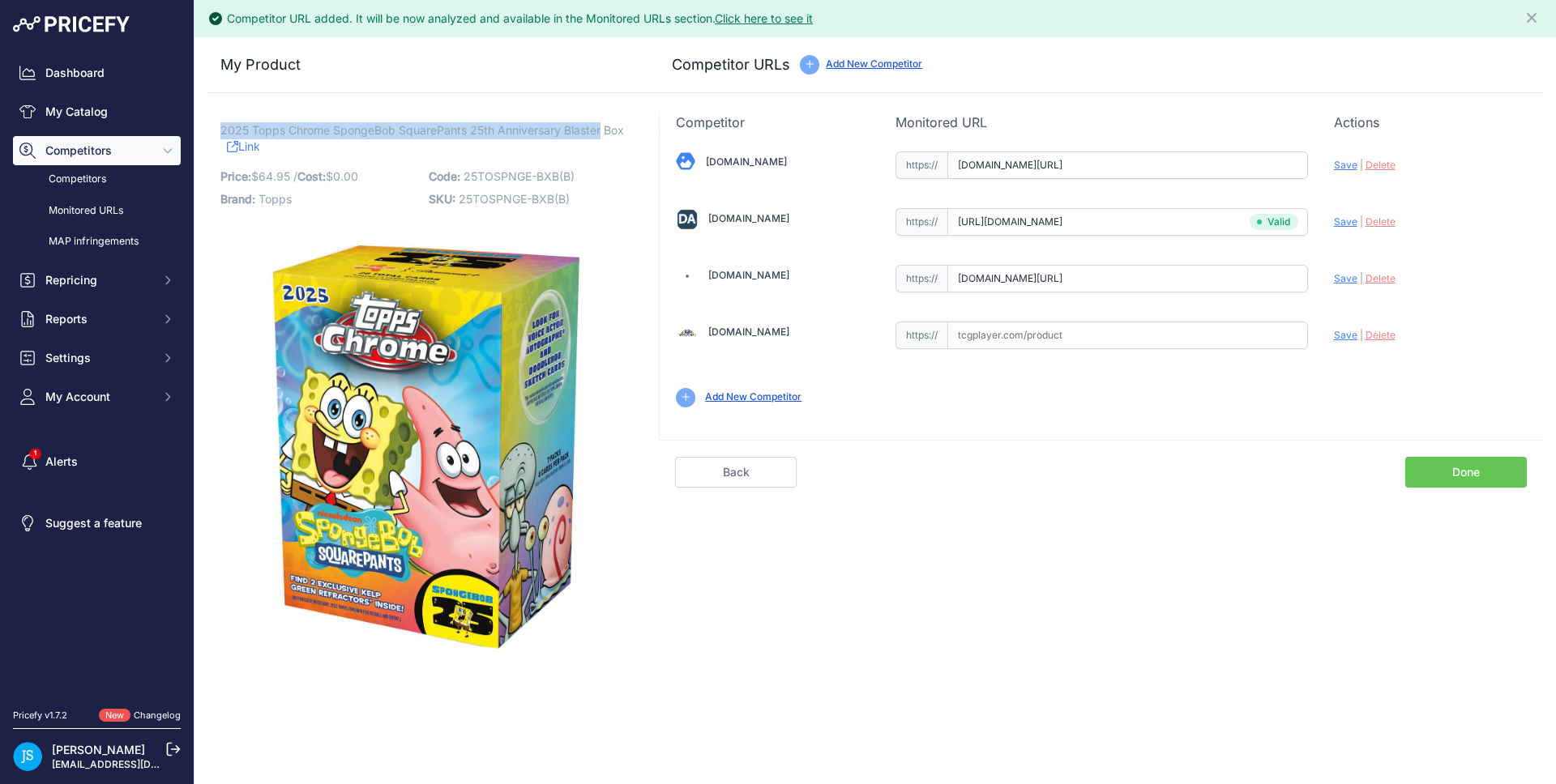
drag, startPoint x: 222, startPoint y: 128, endPoint x: 603, endPoint y: 124, distance: 381.0
click at [603, 124] on span "2025 Topps Chrome SpongeBob SquarePants 25th Anniversary Blaster Box" at bounding box center [422, 130] width 404 height 20
copy span "2025 Topps Chrome SpongeBob SquarePants 25th Anniversary Blaster"
click at [145, 113] on link "My Catalog" at bounding box center [96, 112] width 167 height 29
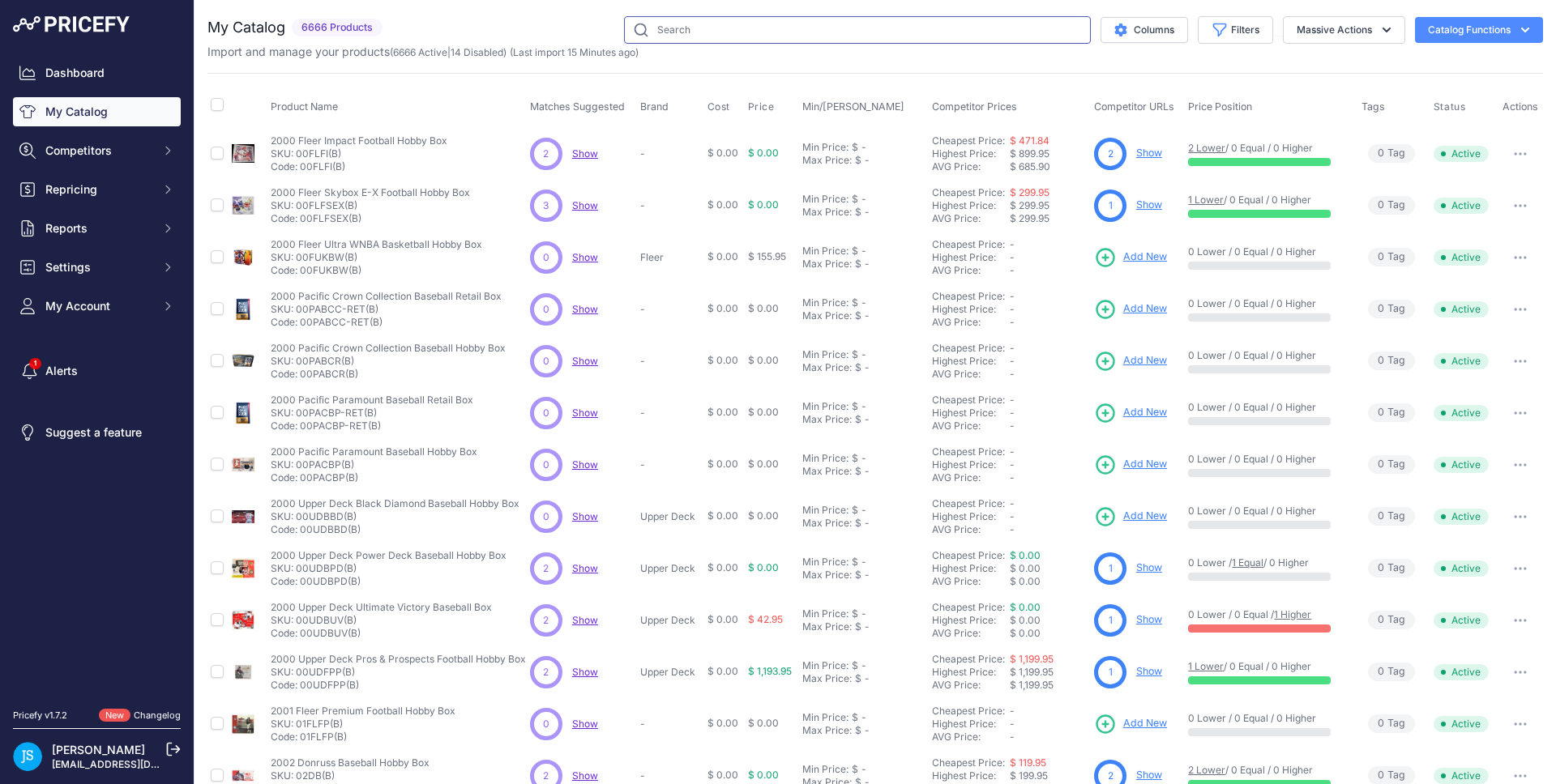
click at [852, 24] on input "text" at bounding box center [858, 29] width 467 height 28
paste input "2025 Topps Chrome SpongeBob SquarePants 25th Anniversary Blaster"
type input "2025 Topps Chrome SpongeBob SquarePants 25th Anniversary Blaster"
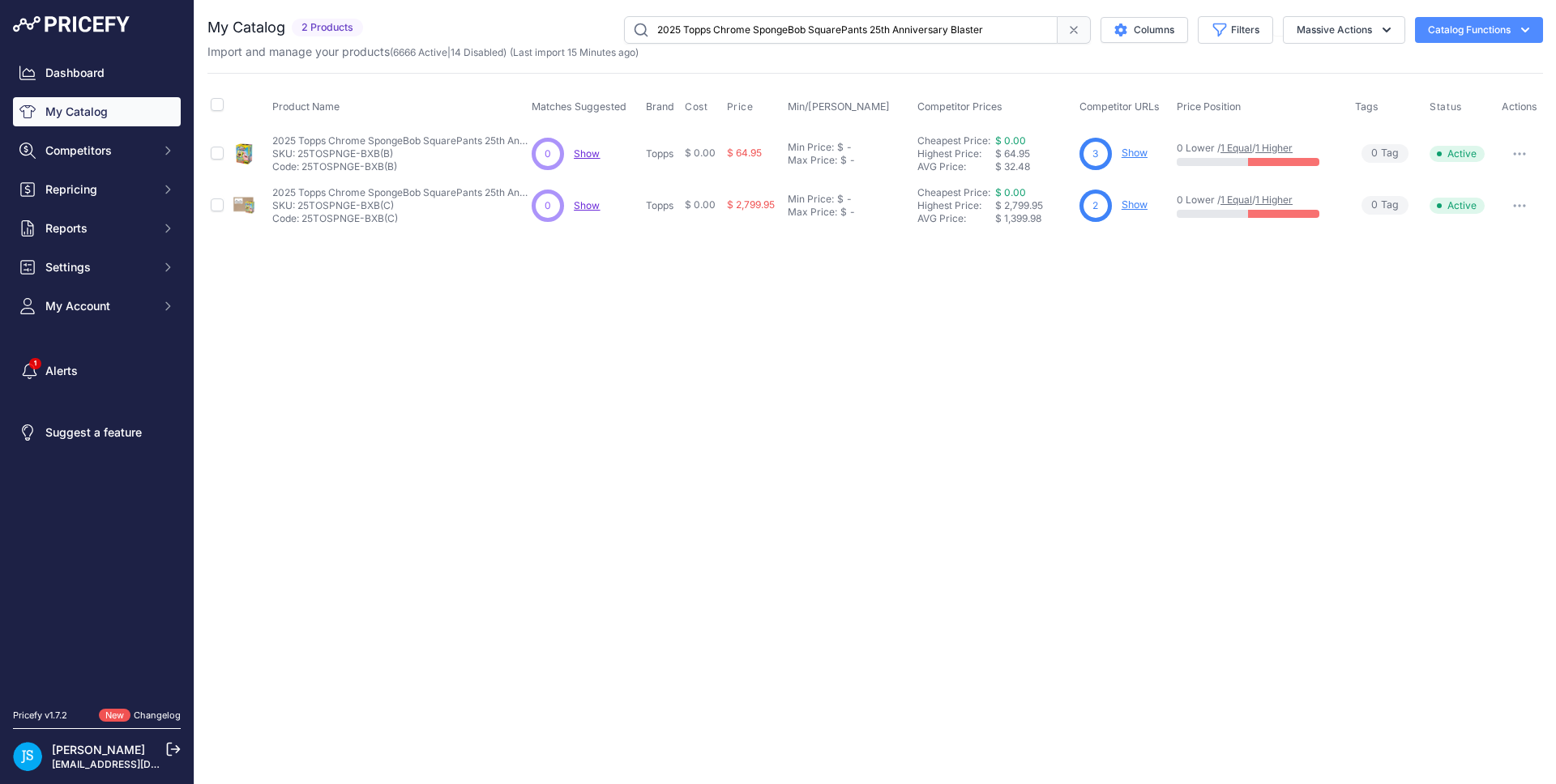
click at [1137, 204] on link "Show" at bounding box center [1134, 204] width 26 height 12
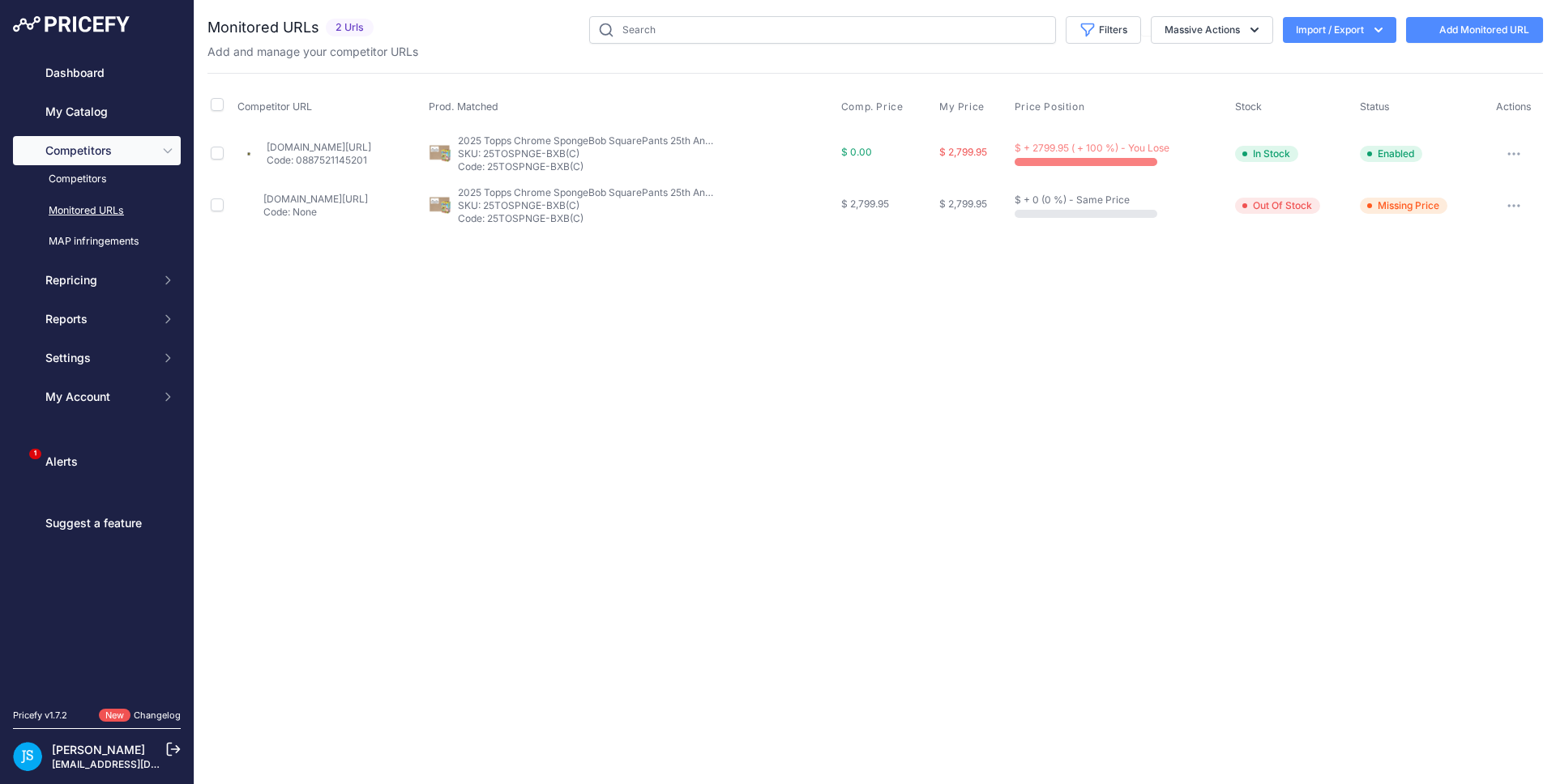
click at [1464, 33] on link "Add Monitored URL" at bounding box center [1474, 29] width 137 height 26
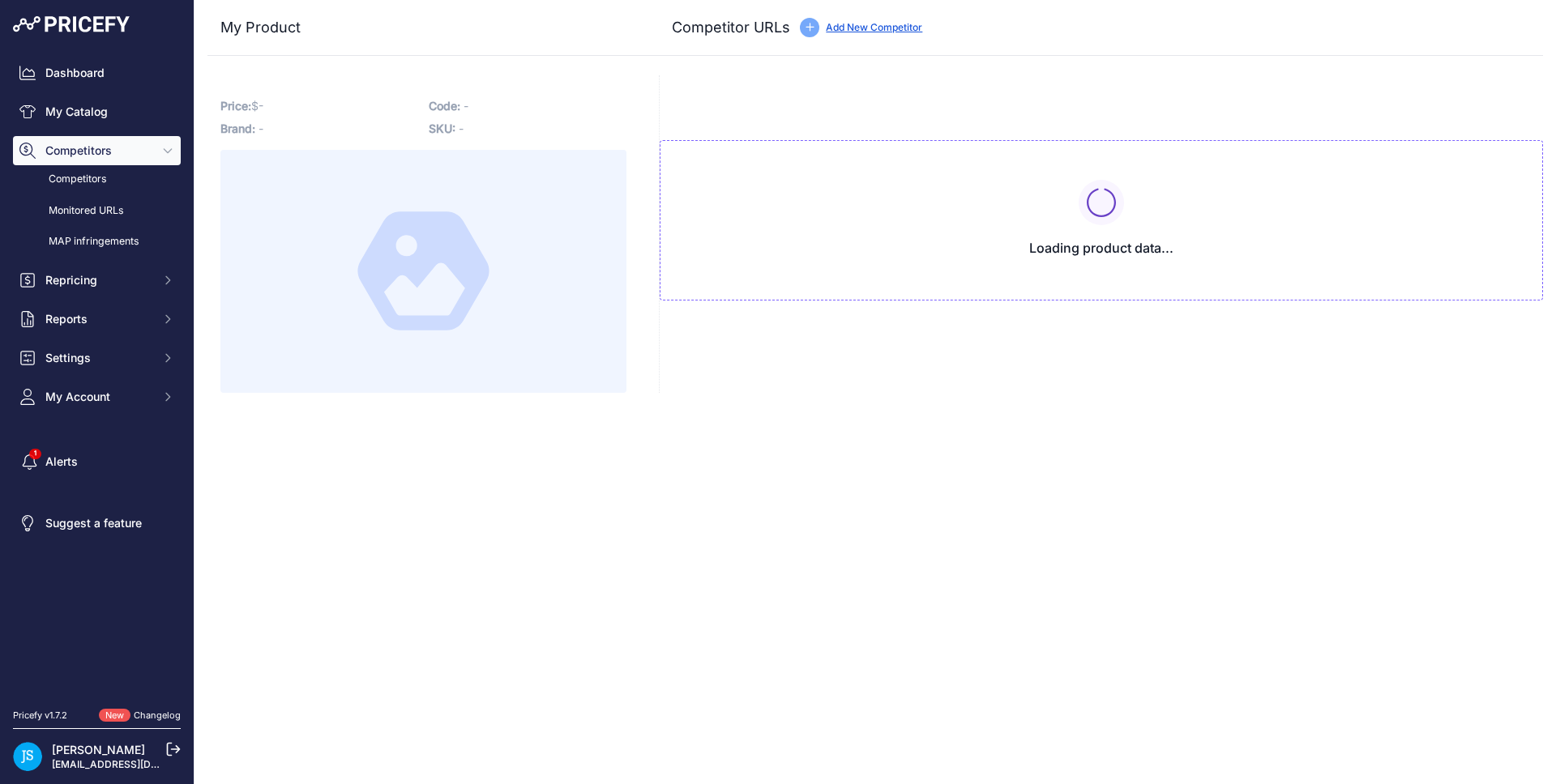
type input "[DOMAIN_NAME][URL]"
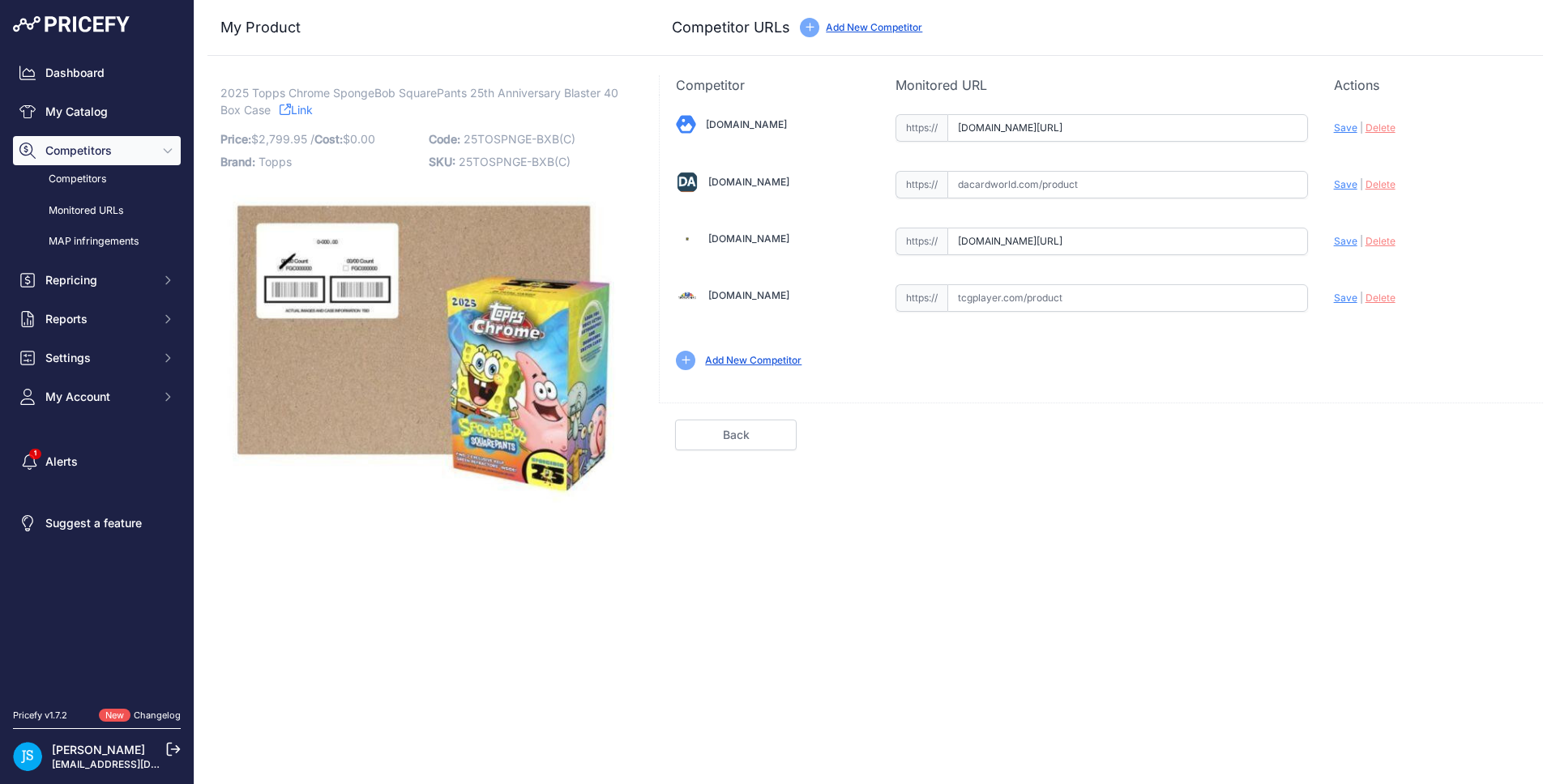
drag, startPoint x: 1013, startPoint y: 175, endPoint x: 1076, endPoint y: 182, distance: 63.4
click at [1014, 175] on input "text" at bounding box center [1128, 184] width 361 height 28
paste input "[URL][DOMAIN_NAME]"
click at [1346, 185] on span "Save" at bounding box center [1346, 184] width 24 height 12
type input "[URL][DOMAIN_NAME]"
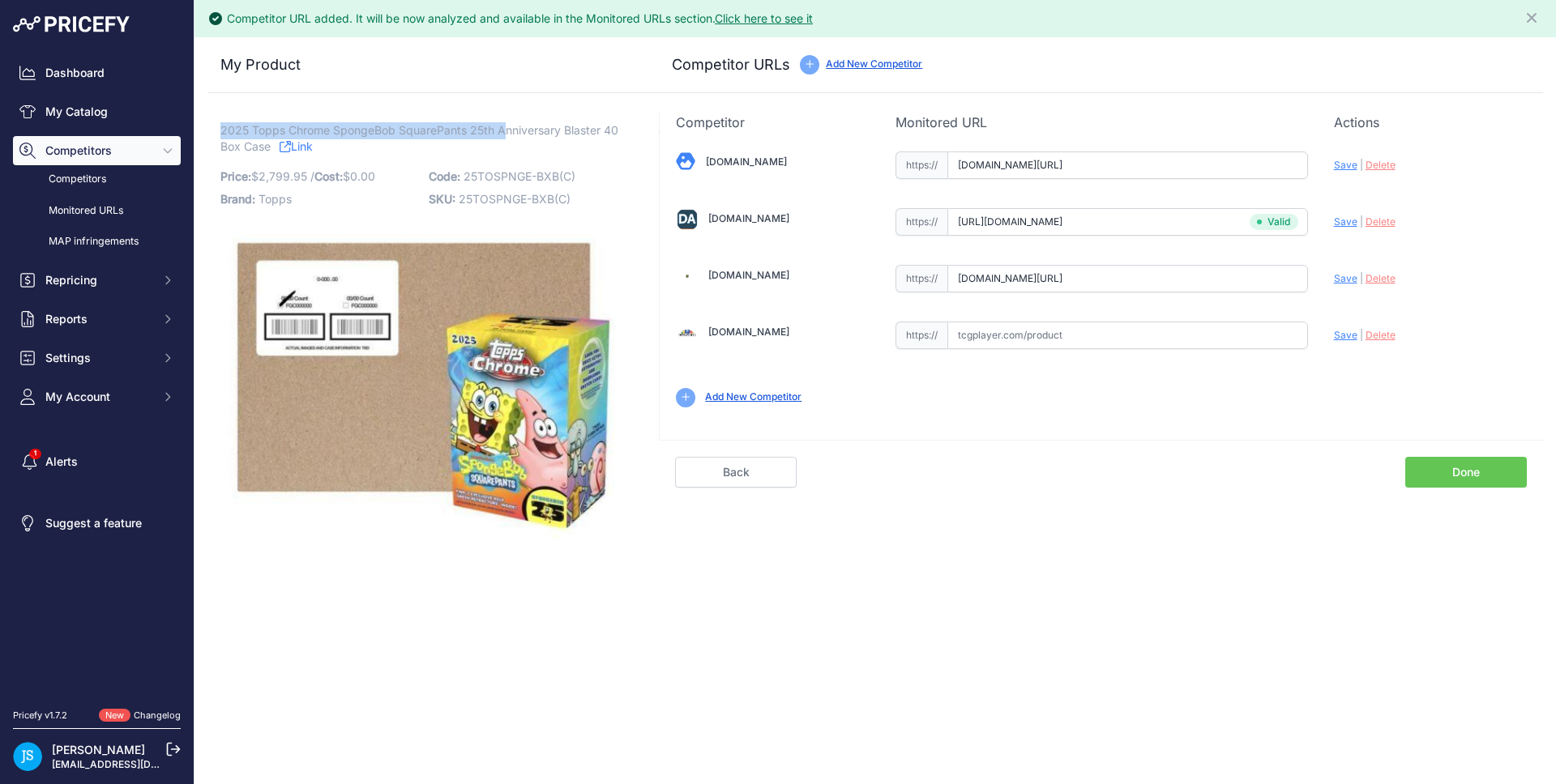
drag, startPoint x: 221, startPoint y: 132, endPoint x: 502, endPoint y: 129, distance: 281.0
click at [502, 129] on span "2025 Topps Chrome SpongeBob SquarePants 25th Anniversary Blaster 40 Box Case" at bounding box center [419, 139] width 398 height 37
copy span "2025 Topps Chrome SpongeBob SquarePants 25th A"
click at [109, 123] on link "My Catalog" at bounding box center [96, 112] width 167 height 29
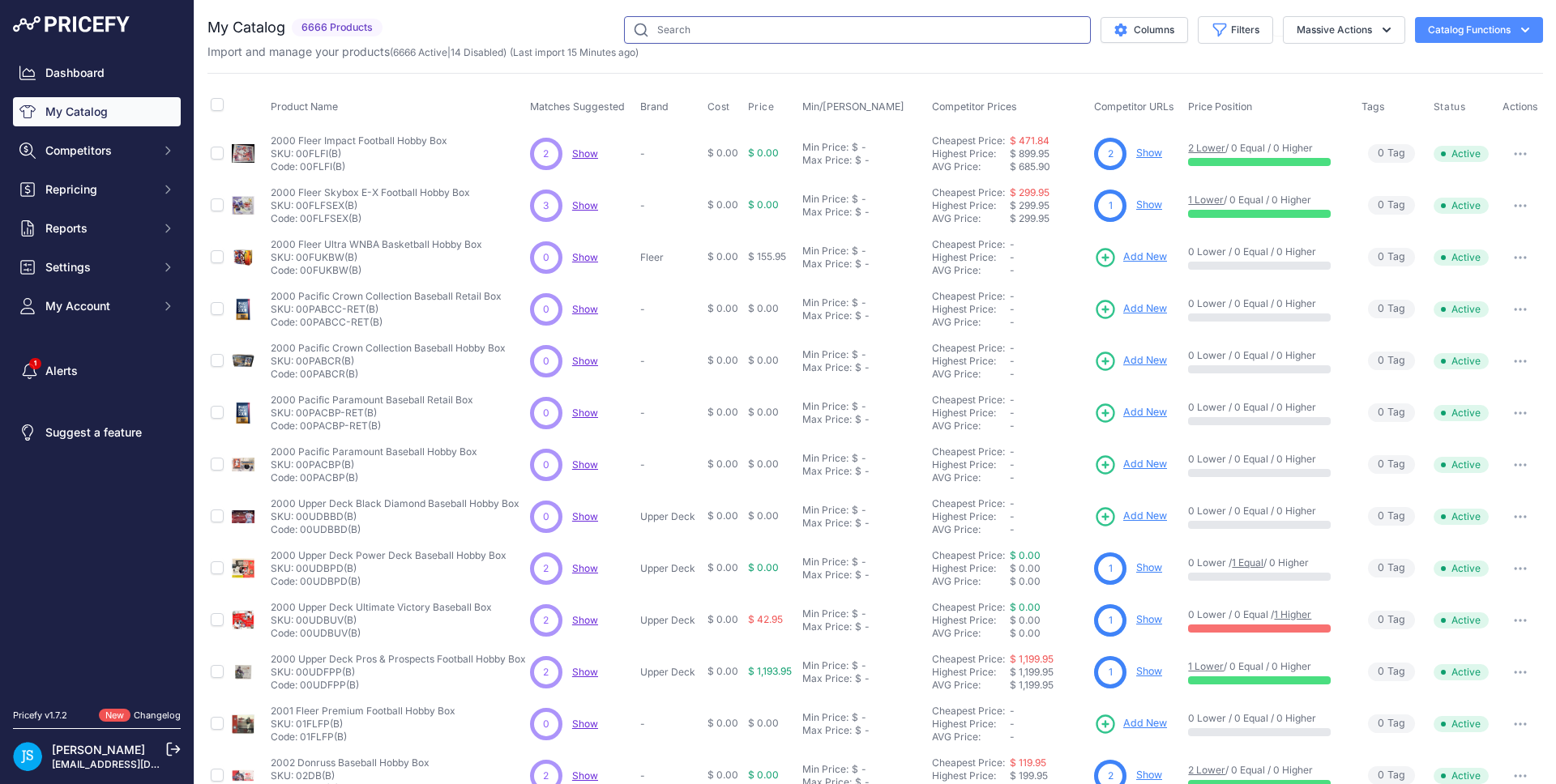
click at [775, 28] on input "text" at bounding box center [858, 29] width 467 height 28
paste input "2025 Topps Chrome SpongeBob SquarePants 25th A"
type input "2025 Topps Chrome SpongeBob SquarePants 25th A"
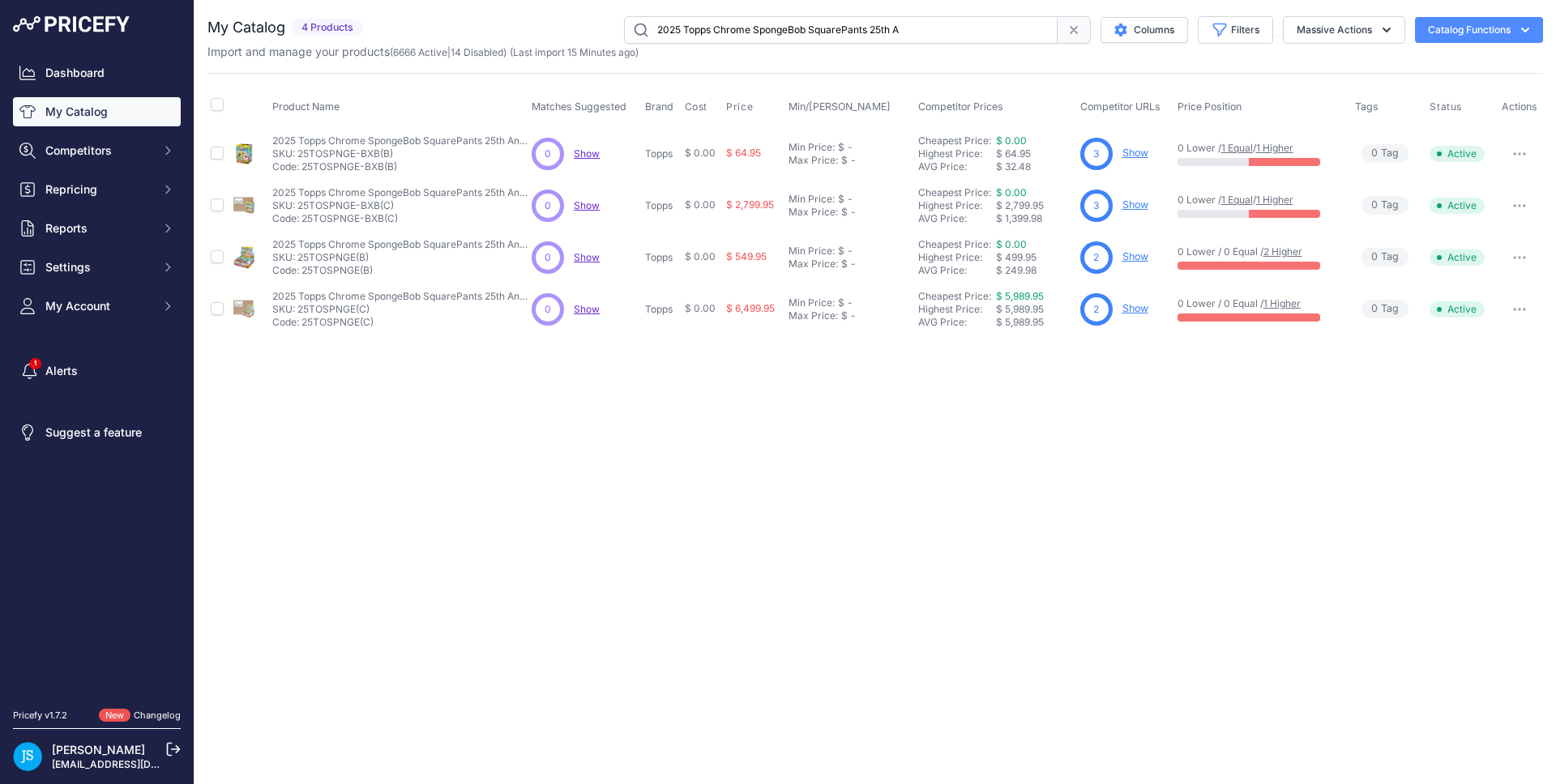
click at [1139, 254] on link "Show" at bounding box center [1135, 257] width 26 height 12
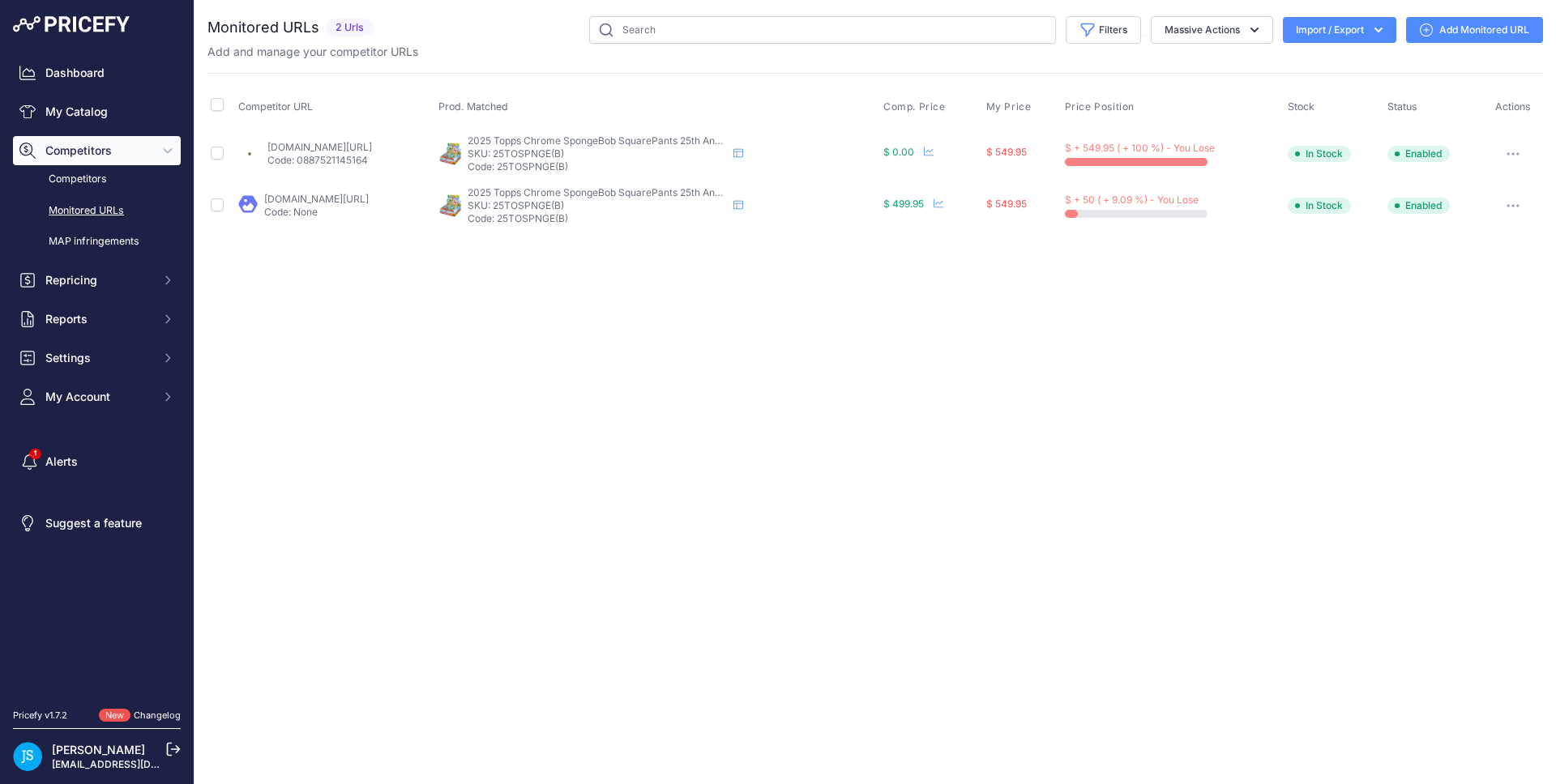
click at [1458, 41] on link "Add Monitored URL" at bounding box center [1474, 29] width 137 height 26
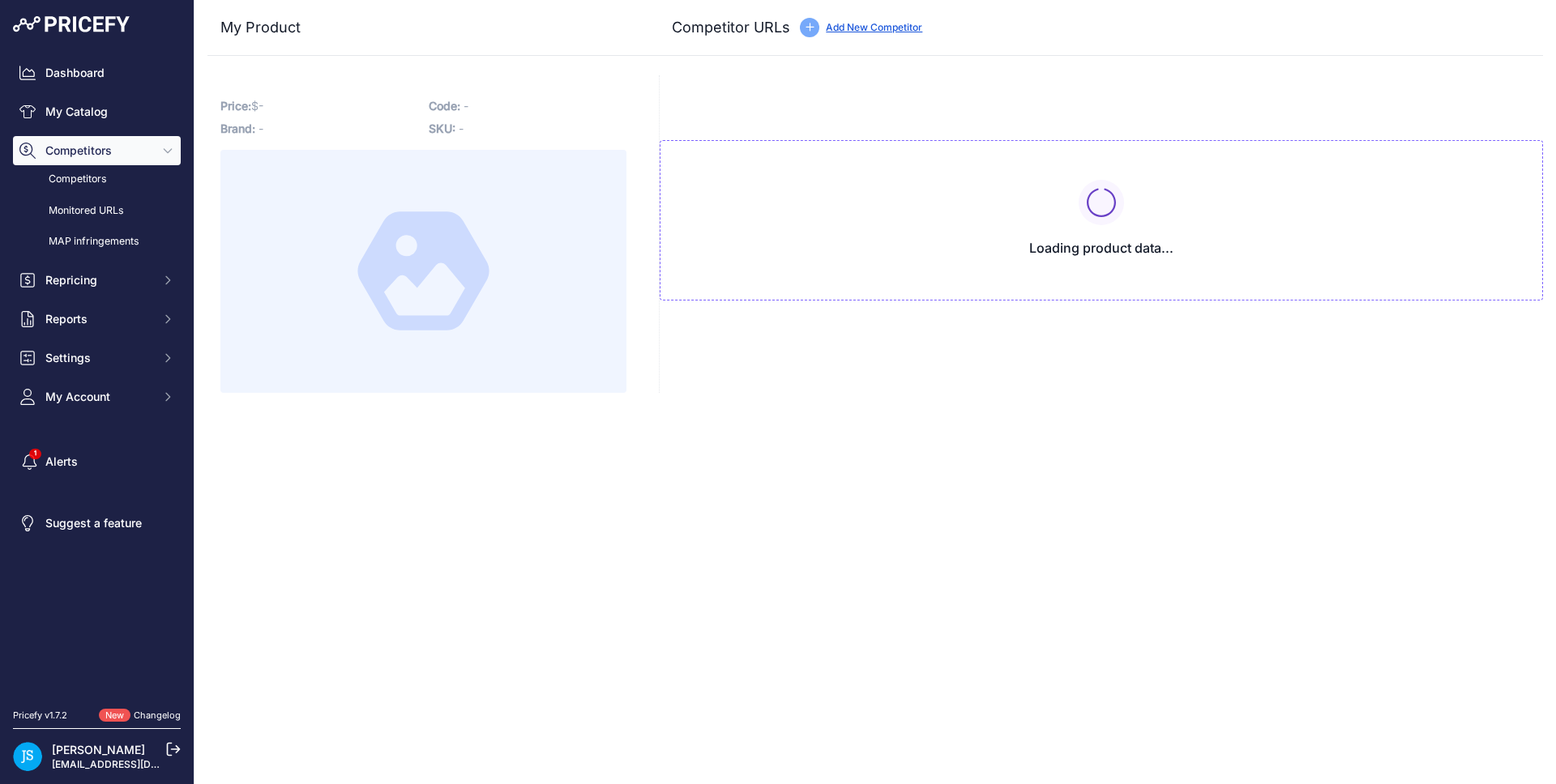
type input "[DOMAIN_NAME][URL]"
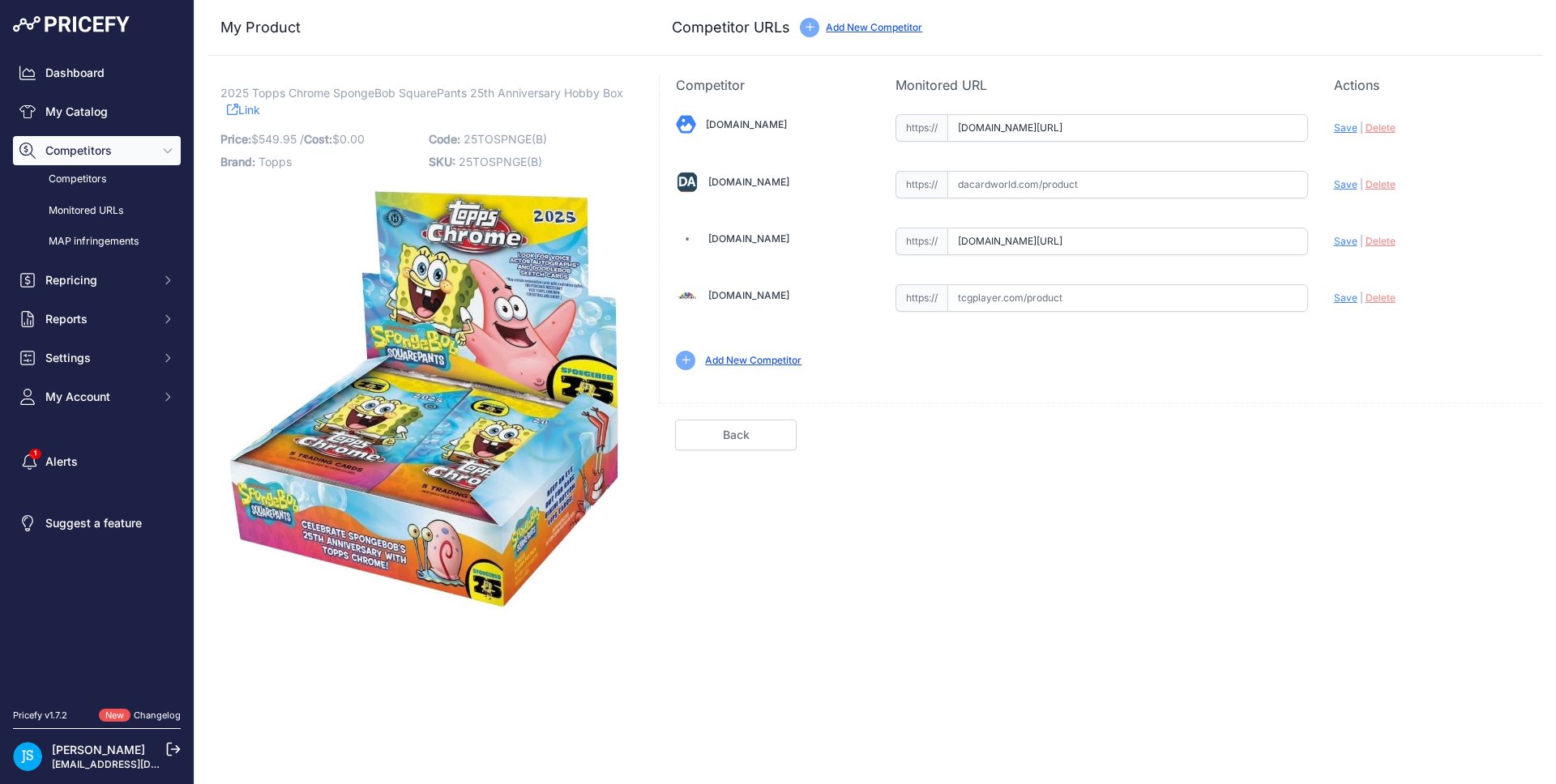
click at [1067, 178] on input "text" at bounding box center [1128, 184] width 361 height 28
paste input "[URL][DOMAIN_NAME]"
click at [1339, 183] on span "Save" at bounding box center [1346, 184] width 24 height 12
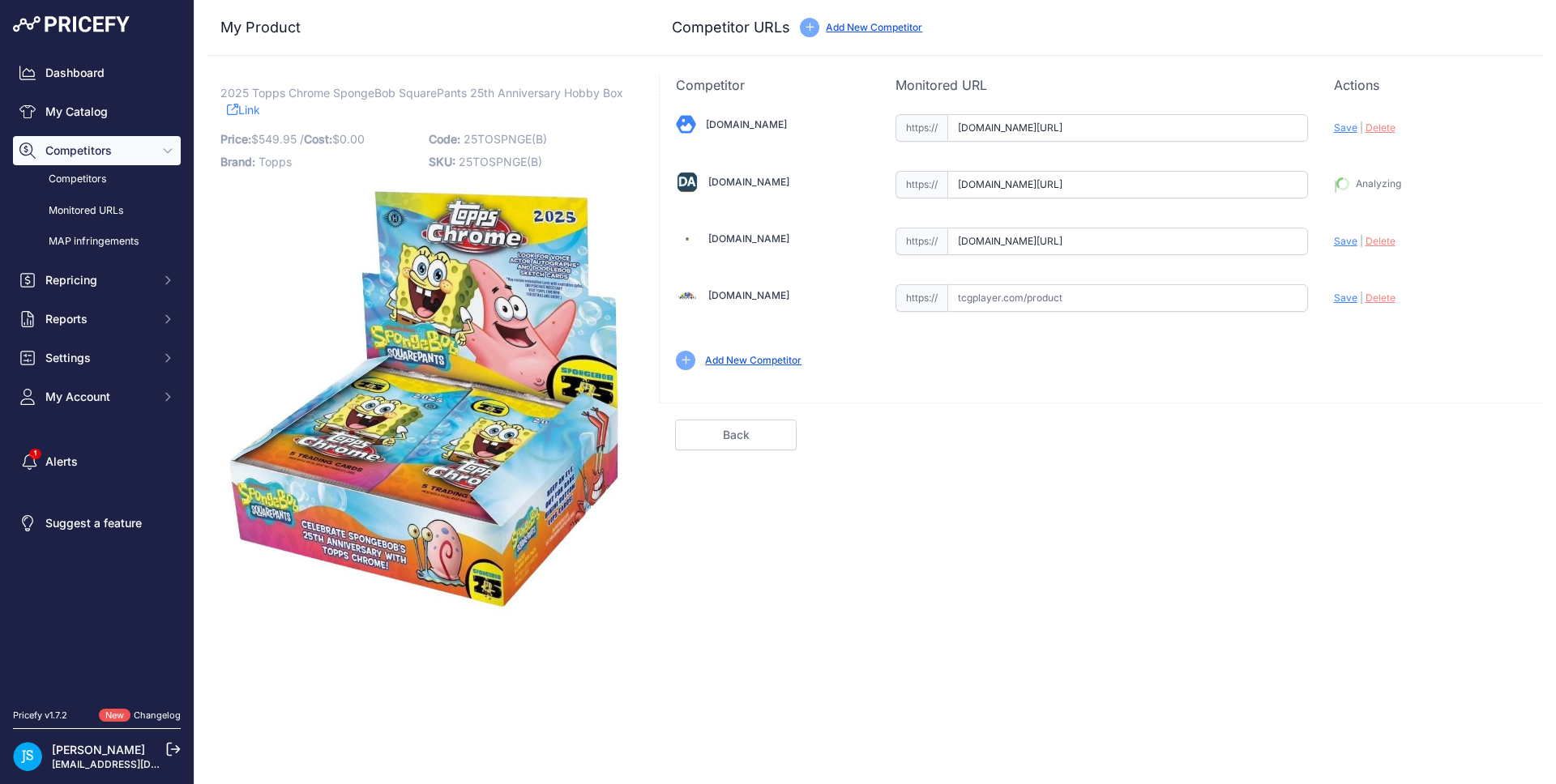
type input "[URL][DOMAIN_NAME]"
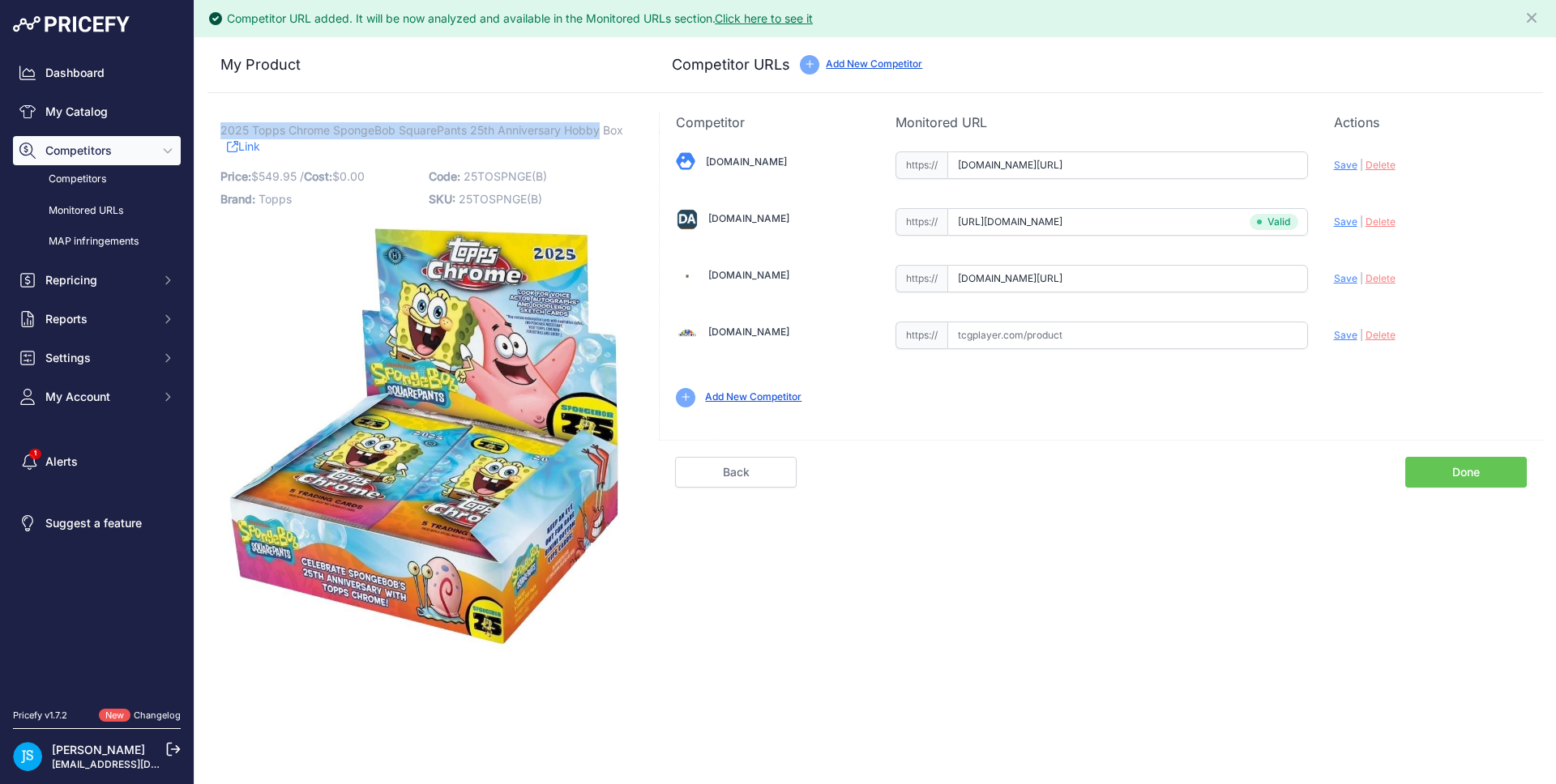
drag, startPoint x: 221, startPoint y: 126, endPoint x: 597, endPoint y: 122, distance: 376.0
click at [597, 122] on span "2025 Topps Chrome SpongeBob SquarePants 25th Anniversary Hobby Box" at bounding box center [422, 130] width 403 height 20
copy span "2025 Topps Chrome SpongeBob SquarePants 25th Anniversary Hobby"
click at [115, 103] on link "My Catalog" at bounding box center [96, 112] width 167 height 29
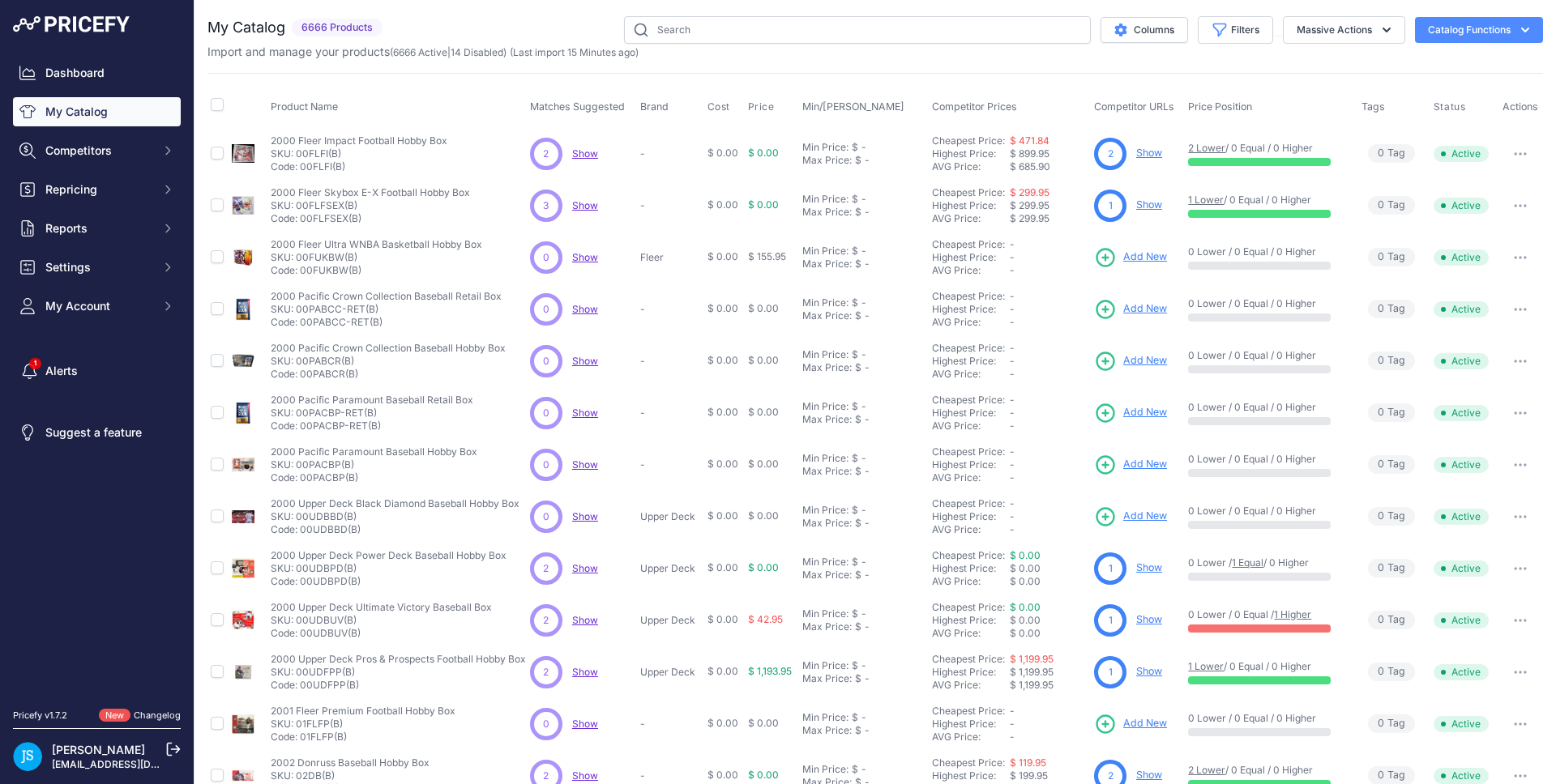
click at [959, 45] on div "Import and manage your products ( 6666 Active | 14 Disabled ) (Last import 15 M…" at bounding box center [875, 51] width 1336 height 16
click at [959, 37] on input "text" at bounding box center [858, 29] width 467 height 28
paste input "2025 Topps Chrome SpongeBob SquarePants 25th Anniversary Hobby"
type input "2025 Topps Chrome SpongeBob SquarePants 25th Anniversary Hobby"
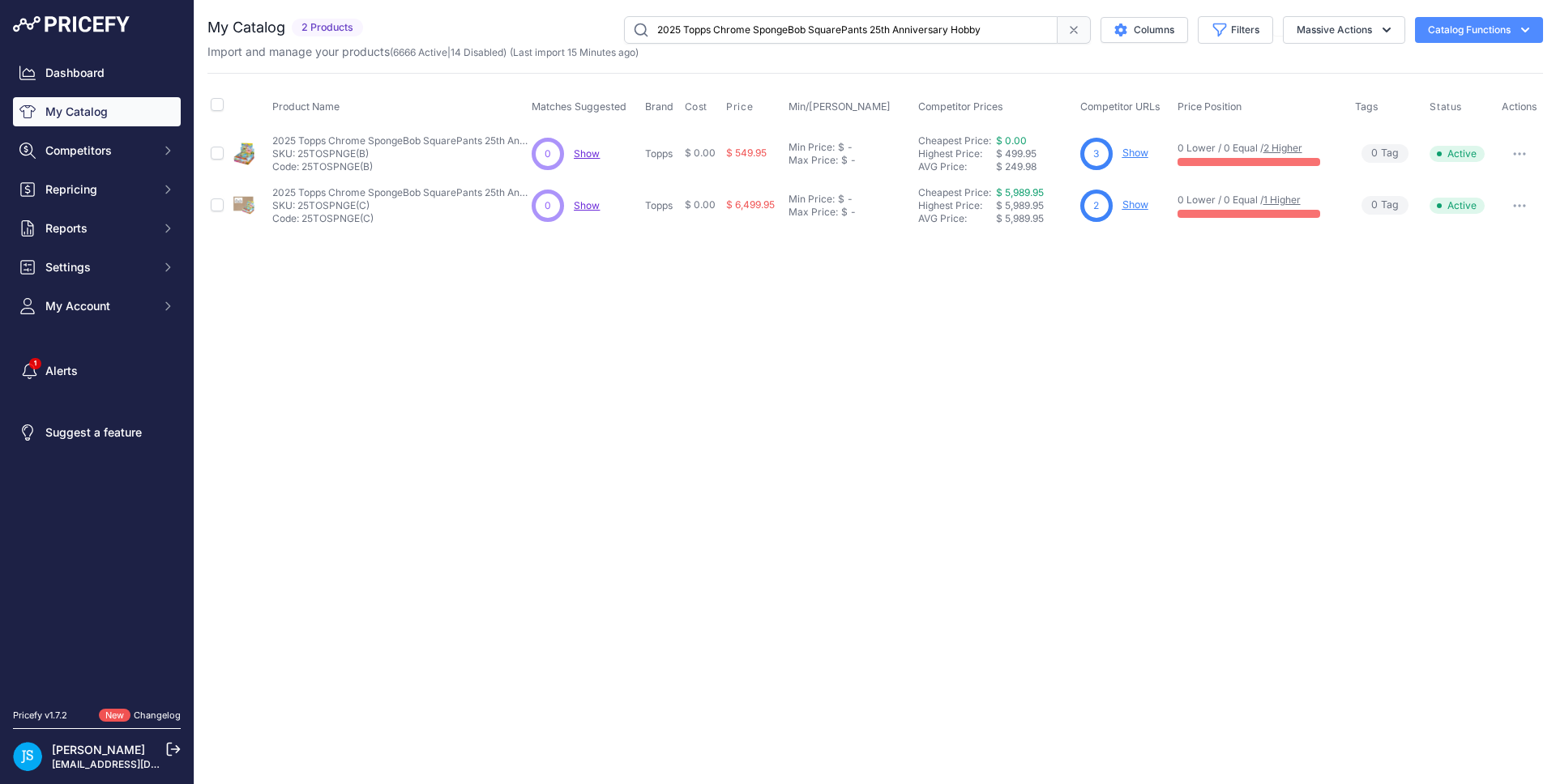
click at [1136, 200] on link "Show" at bounding box center [1135, 204] width 26 height 12
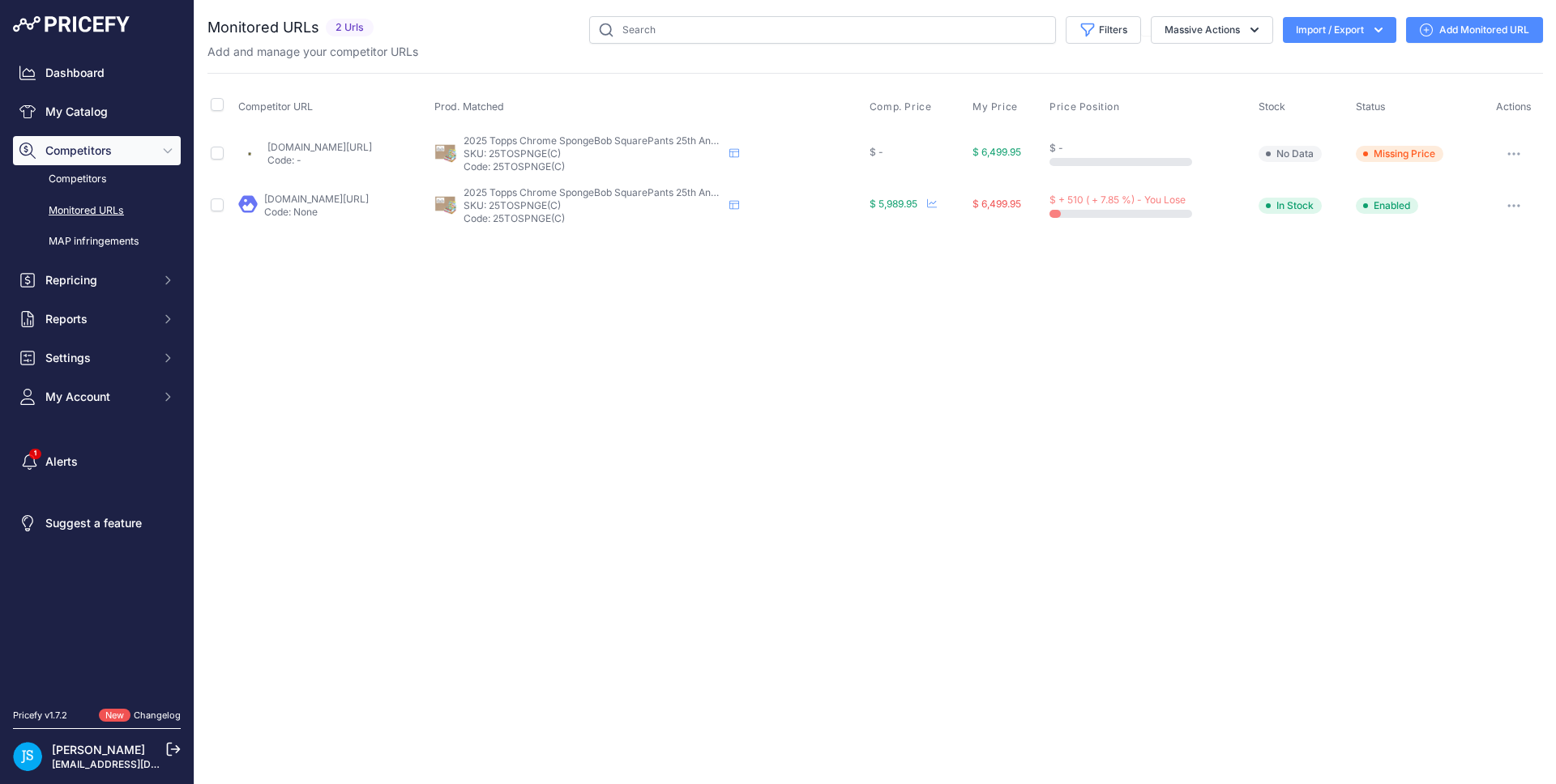
click at [1479, 38] on link "Add Monitored URL" at bounding box center [1474, 29] width 137 height 26
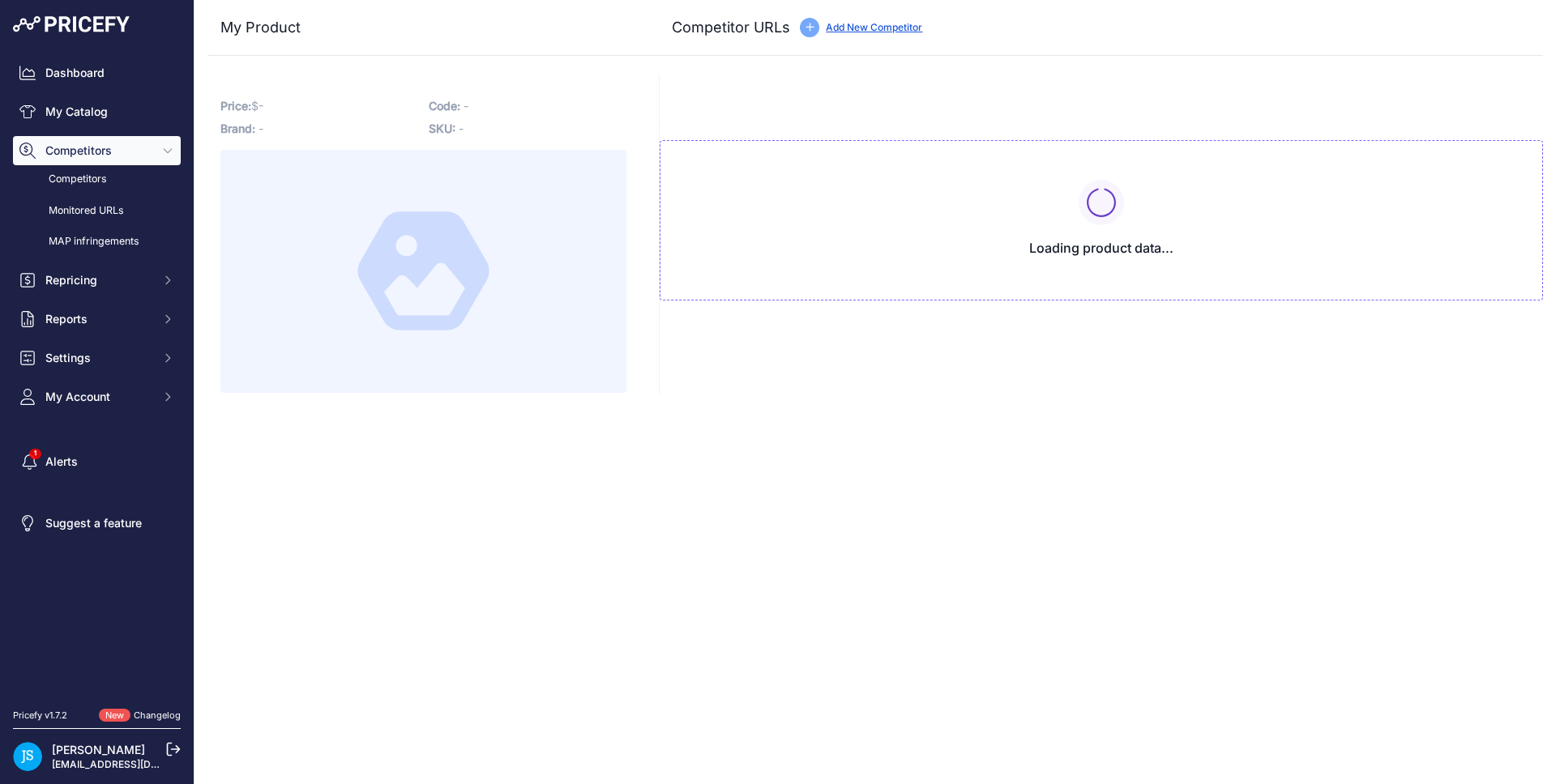
type input "[DOMAIN_NAME][URL]"
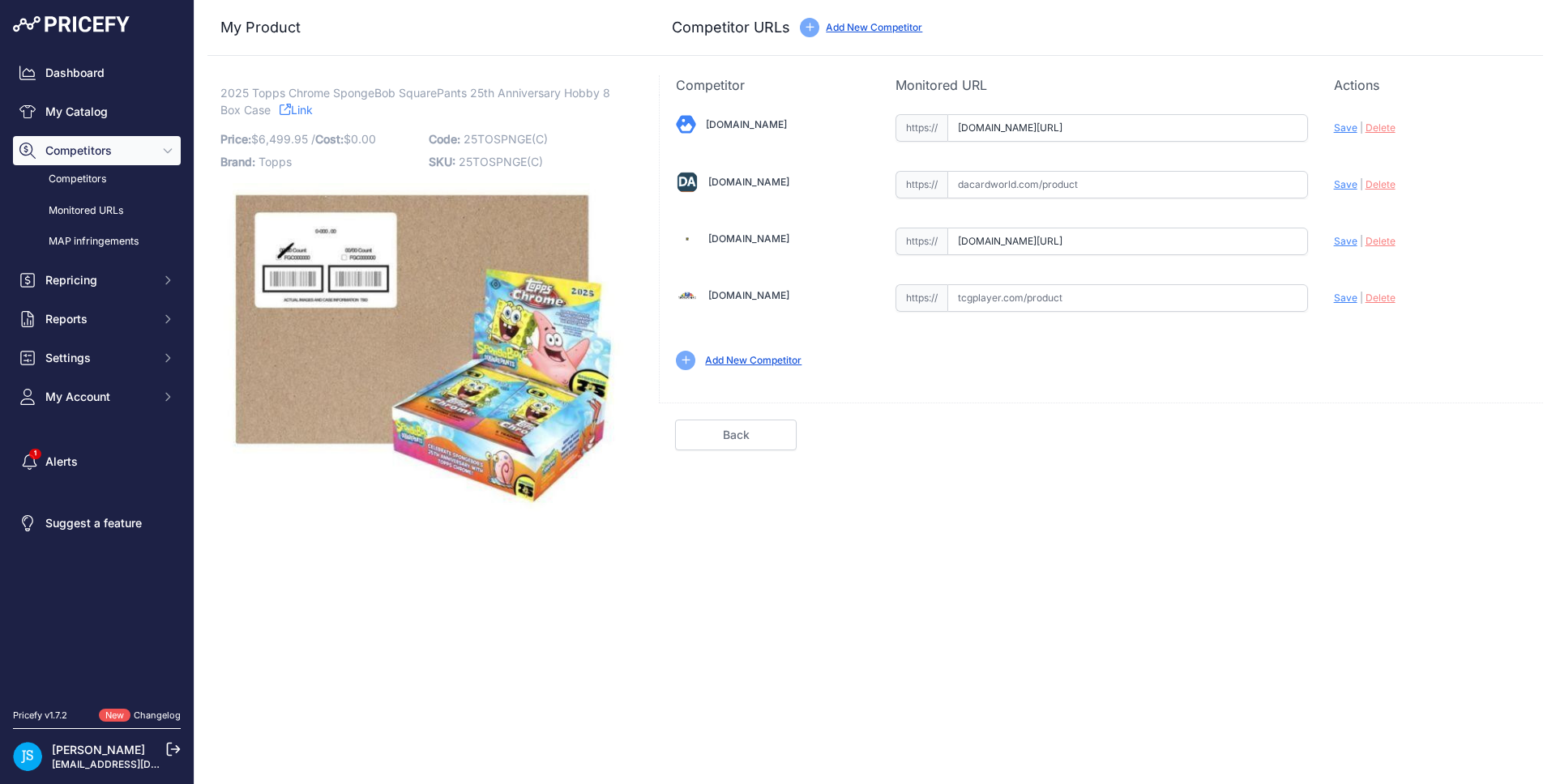
click at [1097, 181] on input "text" at bounding box center [1128, 184] width 361 height 28
paste input "[URL][DOMAIN_NAME]"
click at [1346, 176] on div "Update Profile Save | [GEOGRAPHIC_DATA] Analyzing" at bounding box center [1431, 180] width 193 height 25
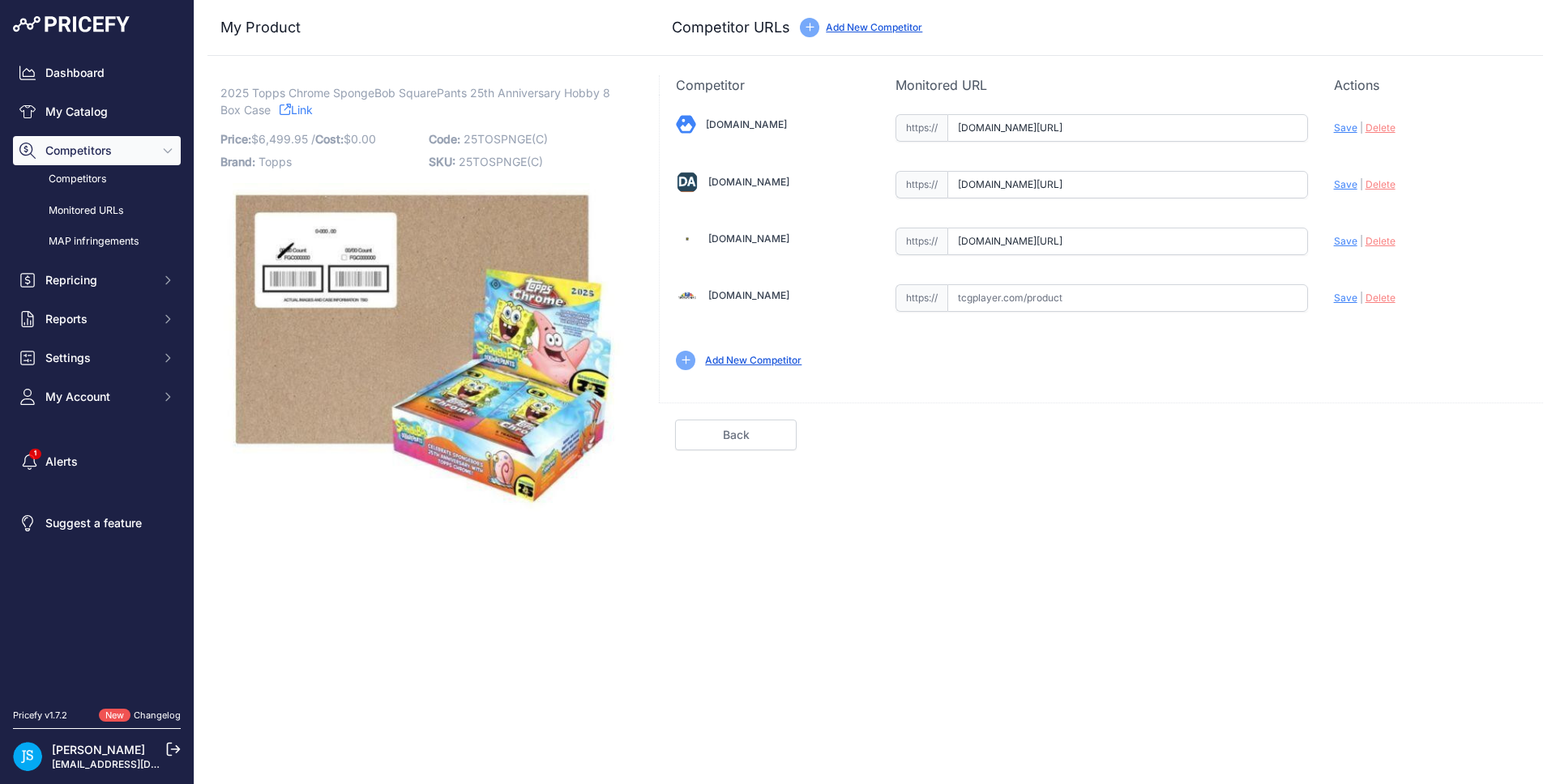
click at [1347, 183] on span "Save" at bounding box center [1346, 184] width 24 height 12
type input "[URL][DOMAIN_NAME]"
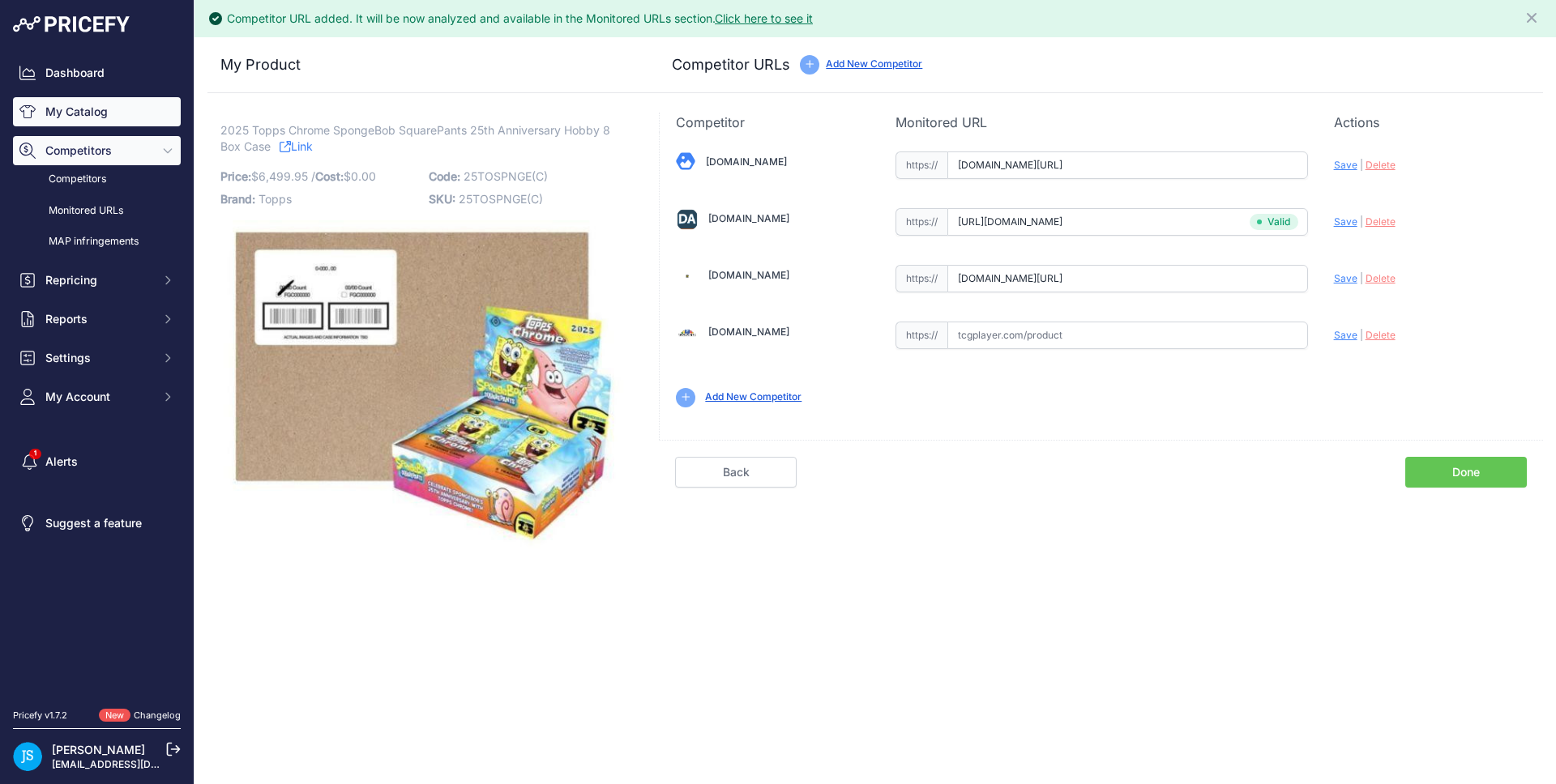
click at [73, 104] on link "My Catalog" at bounding box center [96, 112] width 167 height 29
